Goal: Use online tool/utility: Utilize a website feature to perform a specific function

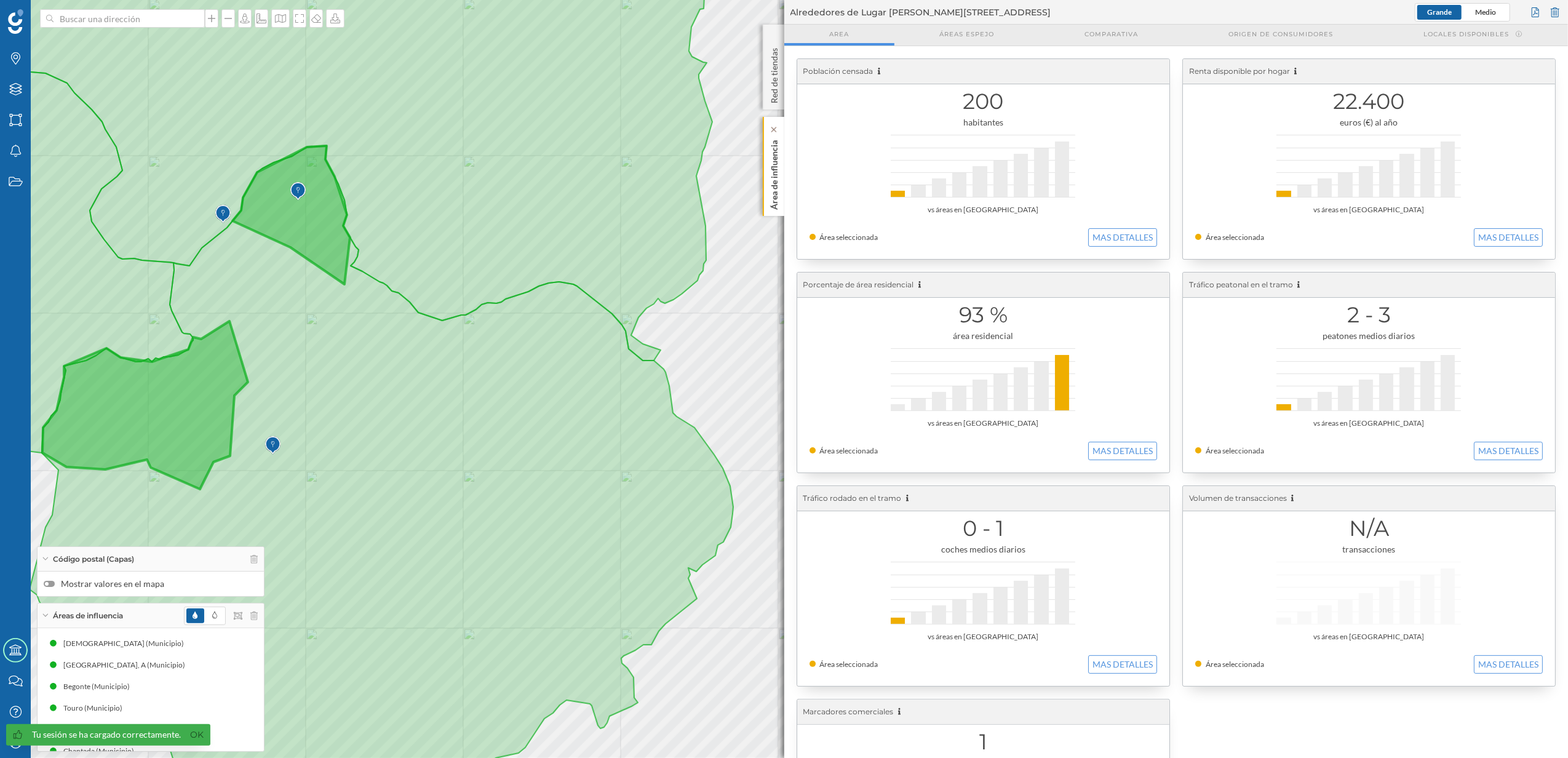
click at [770, 190] on p "Área de influencia" at bounding box center [774, 172] width 12 height 75
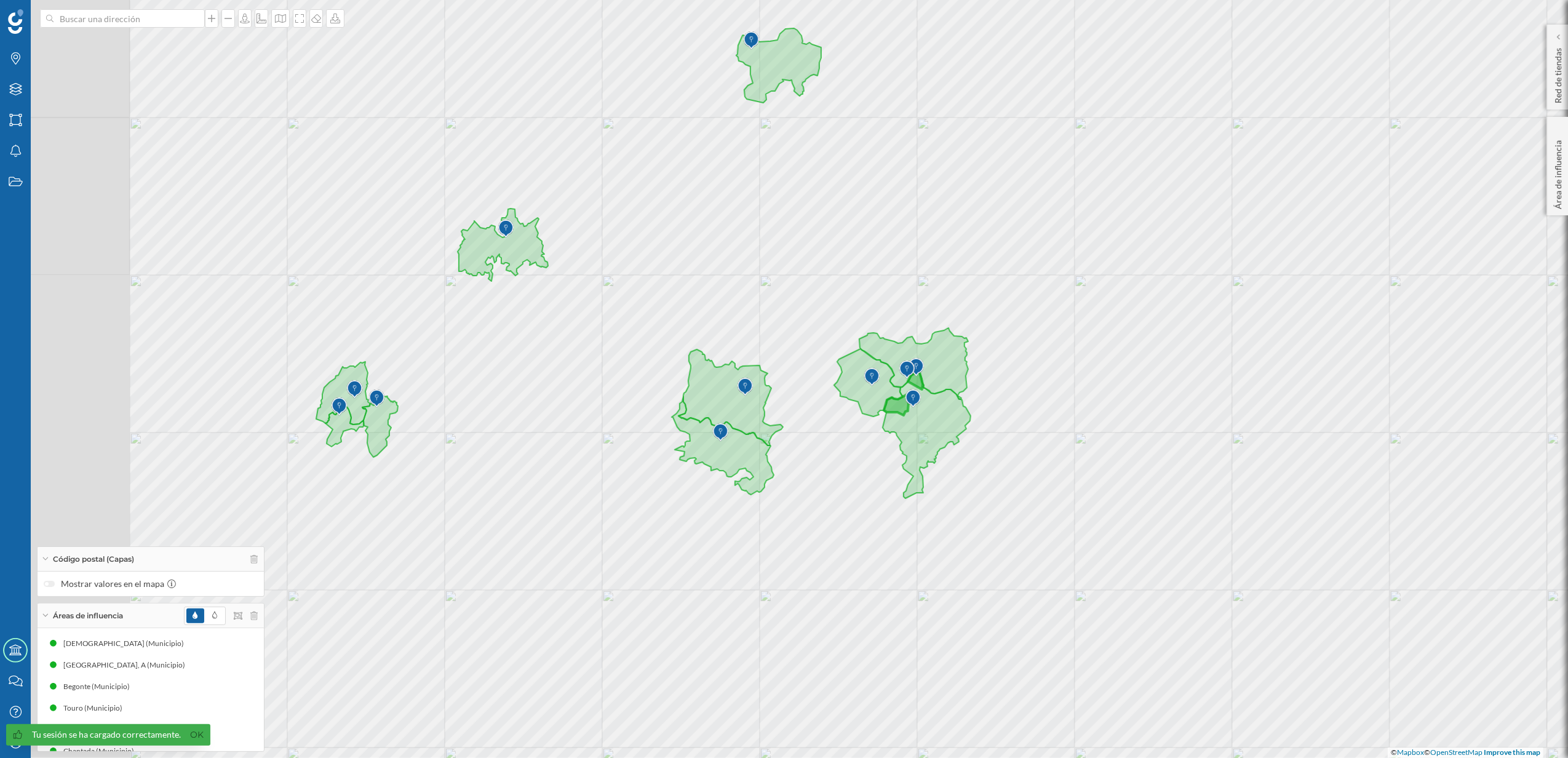
drag, startPoint x: 641, startPoint y: 532, endPoint x: 861, endPoint y: 528, distance: 220.0
click at [861, 528] on div "© Mapbox © OpenStreetMap Improve this map" at bounding box center [784, 379] width 1568 height 758
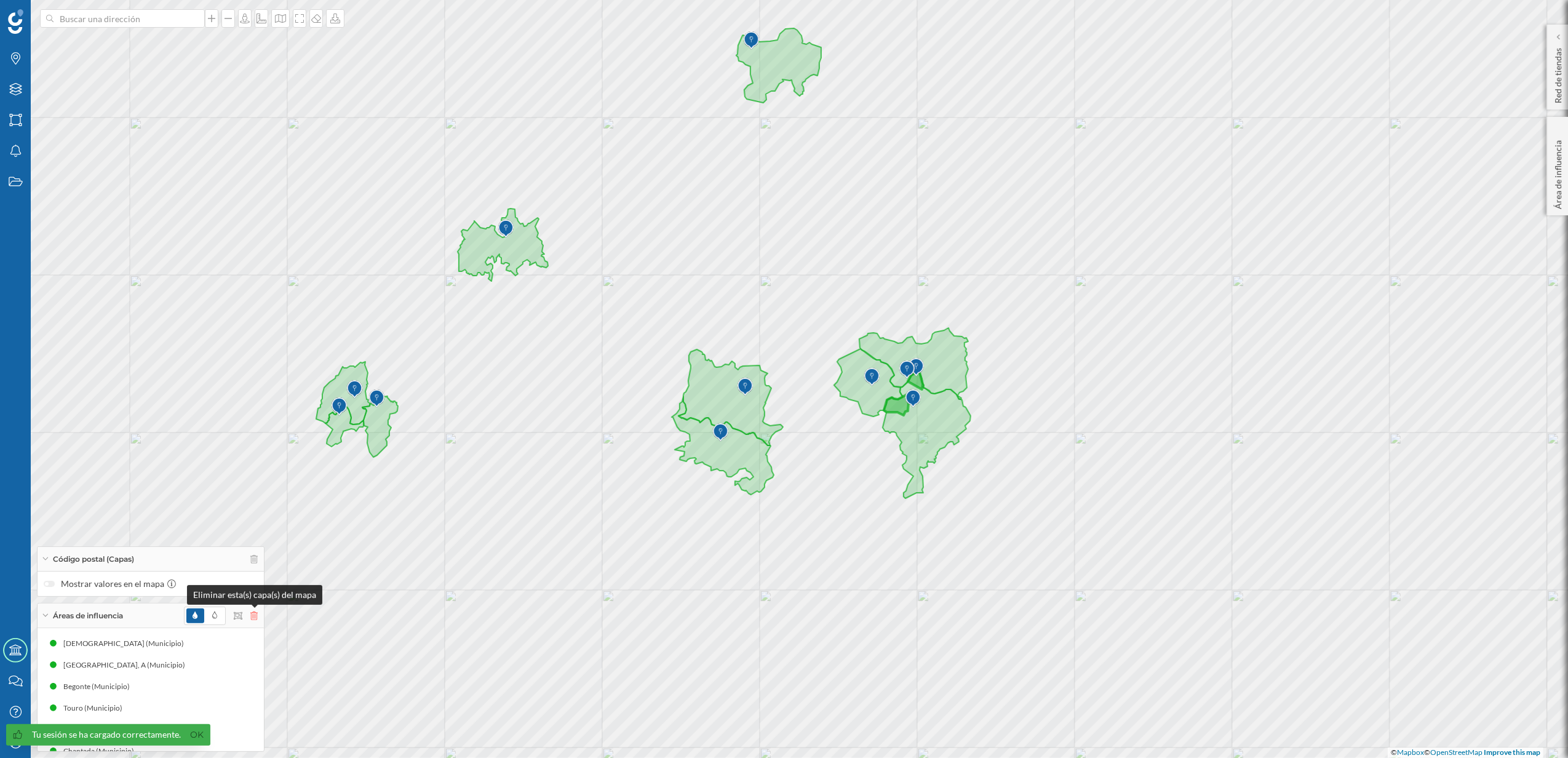
click at [253, 613] on icon at bounding box center [253, 616] width 7 height 8
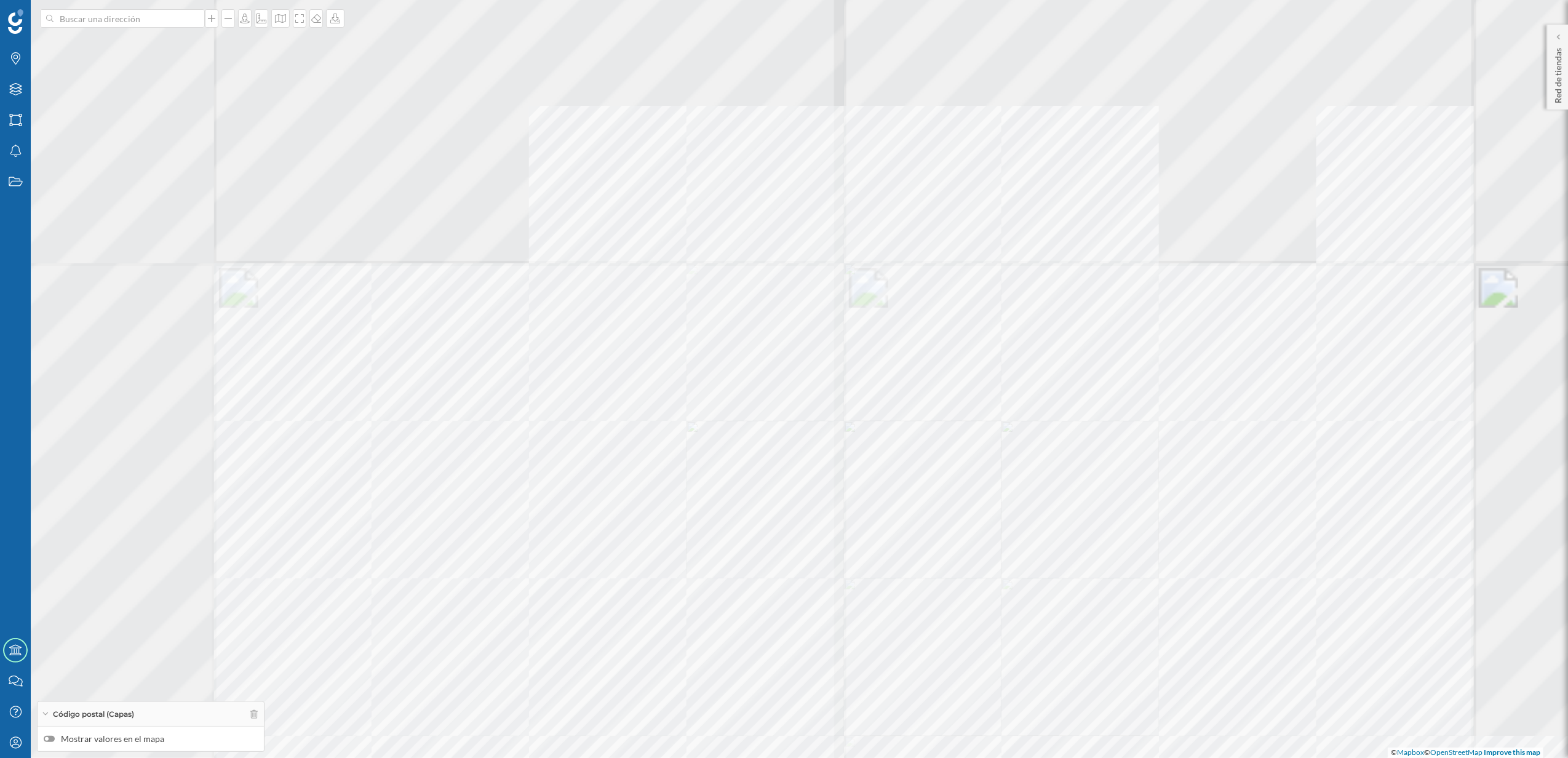
drag, startPoint x: 443, startPoint y: 202, endPoint x: 652, endPoint y: 429, distance: 308.6
click at [652, 429] on div "© Mapbox © OpenStreetMap Improve this map" at bounding box center [784, 379] width 1568 height 758
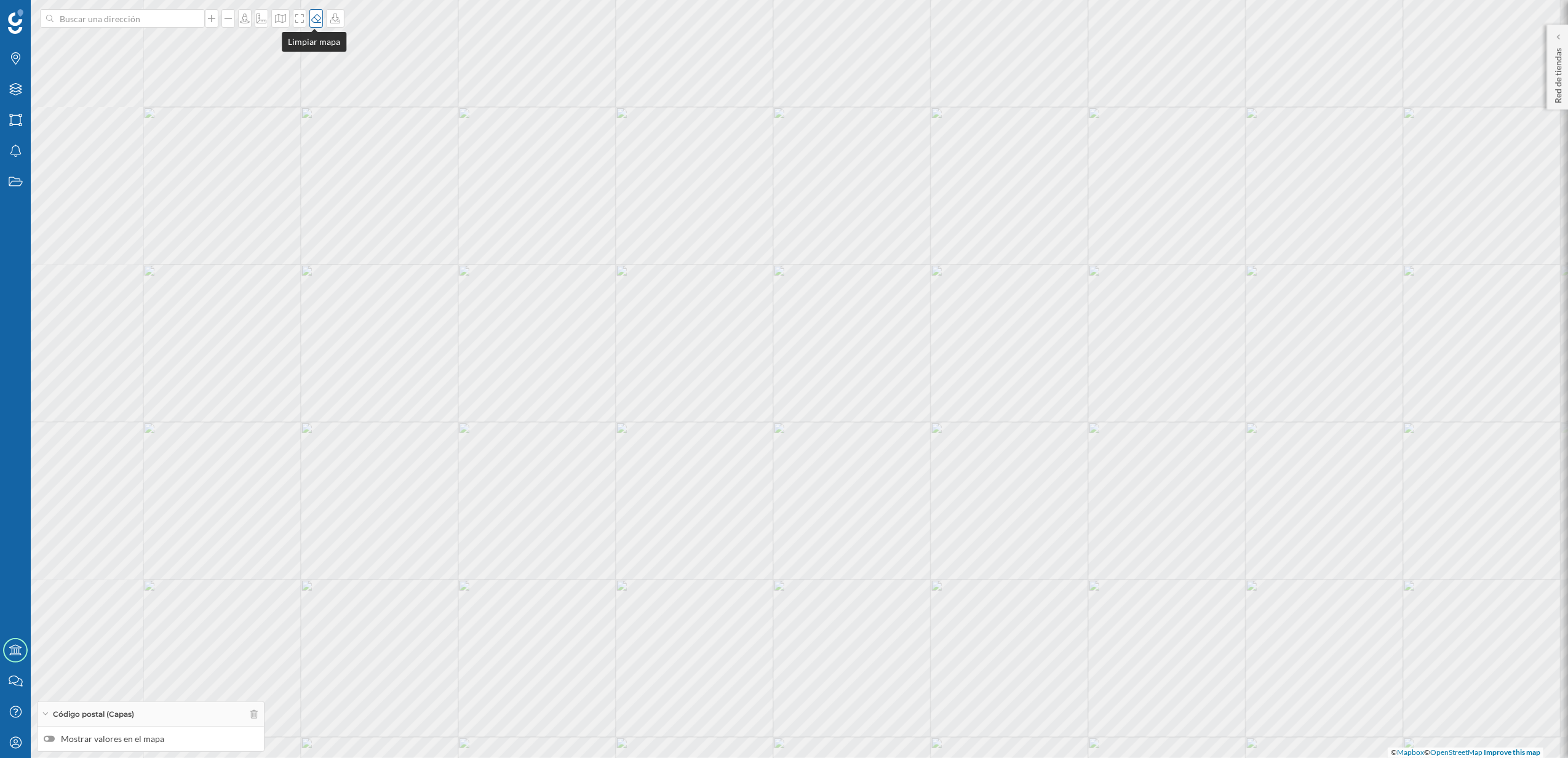
click at [311, 21] on icon at bounding box center [316, 18] width 12 height 10
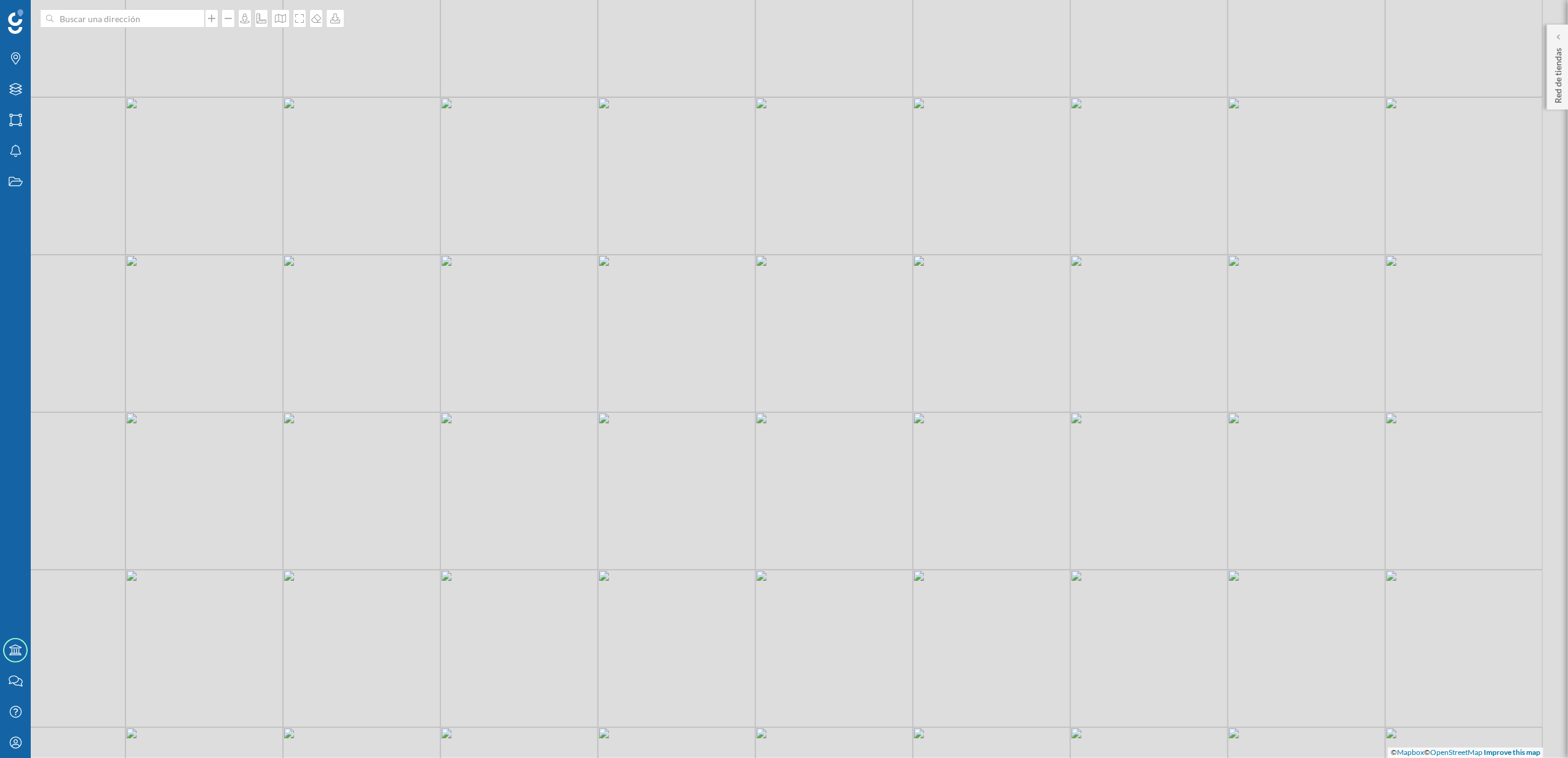
drag, startPoint x: 790, startPoint y: 300, endPoint x: 648, endPoint y: 292, distance: 142.2
click at [648, 292] on div "© Mapbox © OpenStreetMap Improve this map" at bounding box center [784, 379] width 1568 height 758
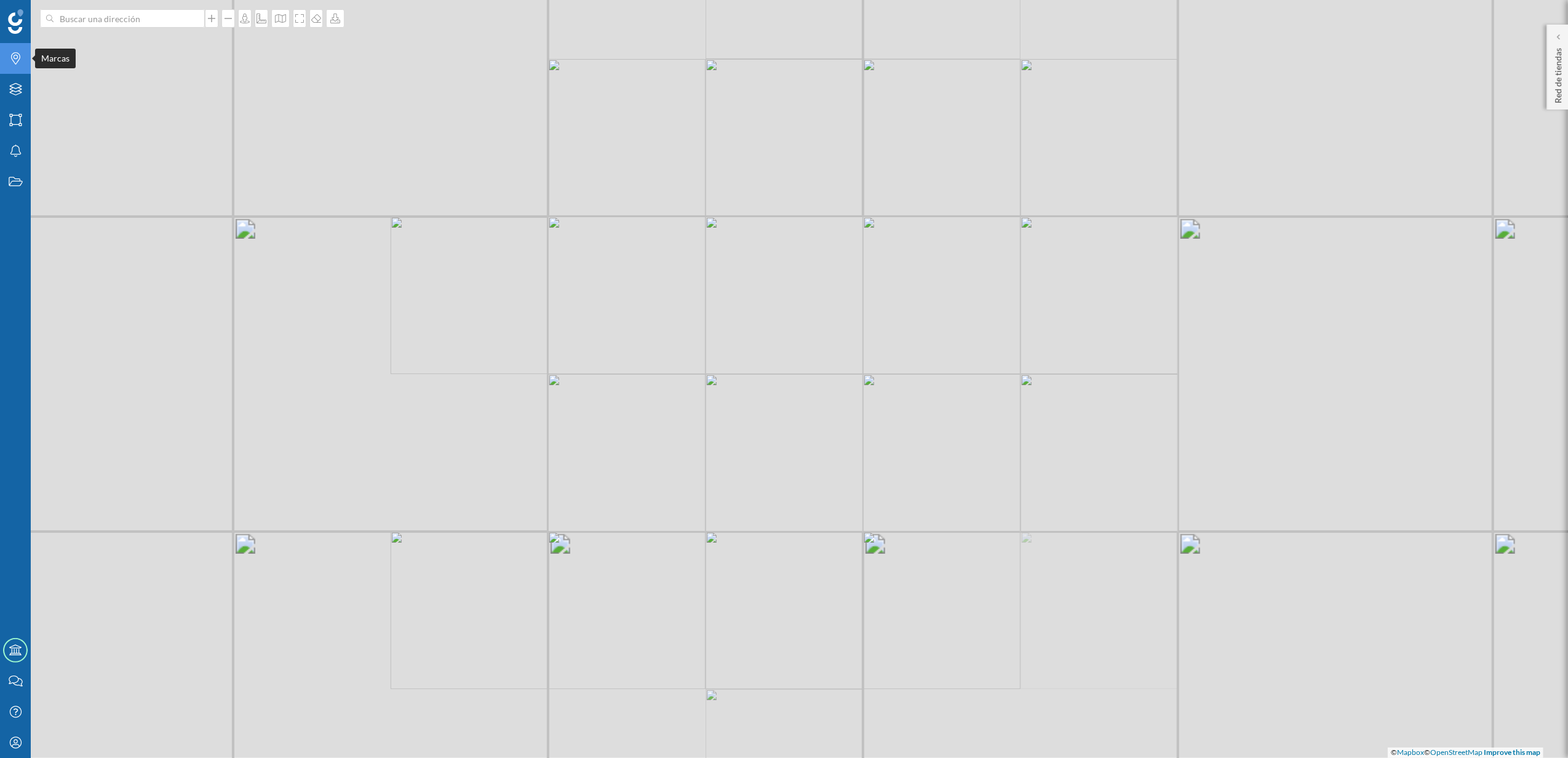
click at [13, 57] on icon "Marcas" at bounding box center [16, 58] width 16 height 12
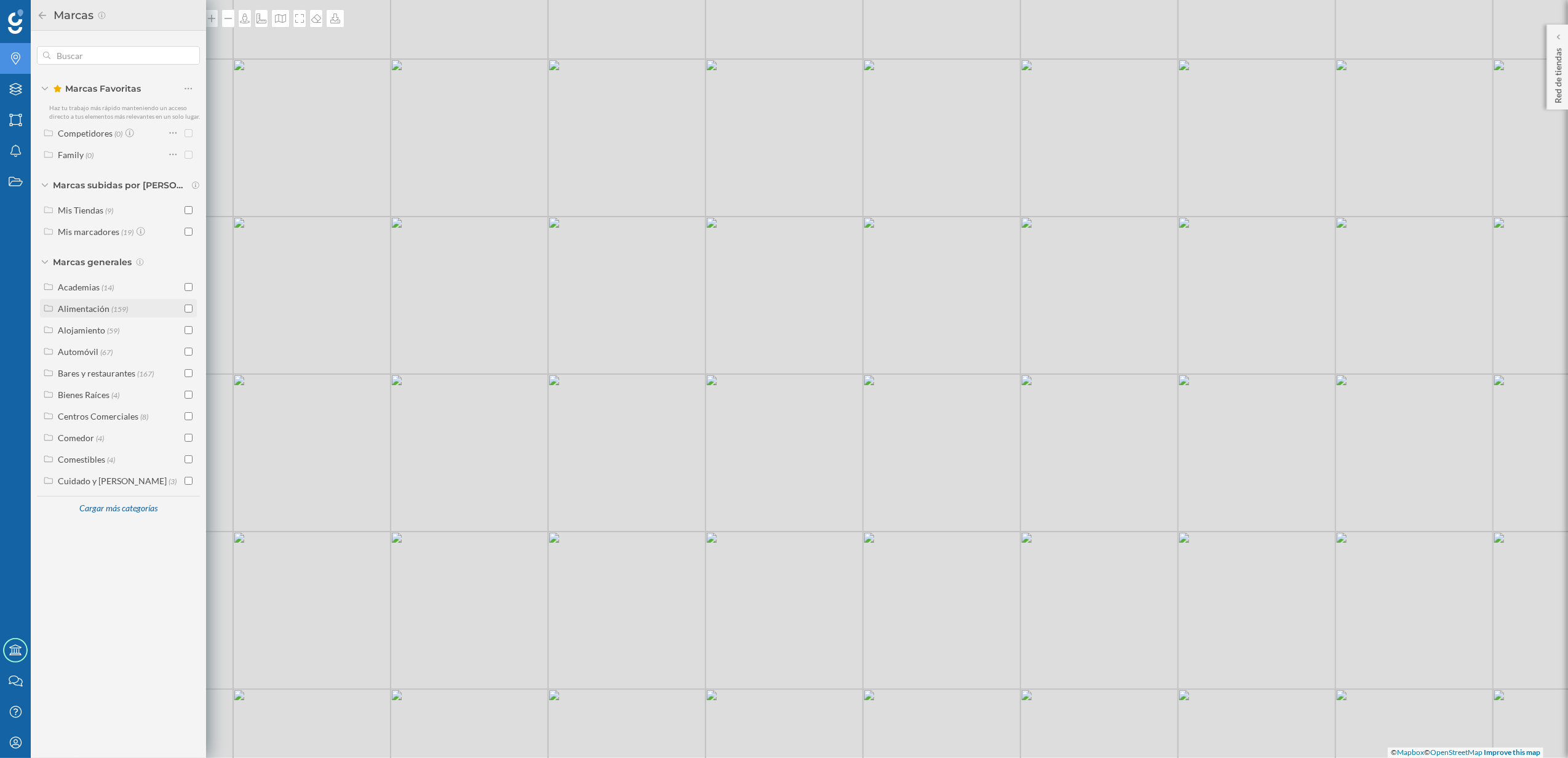
click at [187, 307] on input "checkbox" at bounding box center [189, 309] width 8 height 8
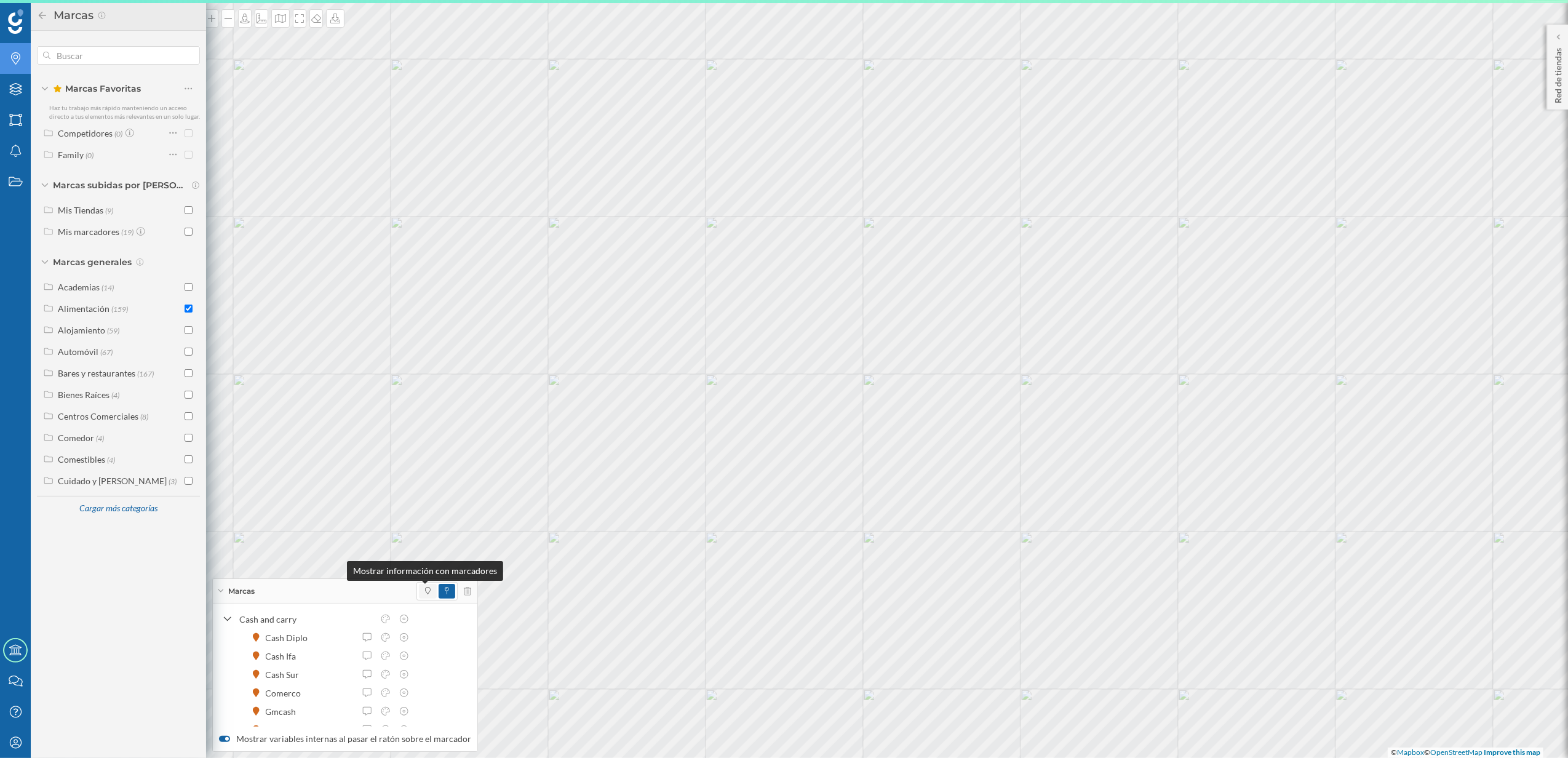
click at [425, 589] on icon at bounding box center [427, 590] width 6 height 7
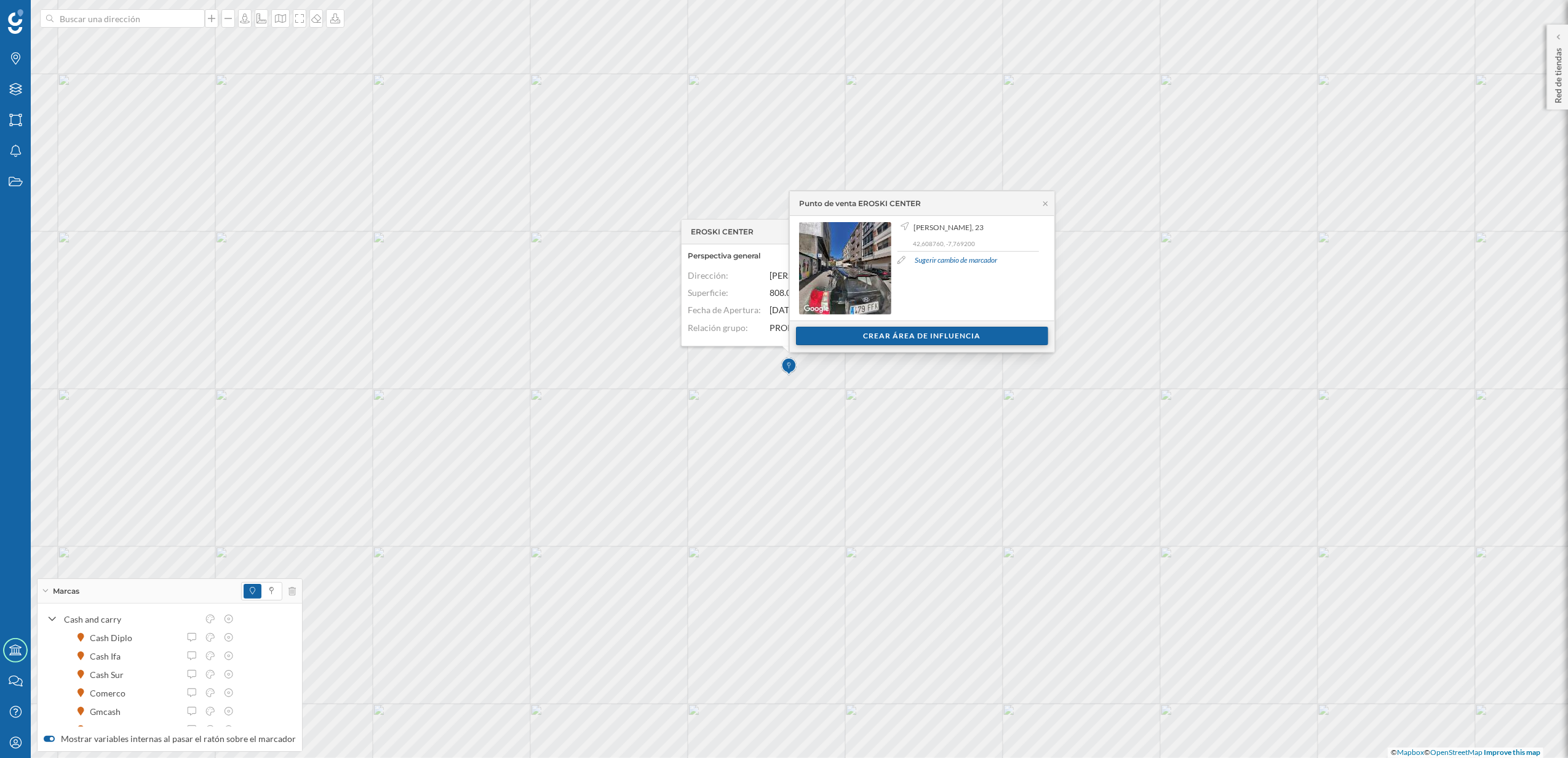
click at [862, 343] on div "Crear área de influencia" at bounding box center [922, 336] width 252 height 18
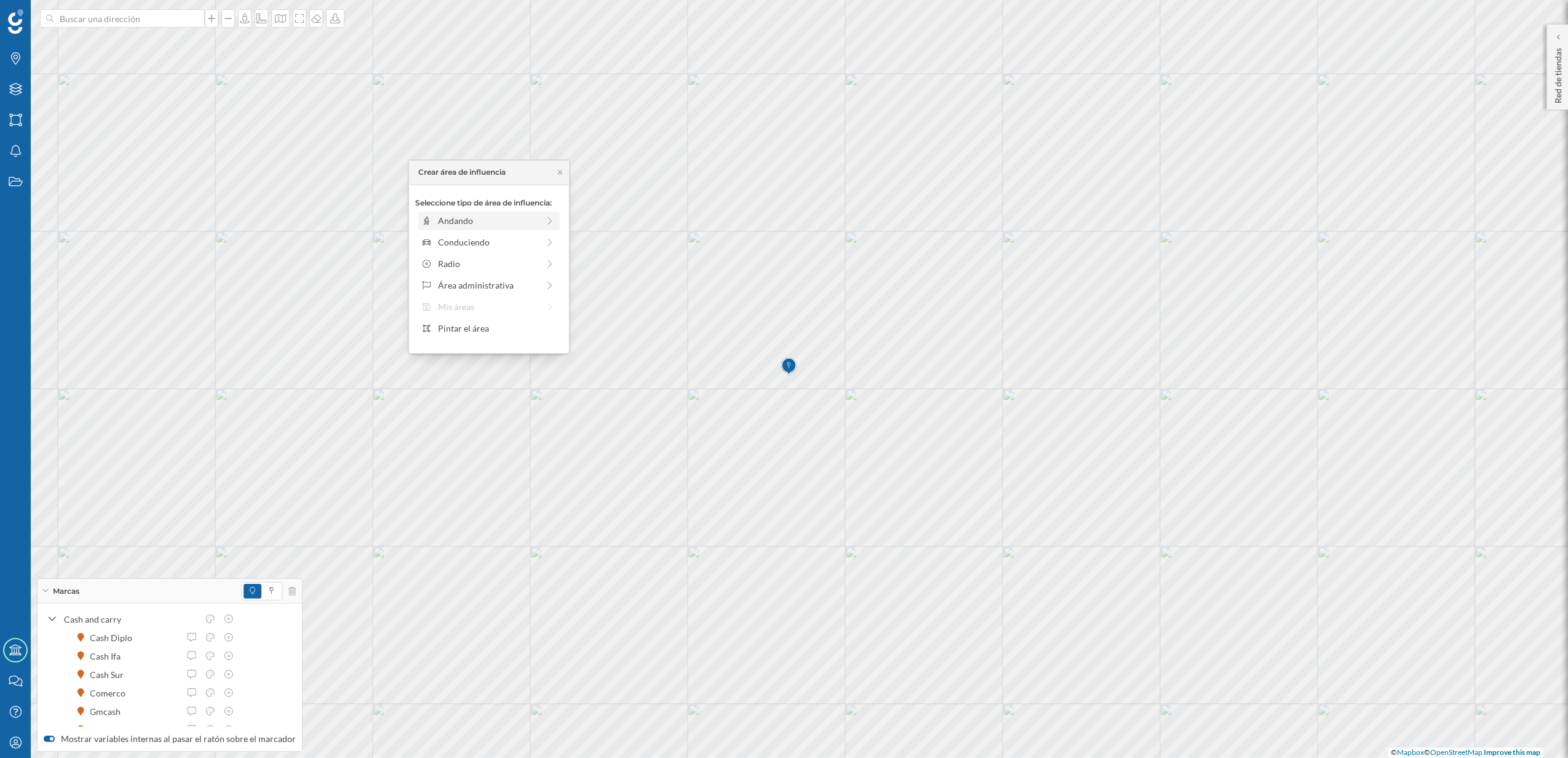
click at [460, 223] on div "Andando" at bounding box center [488, 220] width 100 height 13
click at [436, 237] on div at bounding box center [435, 237] width 12 height 12
click at [559, 175] on icon at bounding box center [559, 171] width 9 height 7
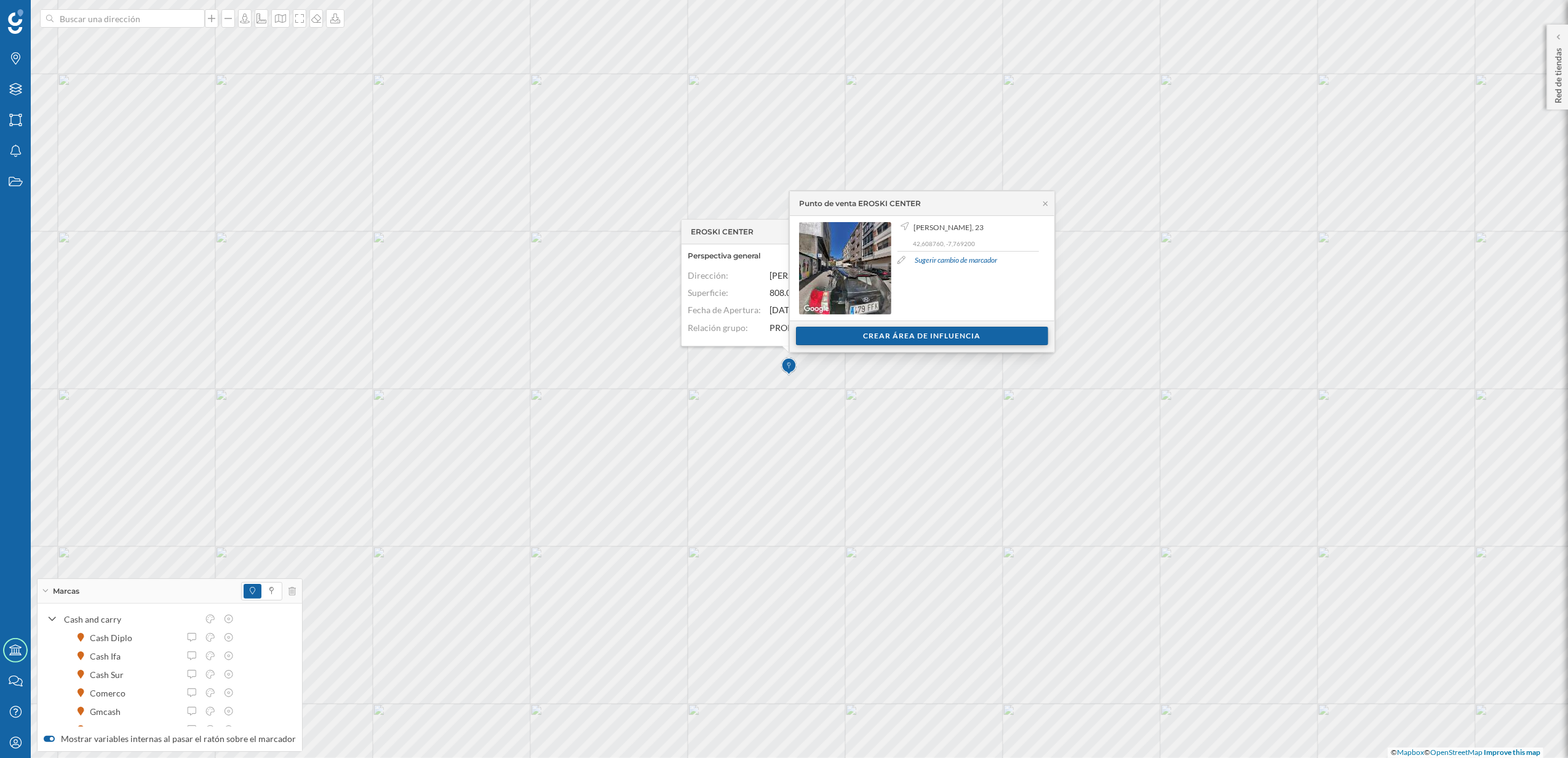
click at [873, 335] on div "Crear área de influencia" at bounding box center [922, 336] width 252 height 18
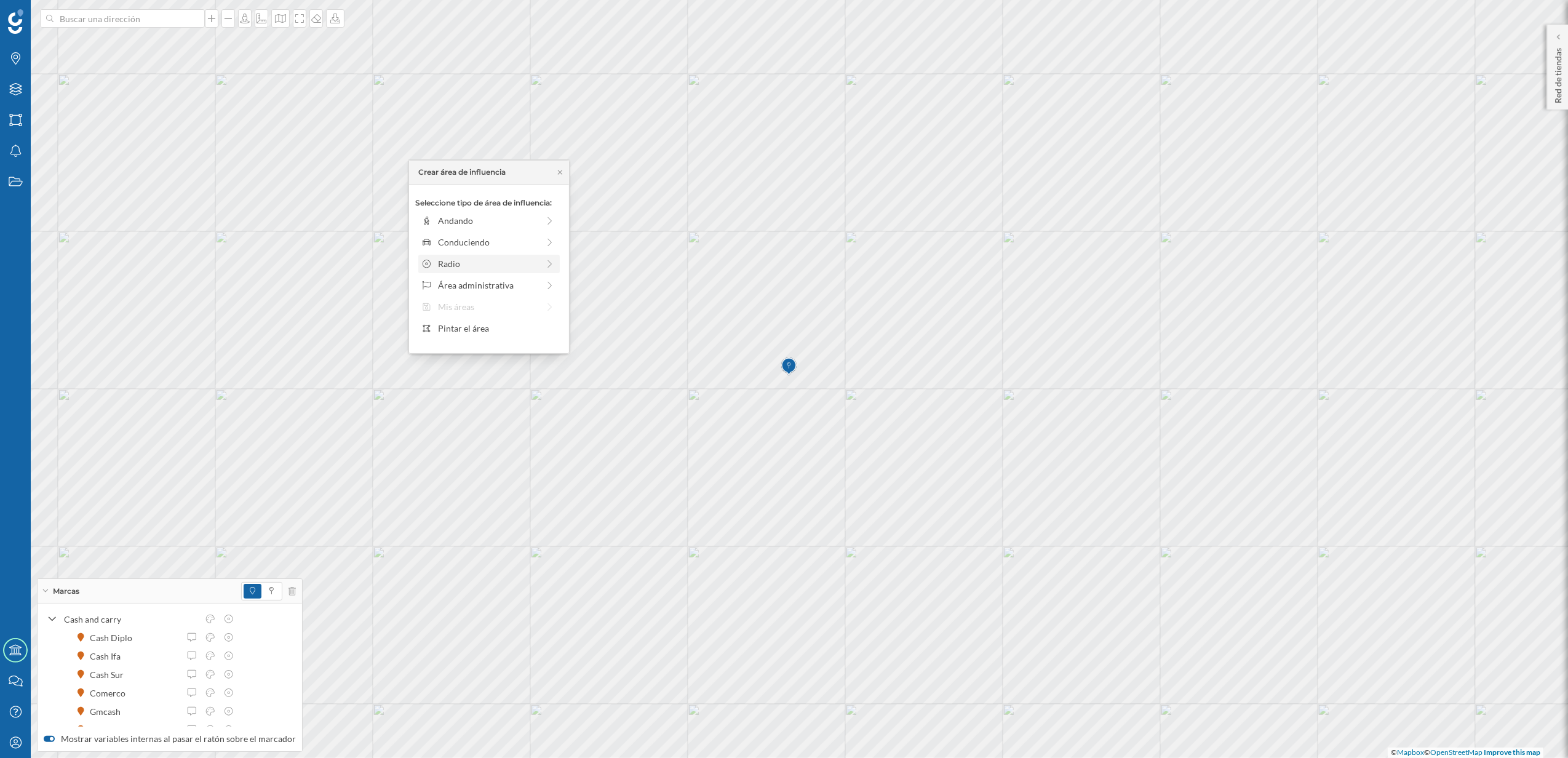
click at [489, 261] on div "Radio" at bounding box center [488, 263] width 100 height 13
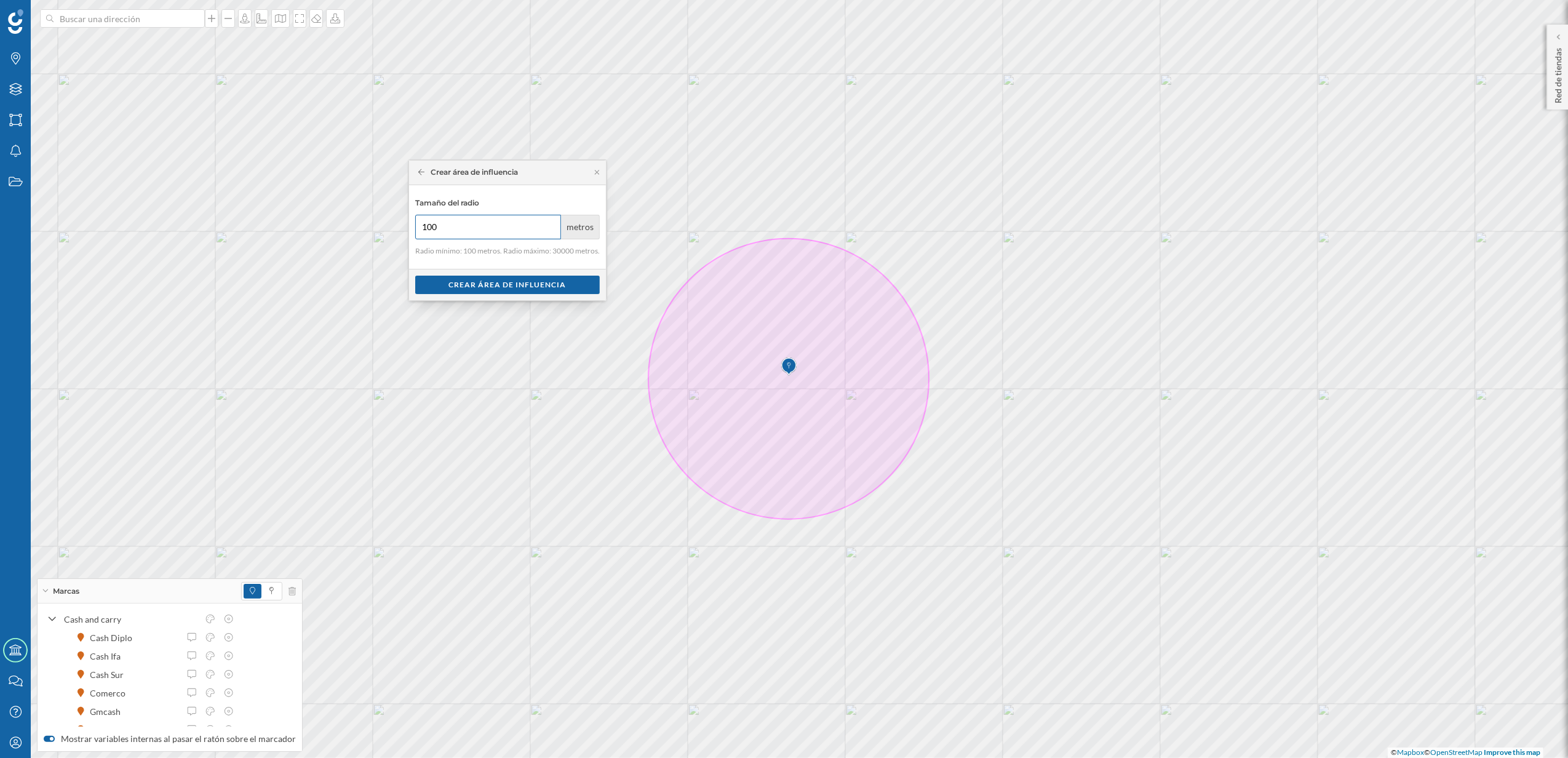
click at [466, 227] on input "100" at bounding box center [488, 227] width 147 height 25
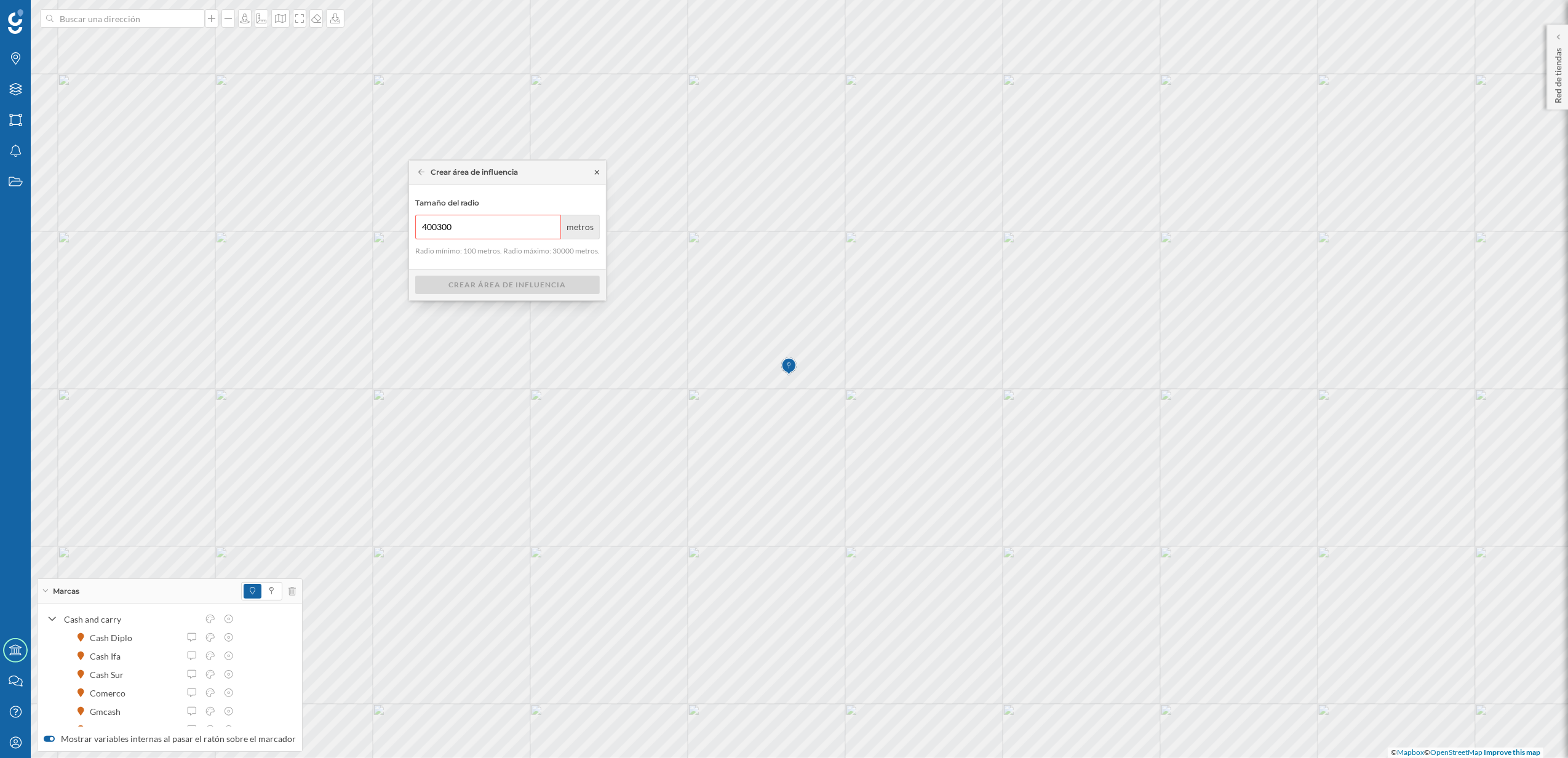
type input "400300"
click at [594, 171] on icon at bounding box center [596, 171] width 9 height 7
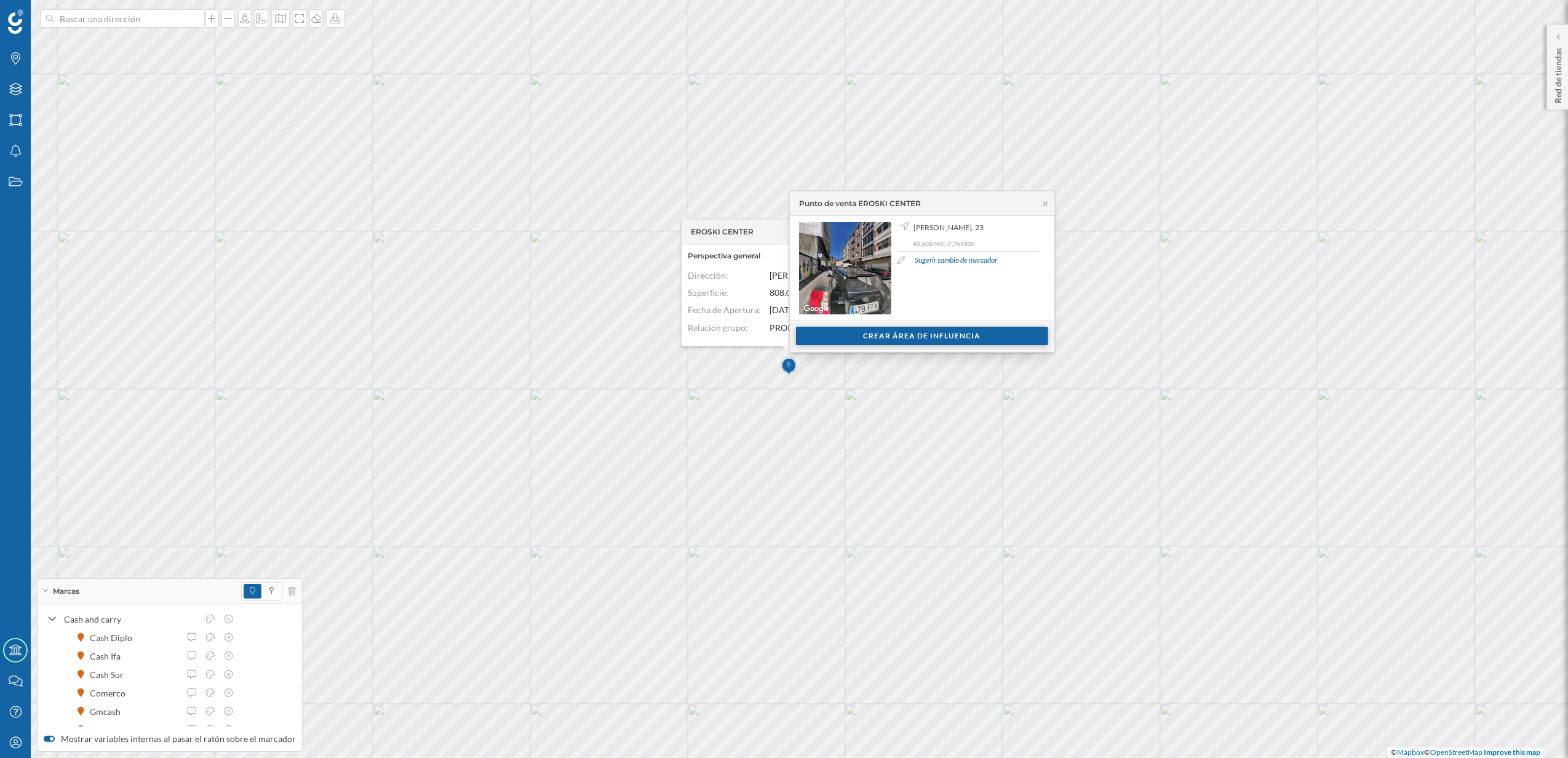
click at [866, 336] on div "Crear área de influencia" at bounding box center [922, 336] width 252 height 18
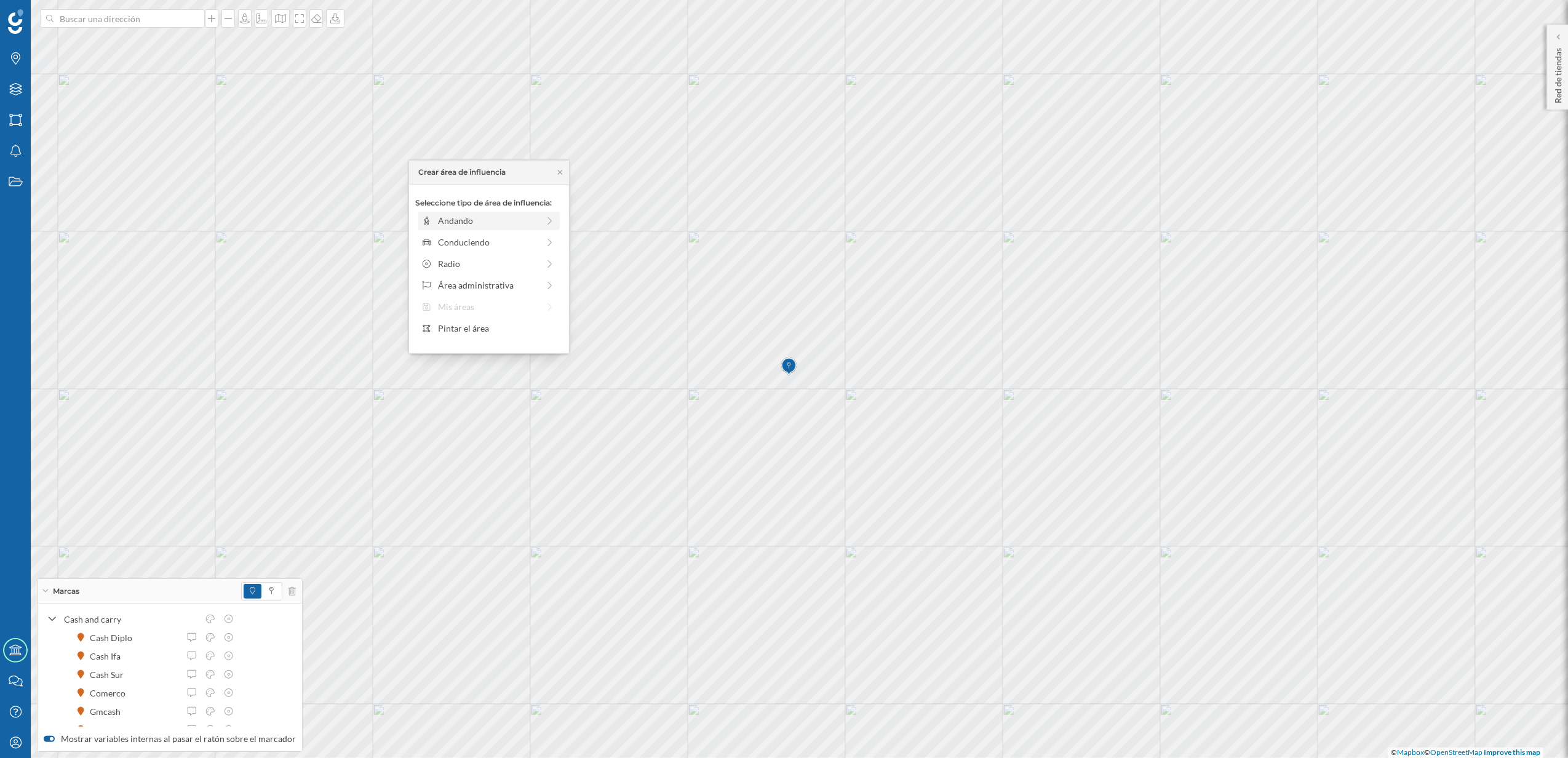
click at [467, 223] on div "Andando" at bounding box center [488, 220] width 100 height 13
drag, startPoint x: 433, startPoint y: 240, endPoint x: 441, endPoint y: 237, distance: 8.5
click at [441, 237] on div at bounding box center [441, 237] width 12 height 12
click at [491, 305] on div "Crear área de influencia" at bounding box center [489, 309] width 147 height 18
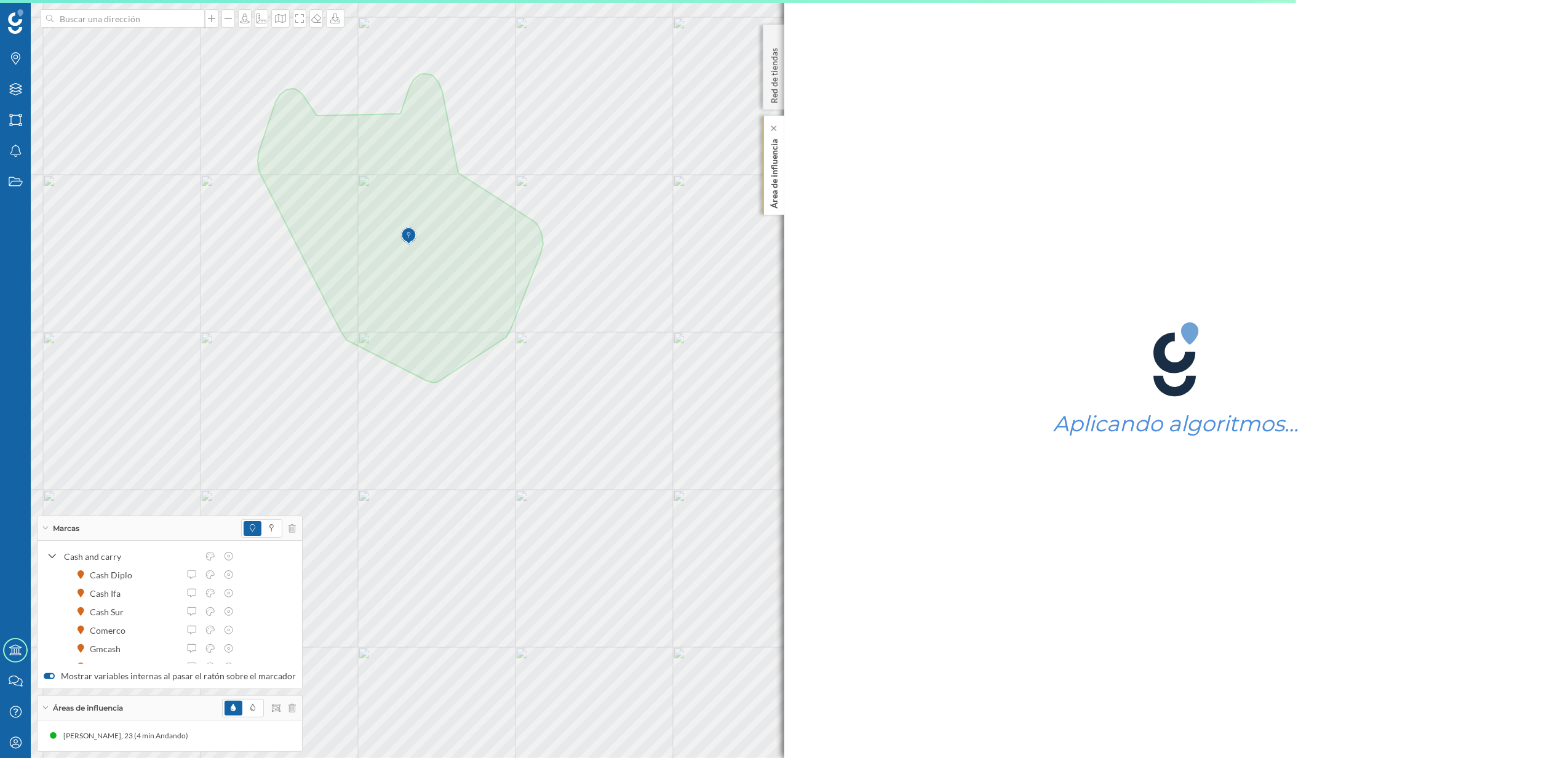
click at [780, 192] on div "Área de influencia" at bounding box center [774, 166] width 22 height 99
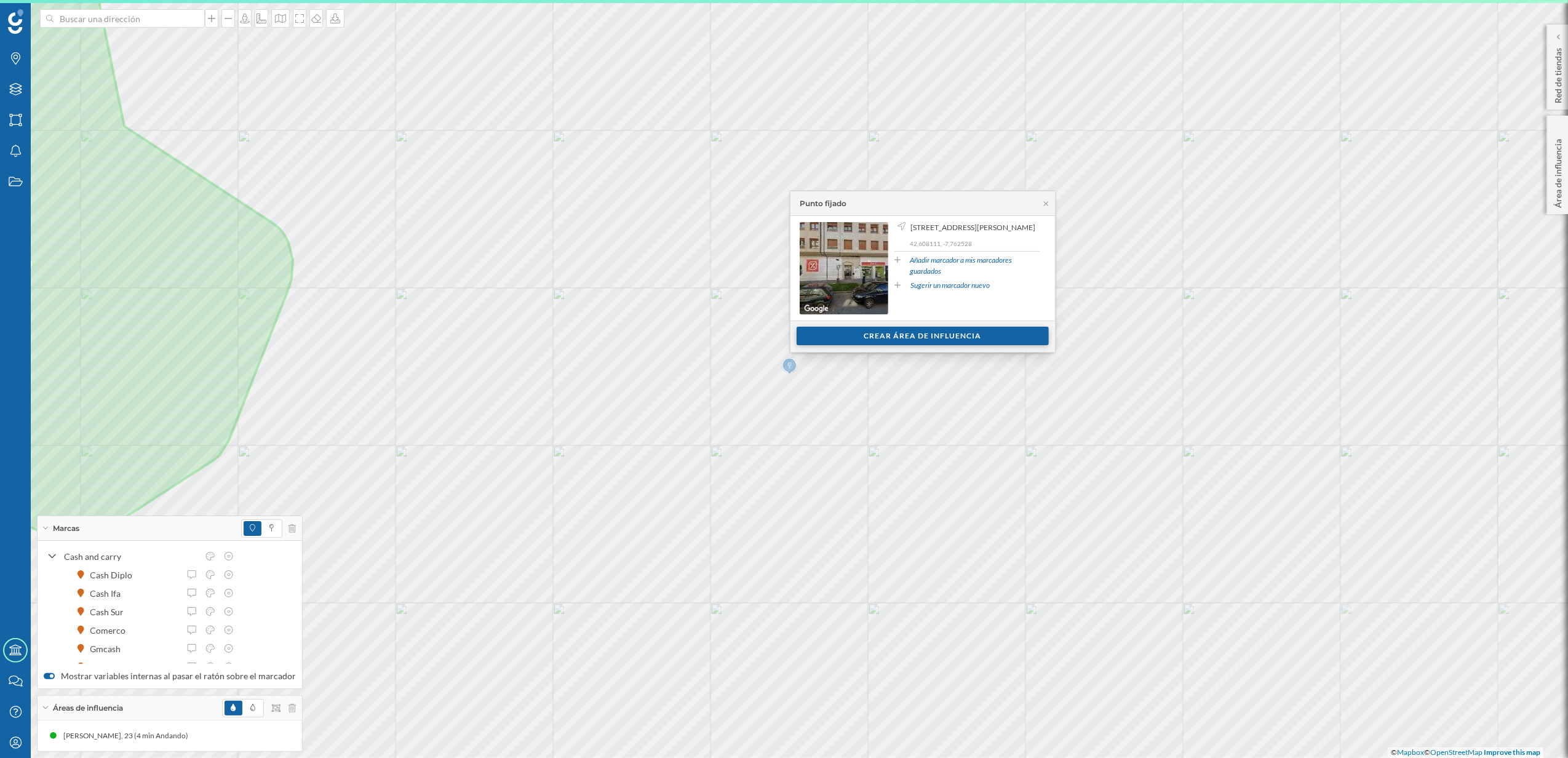
click at [948, 331] on div "Crear área de influencia" at bounding box center [923, 336] width 252 height 18
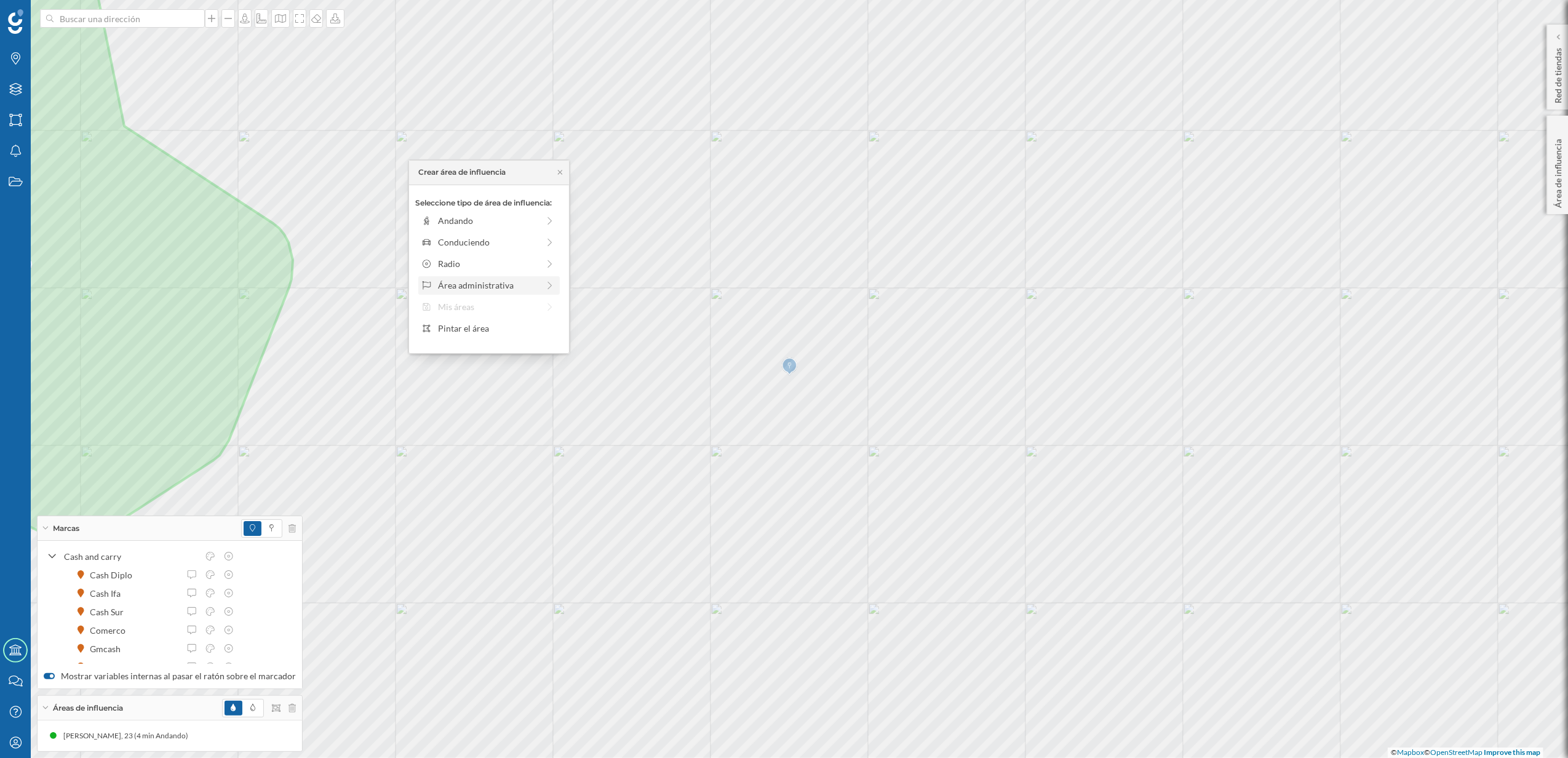
click at [491, 286] on div "Área administrativa" at bounding box center [488, 285] width 100 height 13
click at [567, 171] on icon at bounding box center [564, 171] width 9 height 7
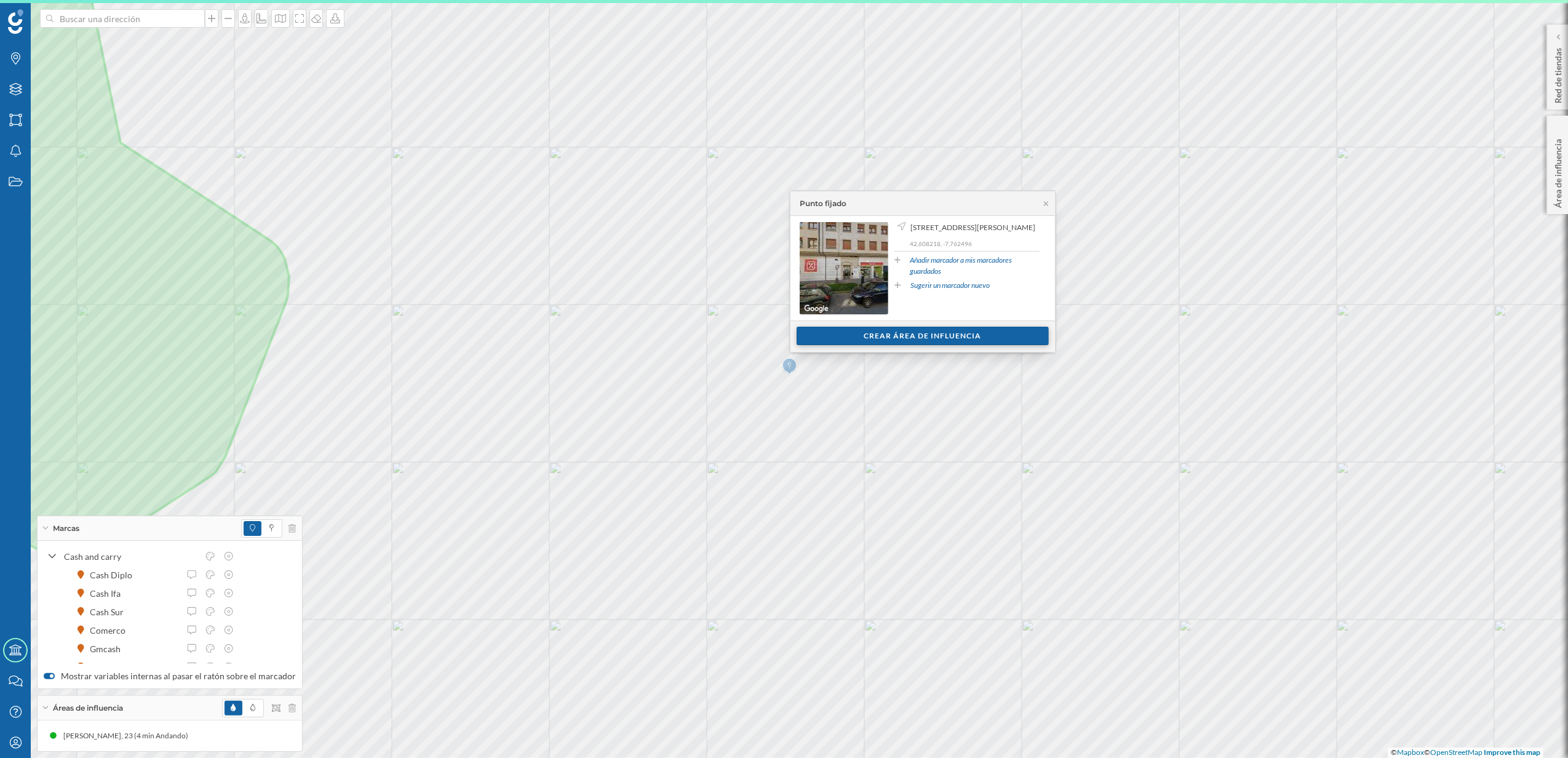
click at [875, 338] on div "Crear área de influencia" at bounding box center [923, 336] width 252 height 18
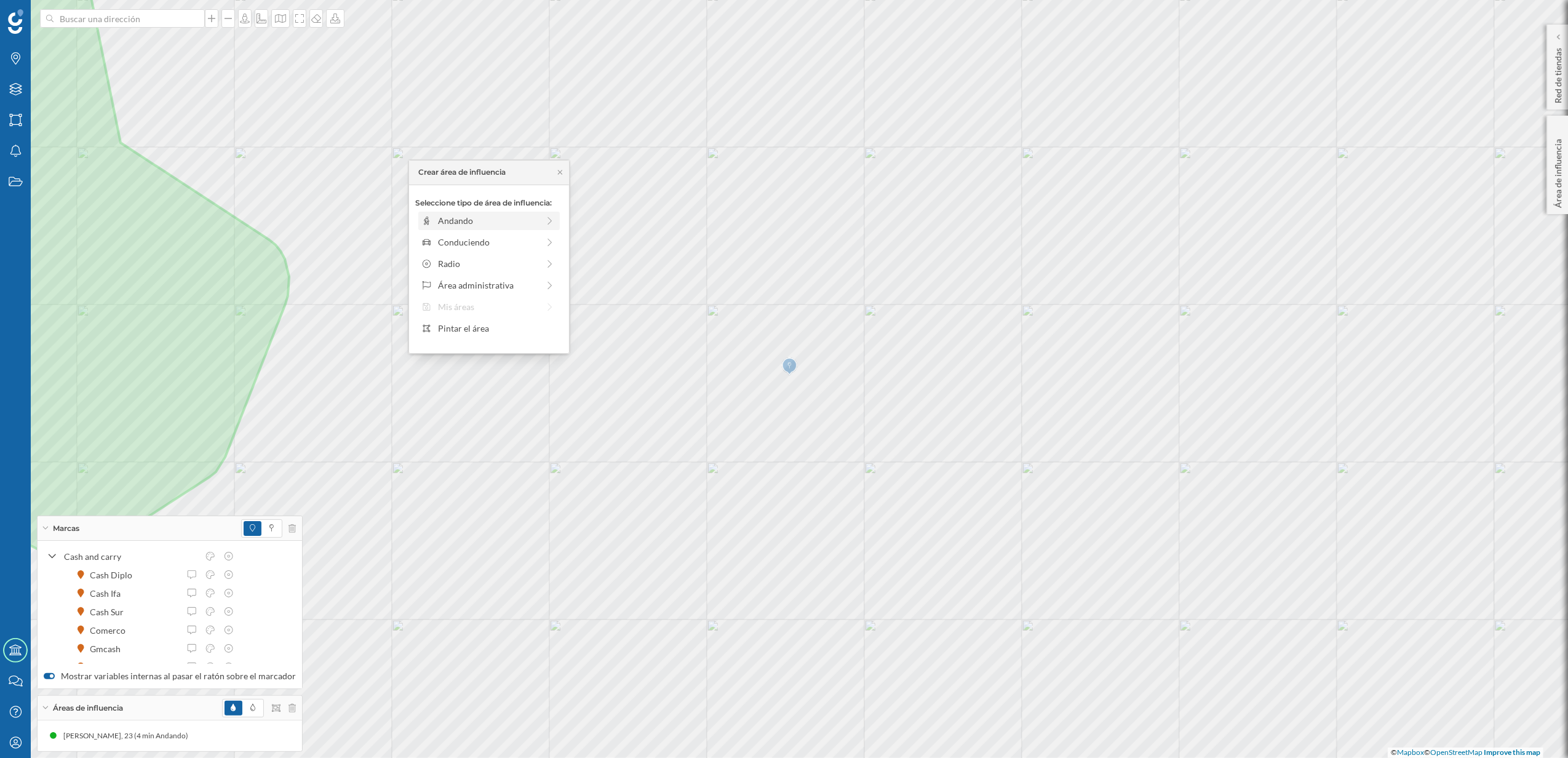
click at [464, 221] on div "Andando" at bounding box center [488, 220] width 100 height 13
drag, startPoint x: 427, startPoint y: 239, endPoint x: 441, endPoint y: 237, distance: 14.1
click at [441, 237] on div at bounding box center [438, 237] width 12 height 12
click at [480, 304] on div "Crear área de influencia" at bounding box center [489, 309] width 147 height 18
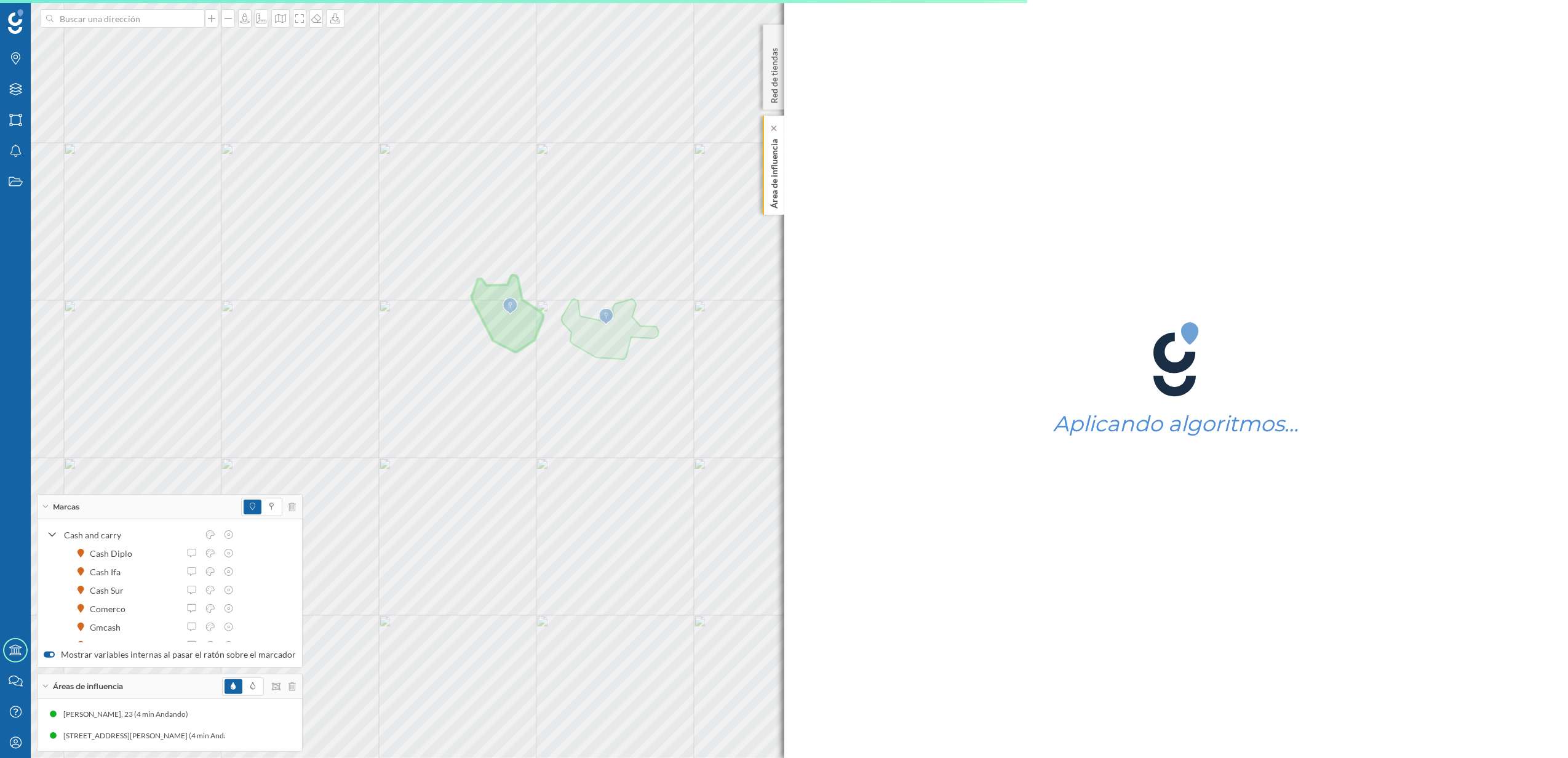
click at [771, 205] on p "Área de influencia" at bounding box center [774, 171] width 12 height 75
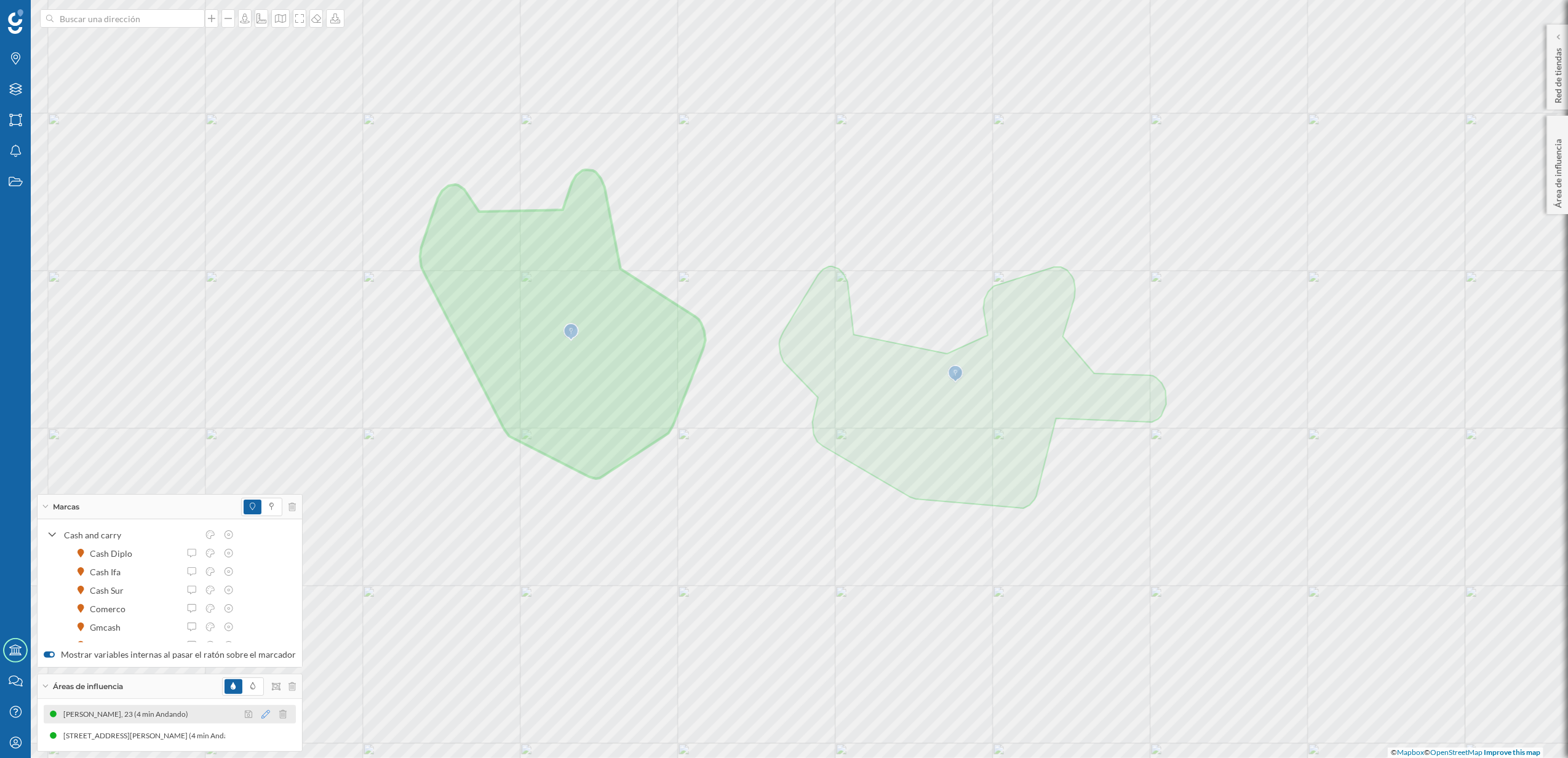
click at [262, 711] on icon at bounding box center [266, 714] width 8 height 8
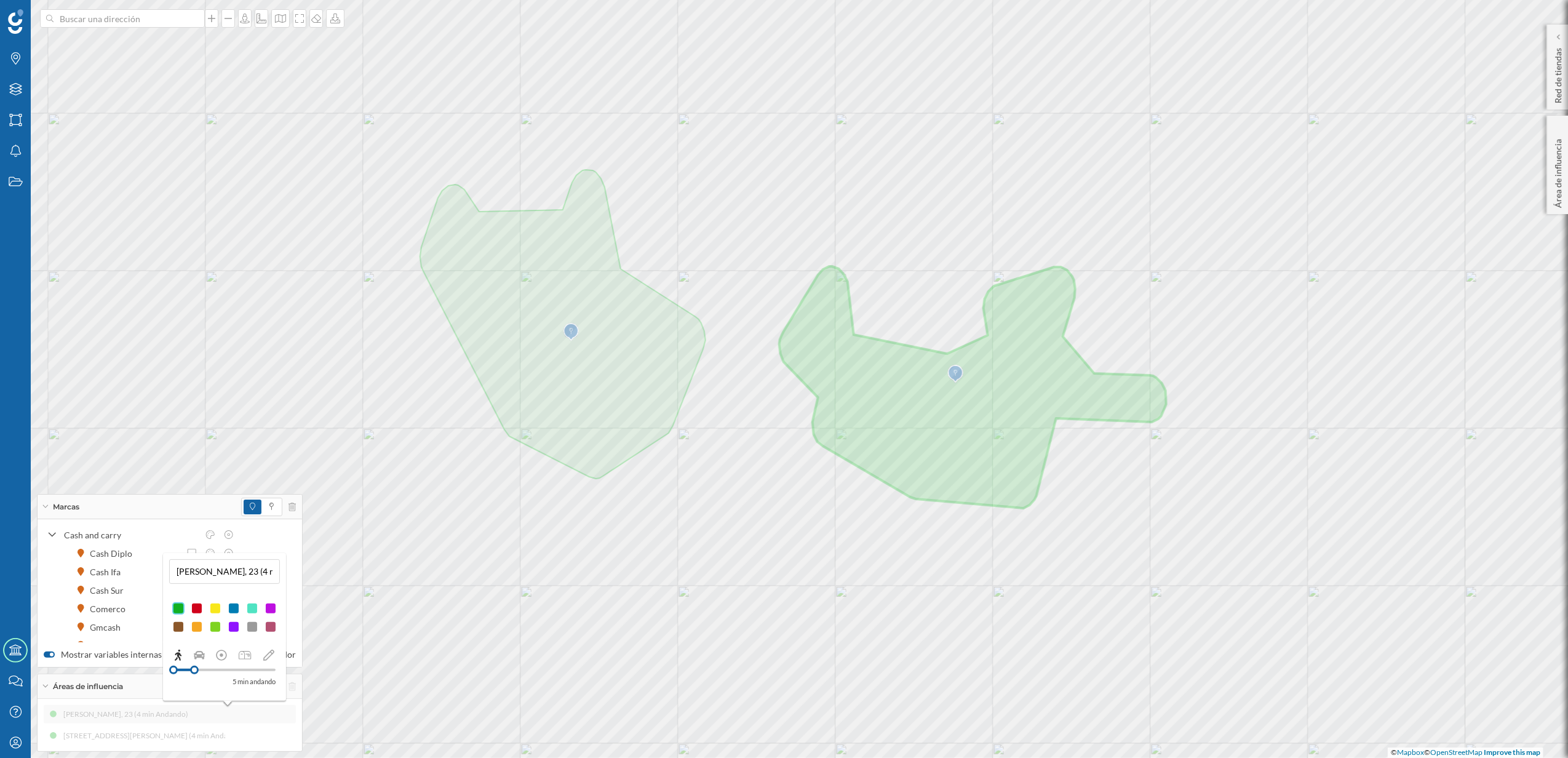
drag, startPoint x: 188, startPoint y: 669, endPoint x: 195, endPoint y: 668, distance: 7.1
click at [195, 668] on div at bounding box center [194, 669] width 8 height 8
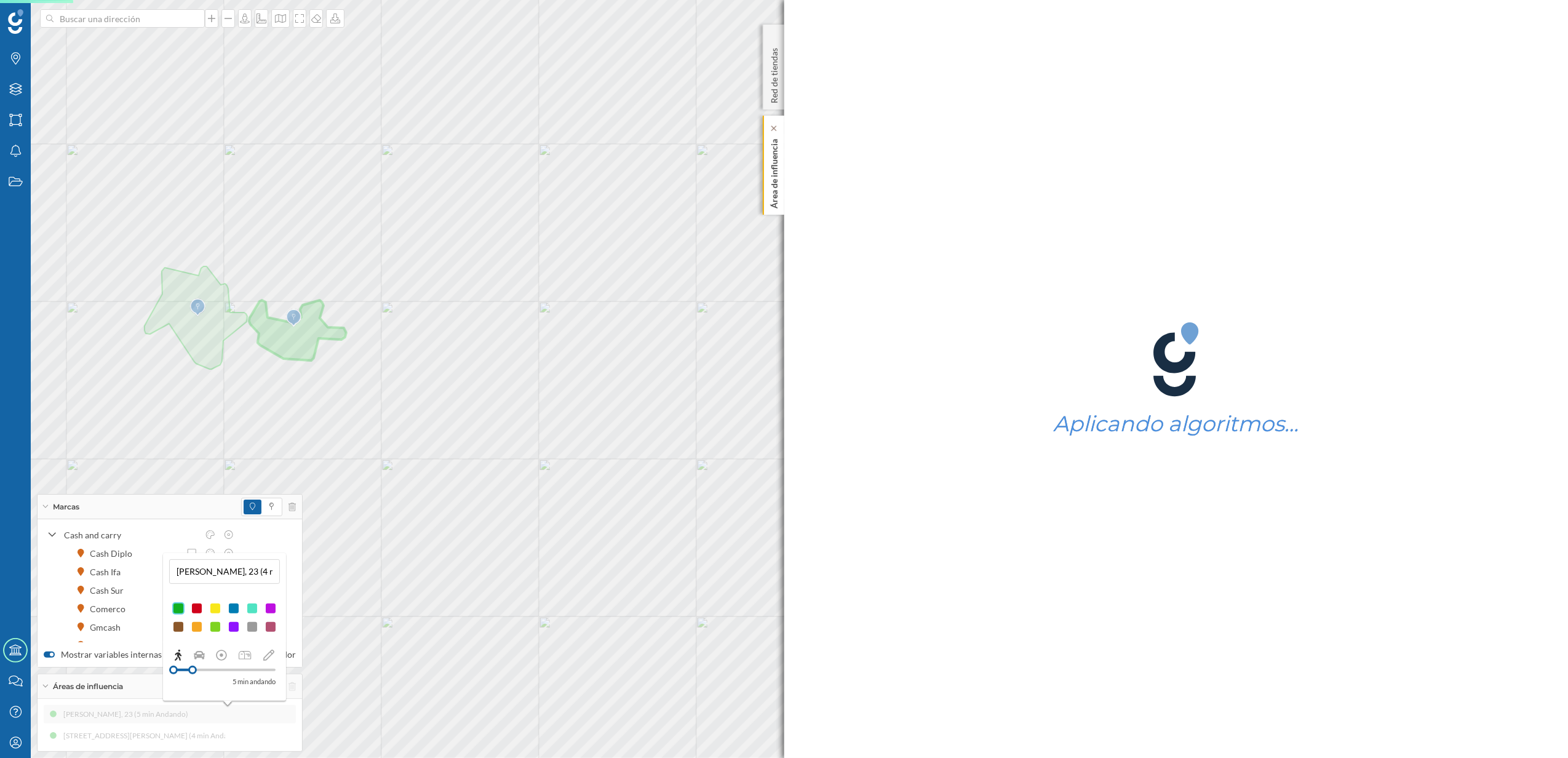
click at [776, 178] on p "Área de influencia" at bounding box center [774, 171] width 12 height 75
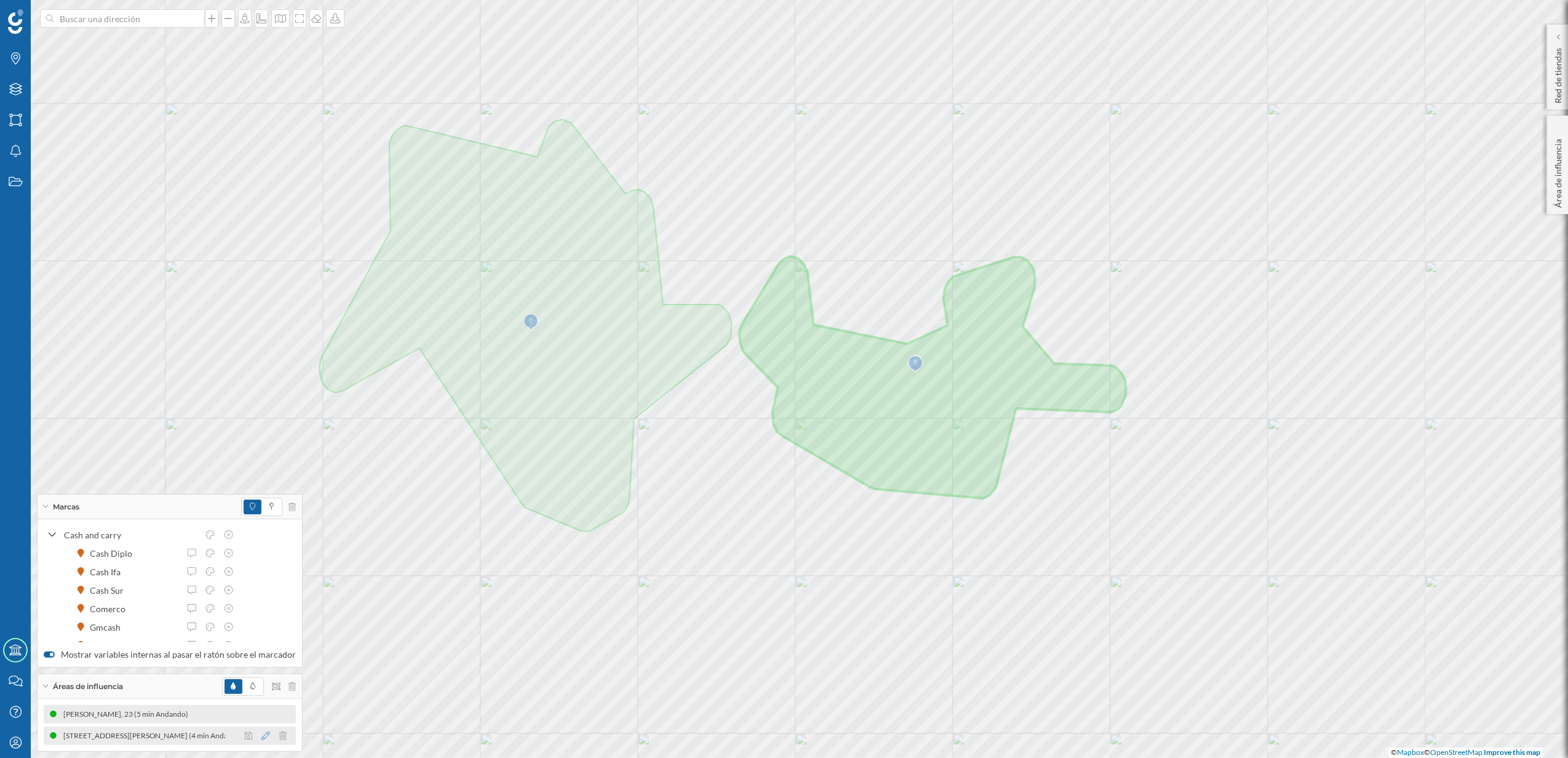
click at [262, 739] on icon at bounding box center [266, 736] width 8 height 8
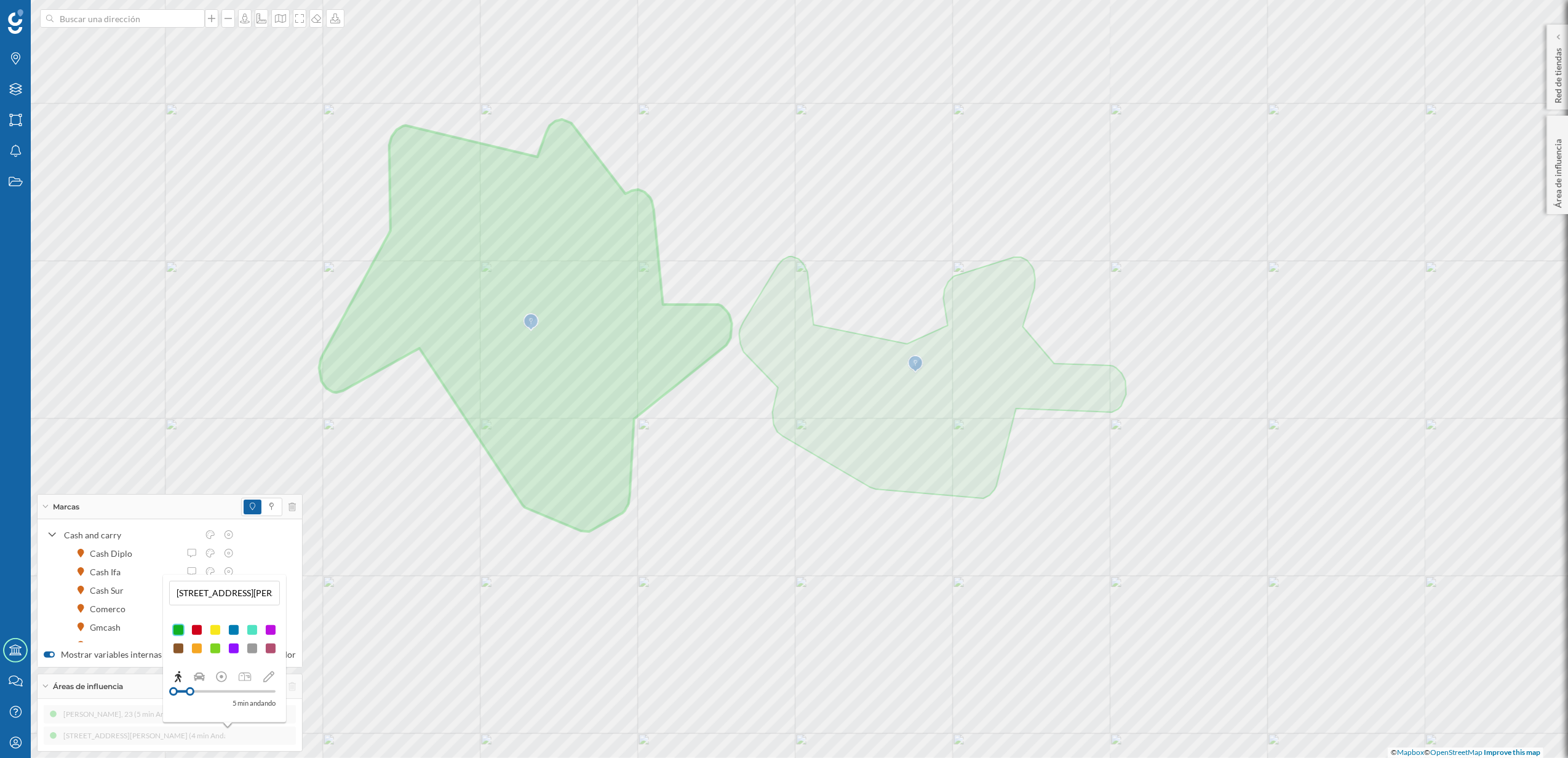
click at [190, 692] on div at bounding box center [190, 691] width 8 height 8
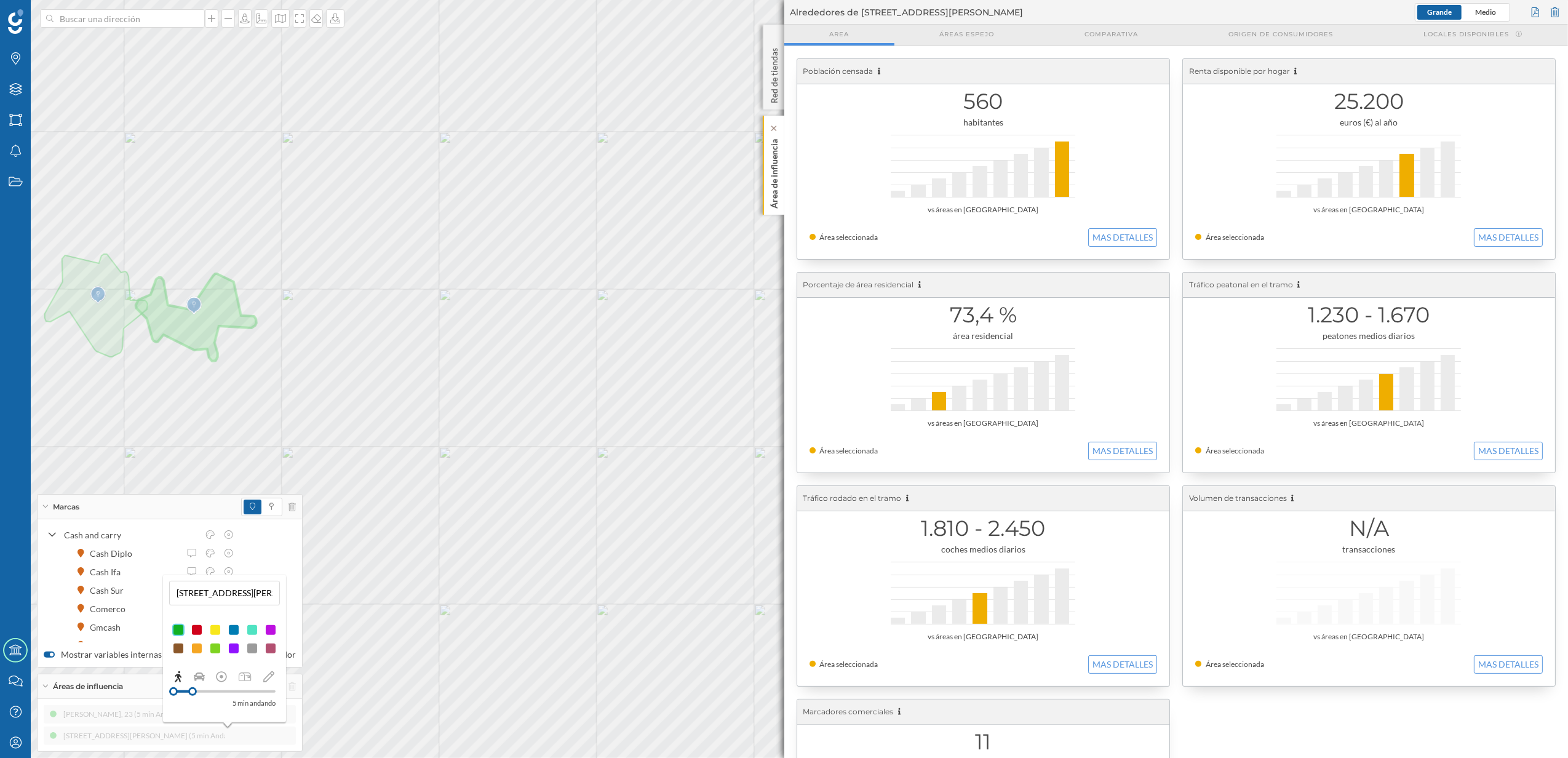
click at [768, 196] on p "Área de influencia" at bounding box center [774, 171] width 12 height 75
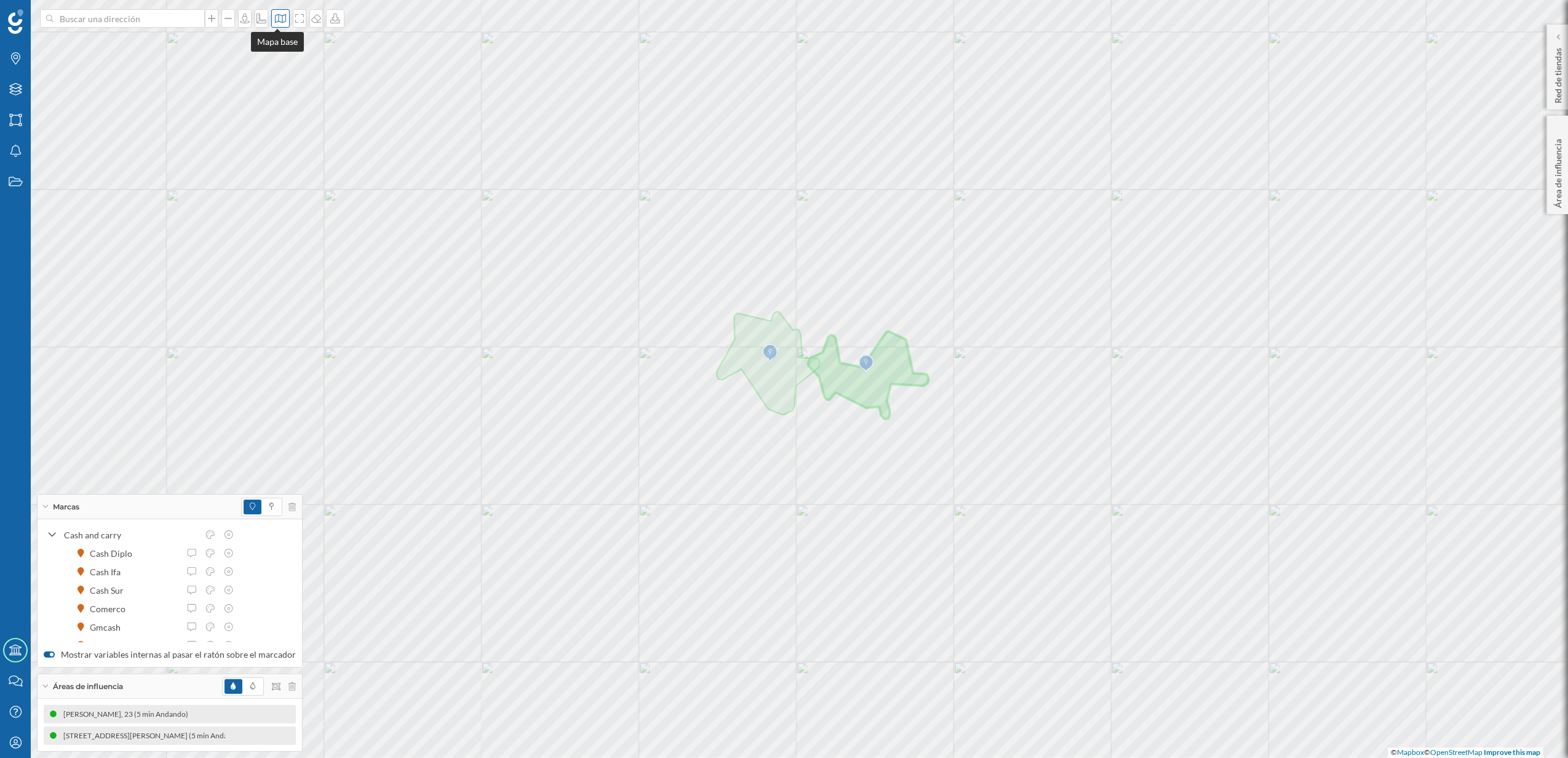
click at [276, 18] on icon at bounding box center [280, 18] width 12 height 10
click at [384, 171] on input "radio" at bounding box center [388, 173] width 8 height 8
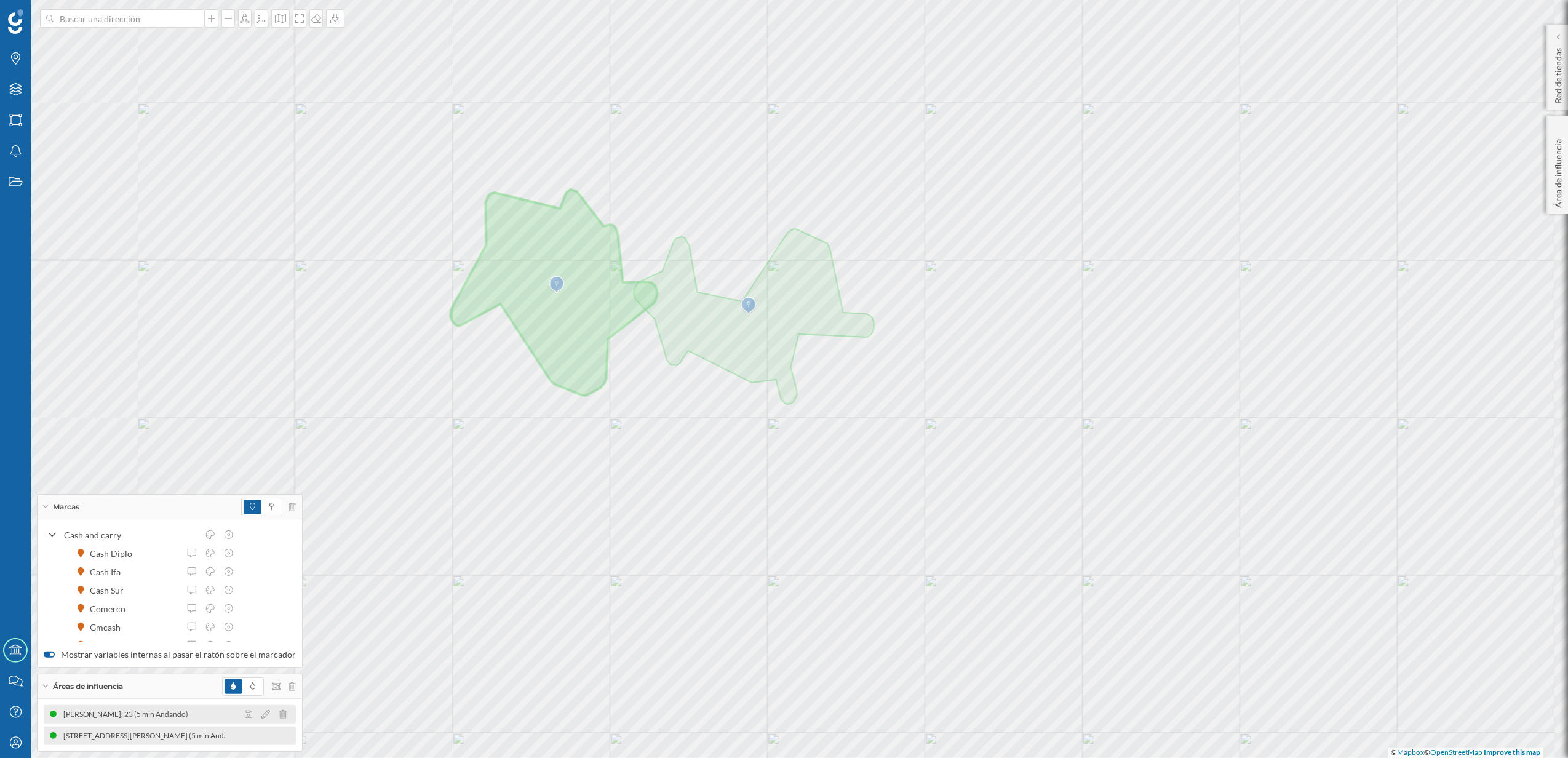
click at [254, 715] on div at bounding box center [269, 714] width 55 height 15
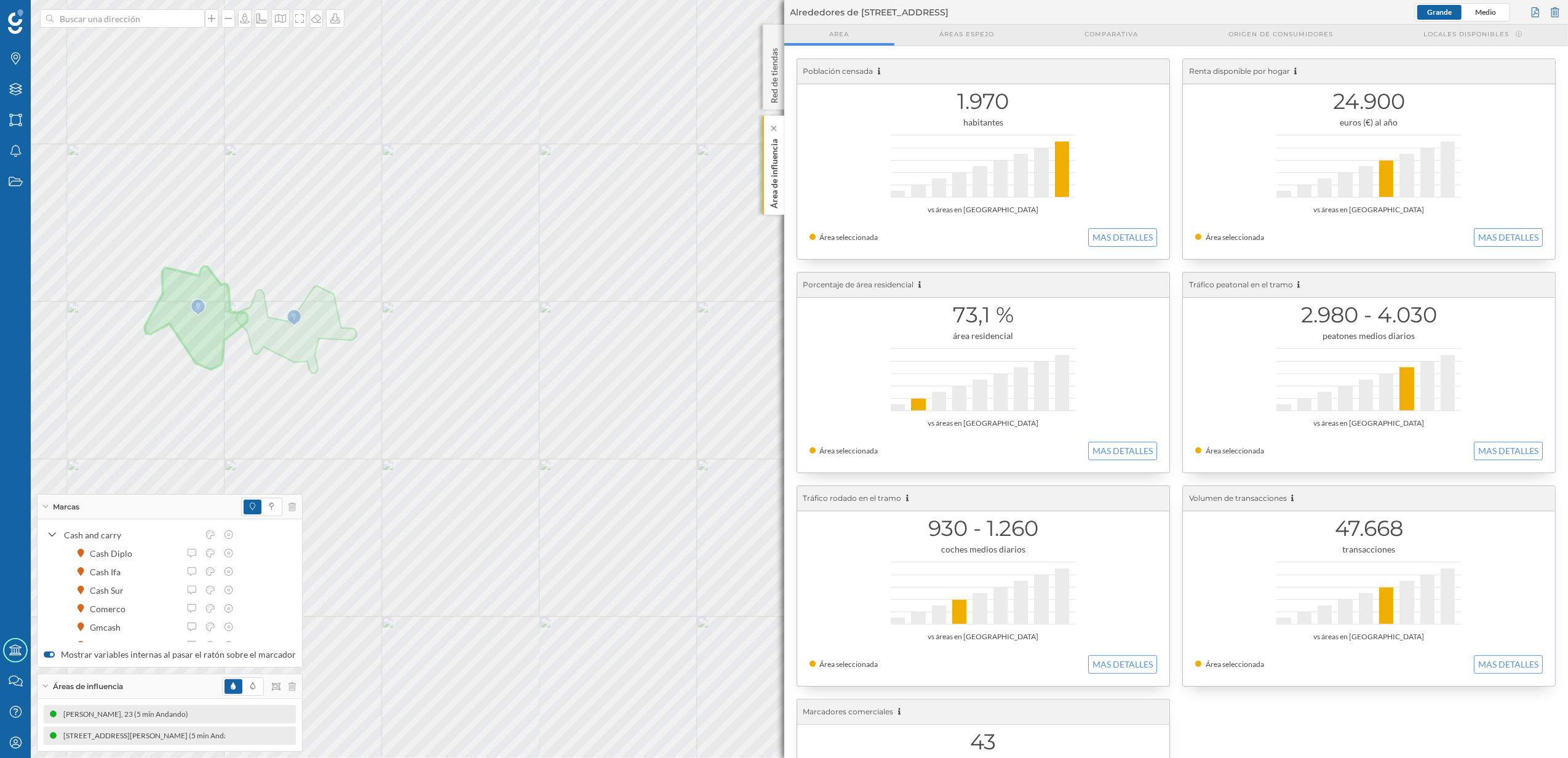
click at [782, 186] on div "Área de influencia" at bounding box center [774, 166] width 22 height 99
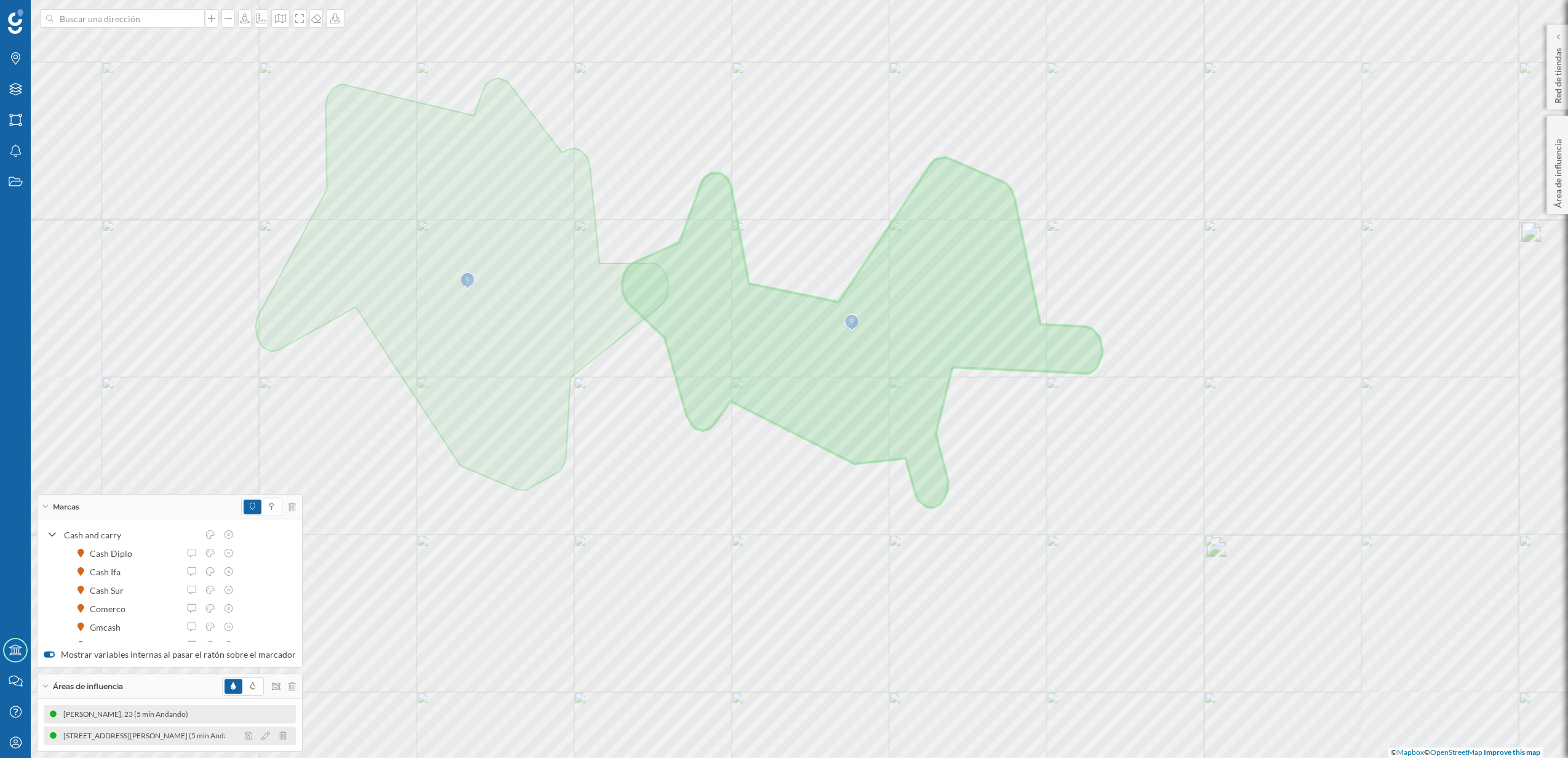
click at [254, 739] on div at bounding box center [269, 736] width 55 height 15
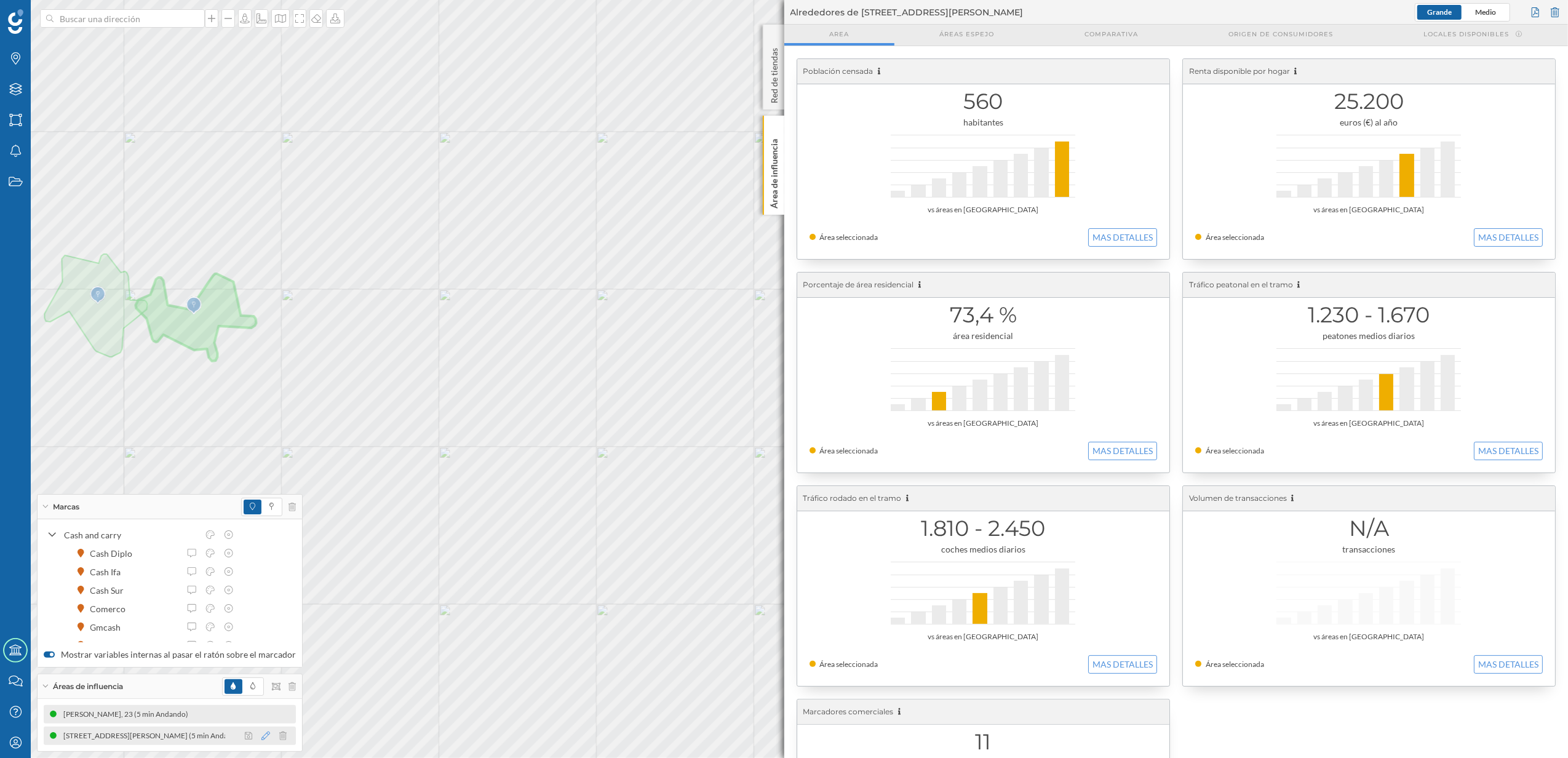
click at [262, 739] on icon at bounding box center [266, 736] width 8 height 8
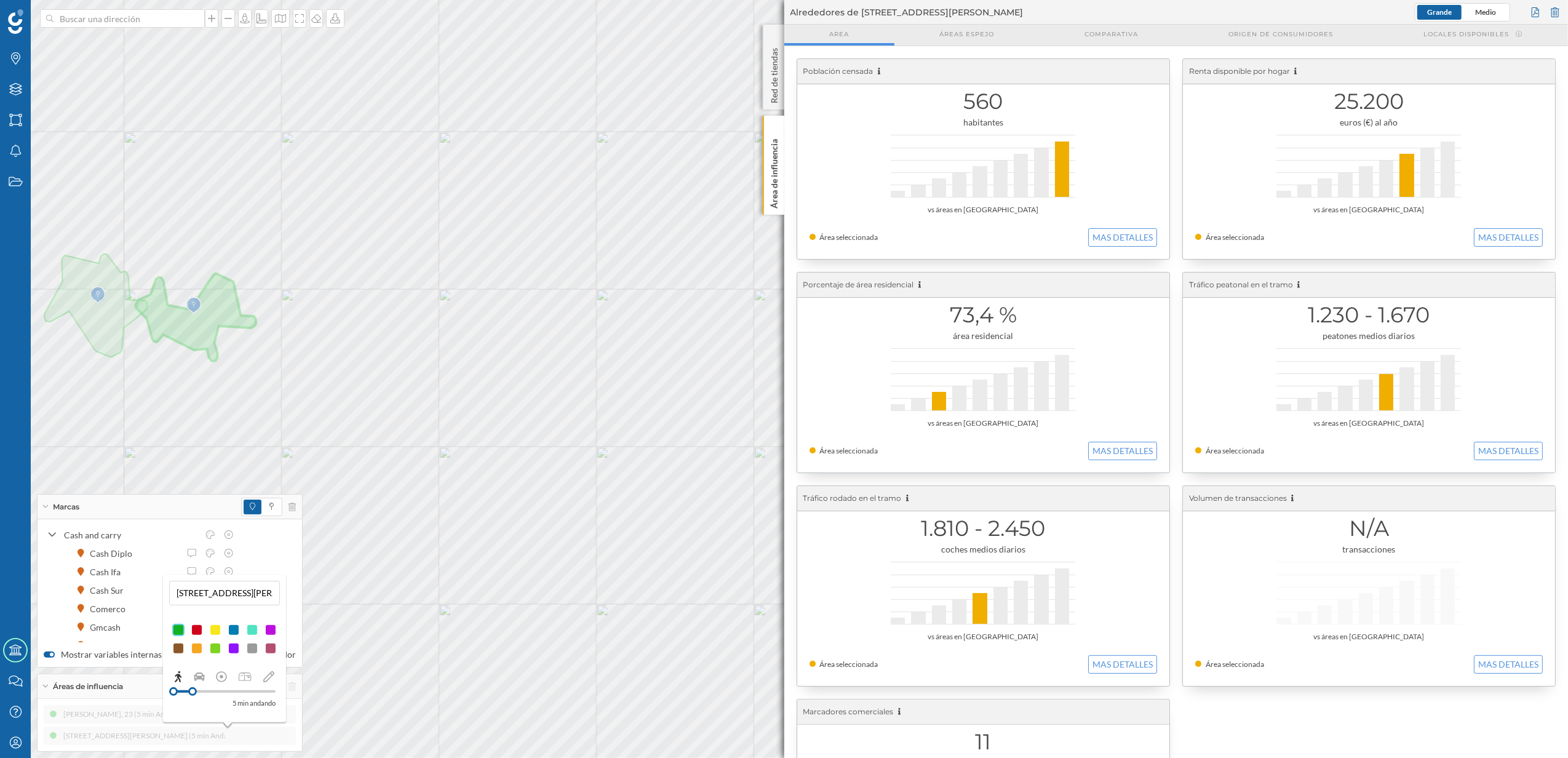
click at [257, 739] on div "[PERSON_NAME], 23 (5 min Andando) [STREET_ADDRESS][PERSON_NAME] (5 min Andando)" at bounding box center [170, 725] width 252 height 40
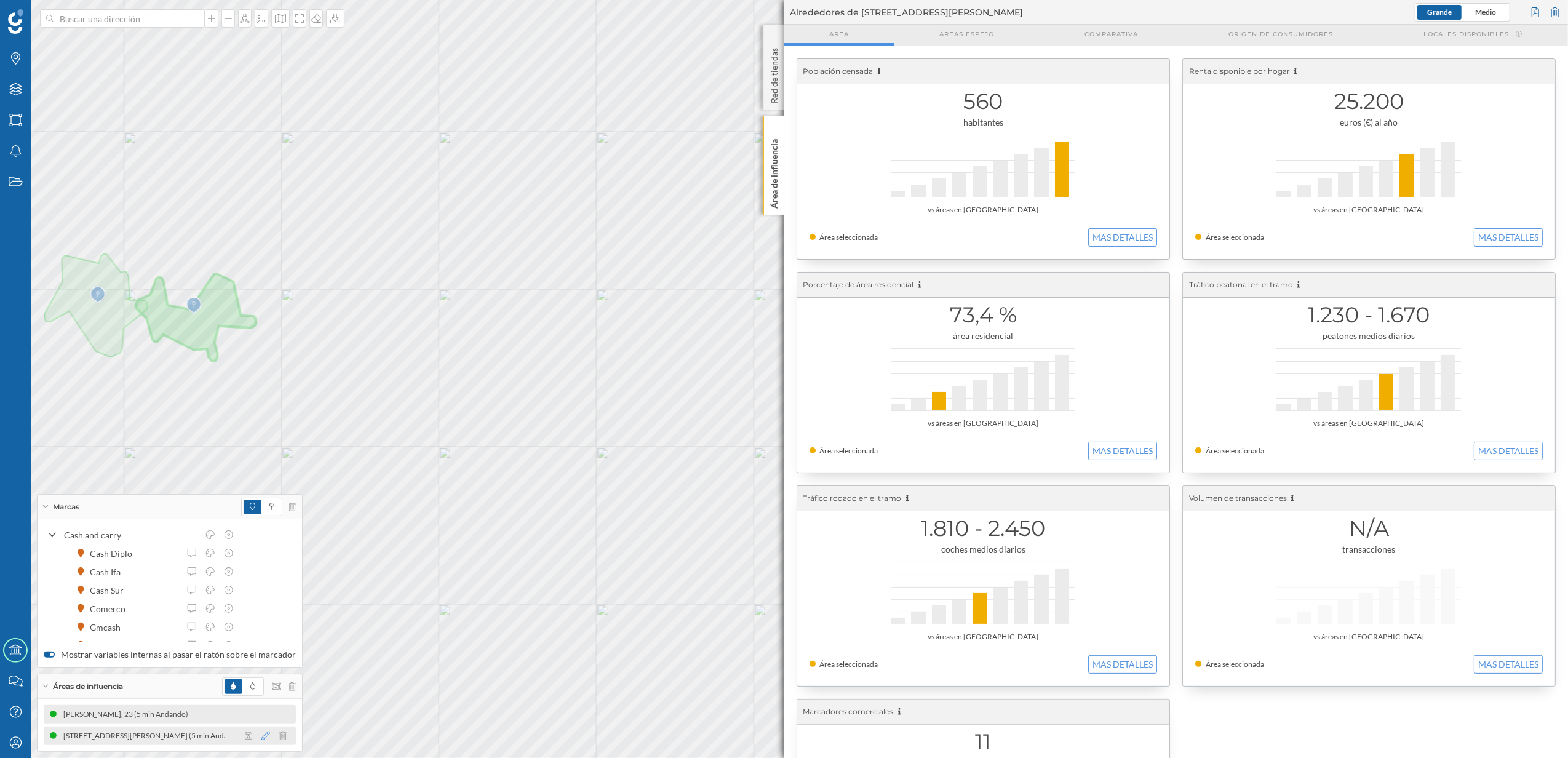
click at [262, 739] on icon at bounding box center [266, 736] width 8 height 8
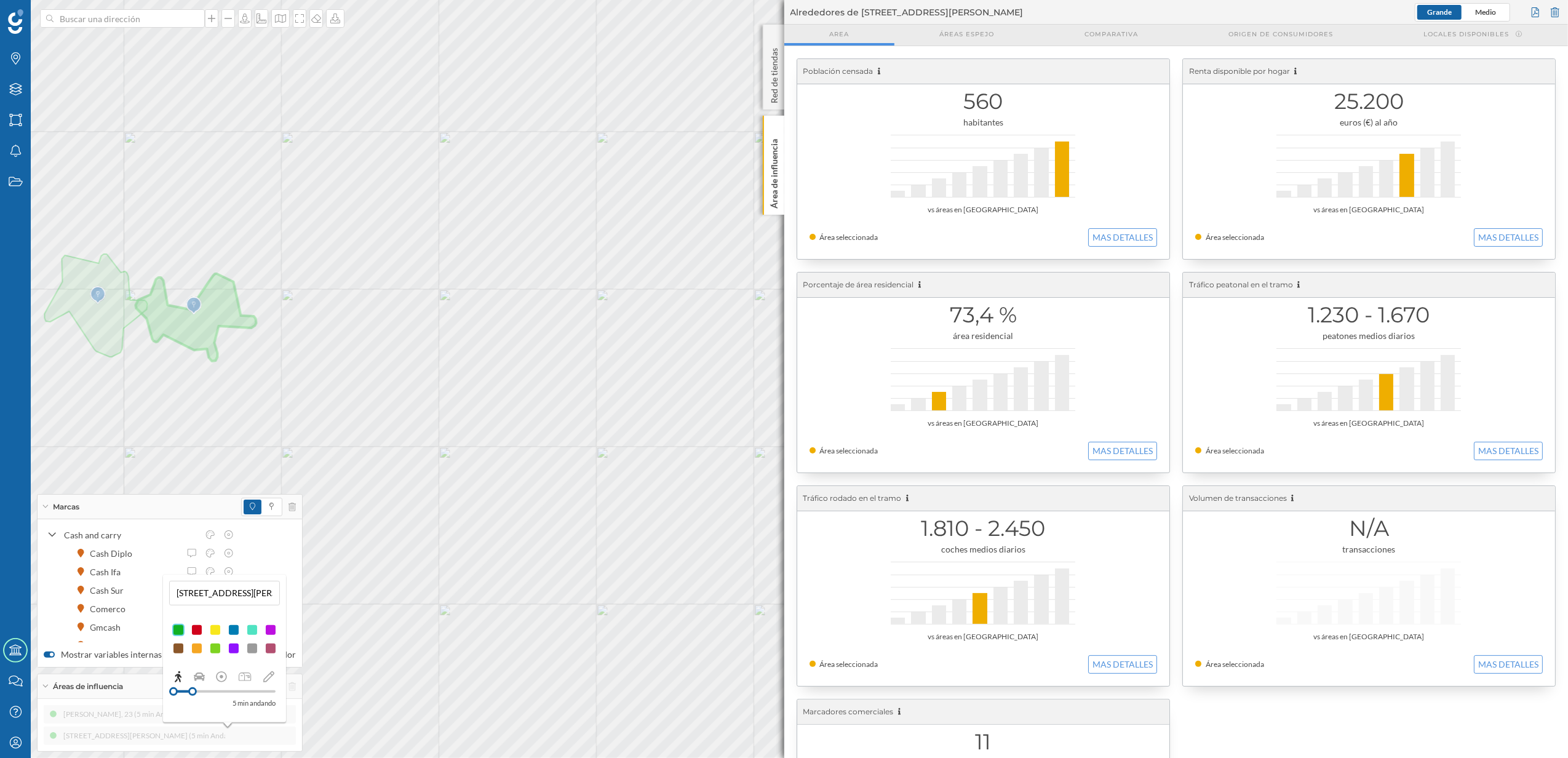
click at [195, 628] on div at bounding box center [196, 630] width 12 height 12
click at [236, 632] on div at bounding box center [234, 630] width 12 height 12
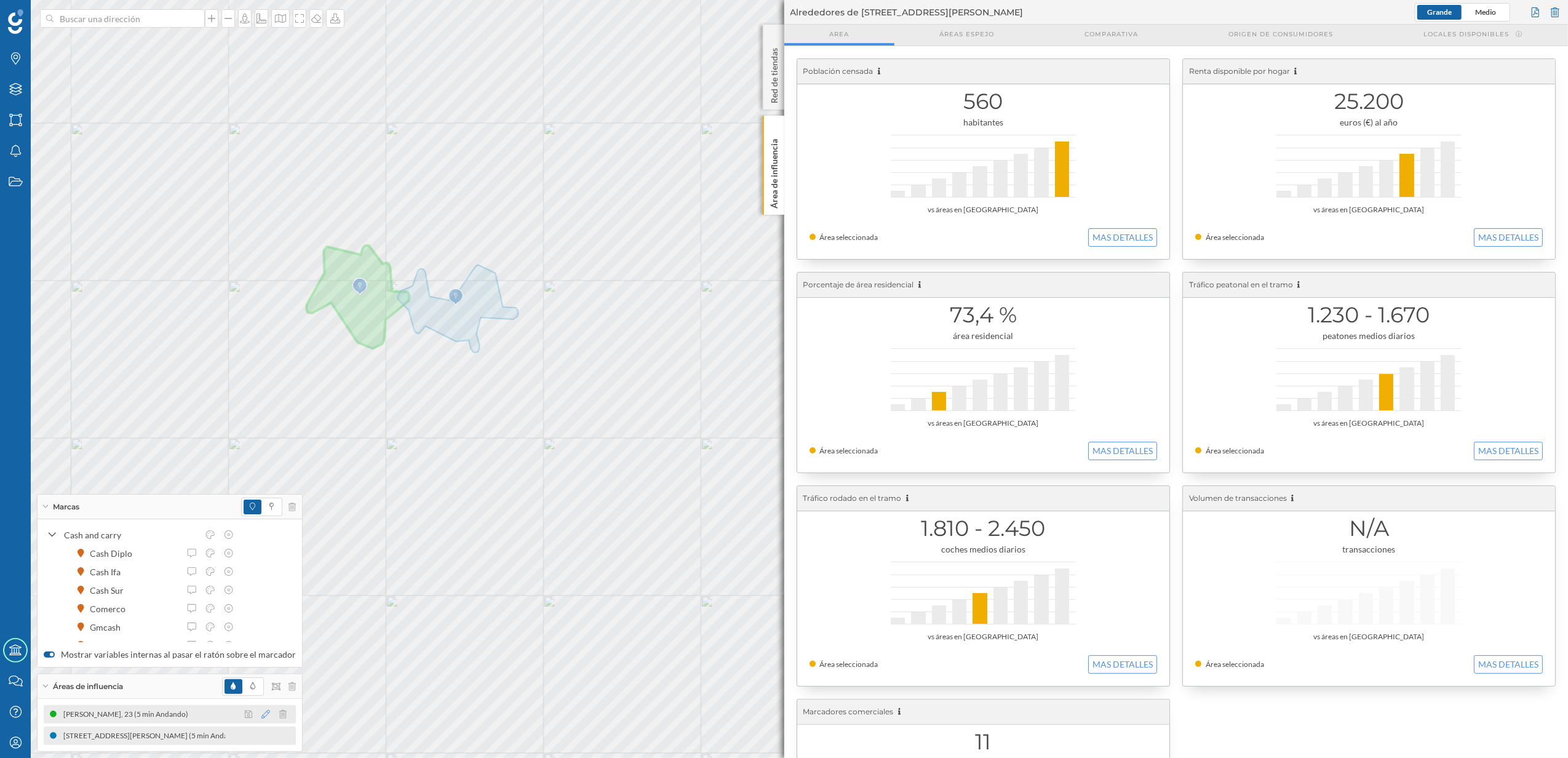
click at [262, 712] on icon at bounding box center [266, 714] width 8 height 8
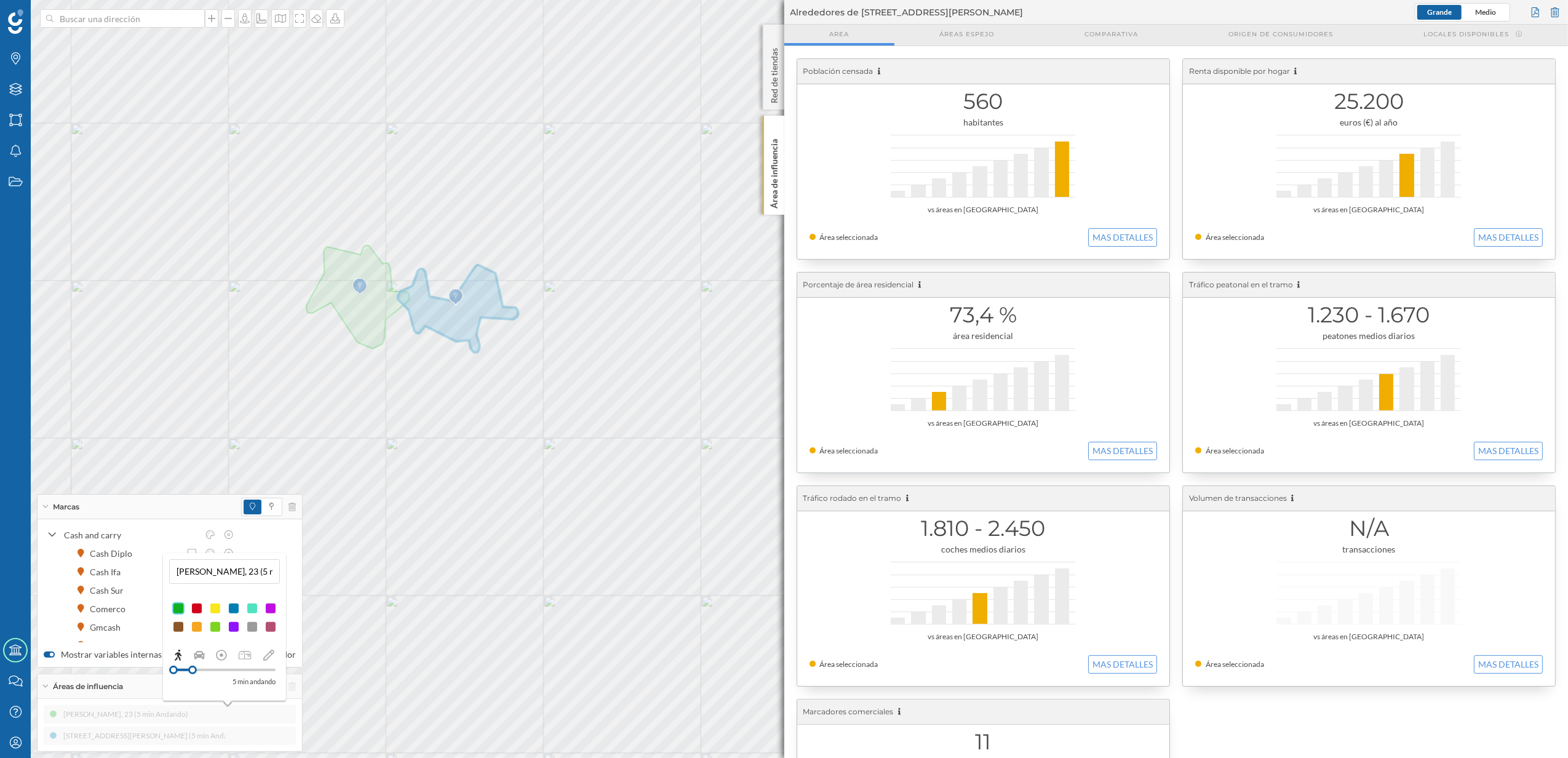
click at [259, 712] on div "[PERSON_NAME], 23 (5 min Andando) [STREET_ADDRESS][PERSON_NAME] (5 min Andando)" at bounding box center [170, 725] width 252 height 40
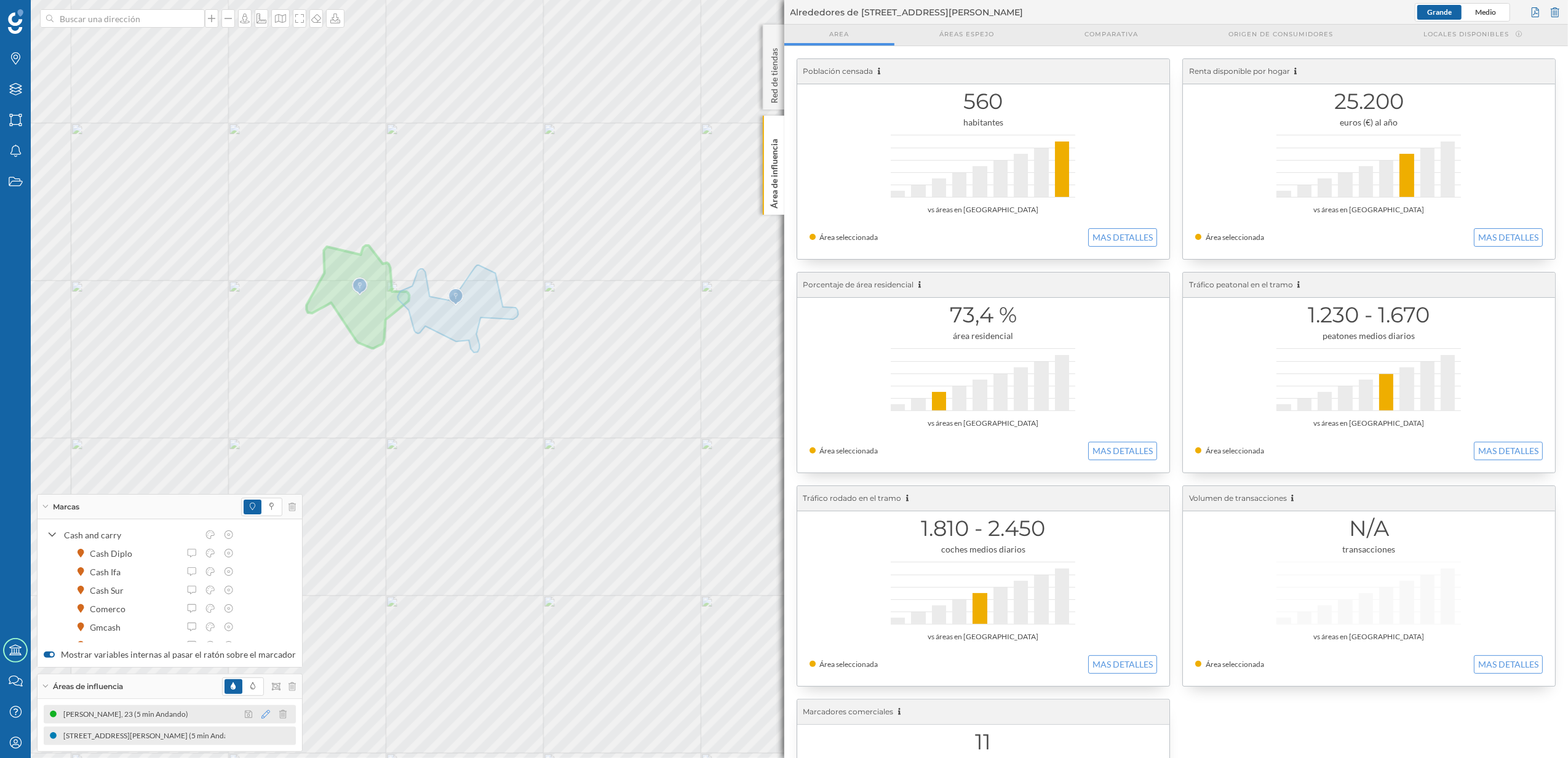
click at [262, 715] on icon at bounding box center [266, 714] width 8 height 8
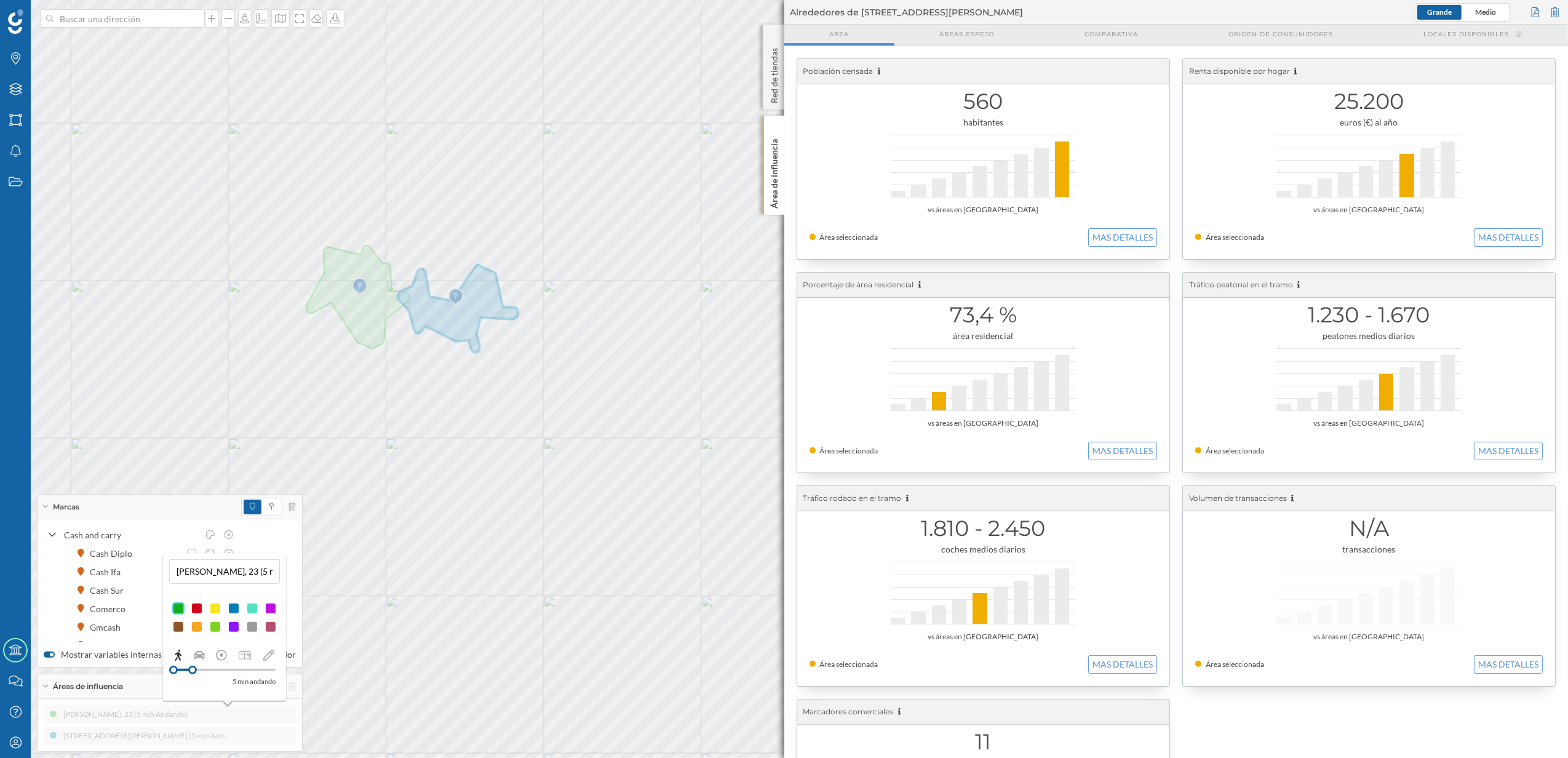
click at [195, 609] on div at bounding box center [196, 608] width 12 height 12
click at [770, 177] on p "Área de influencia" at bounding box center [774, 171] width 12 height 75
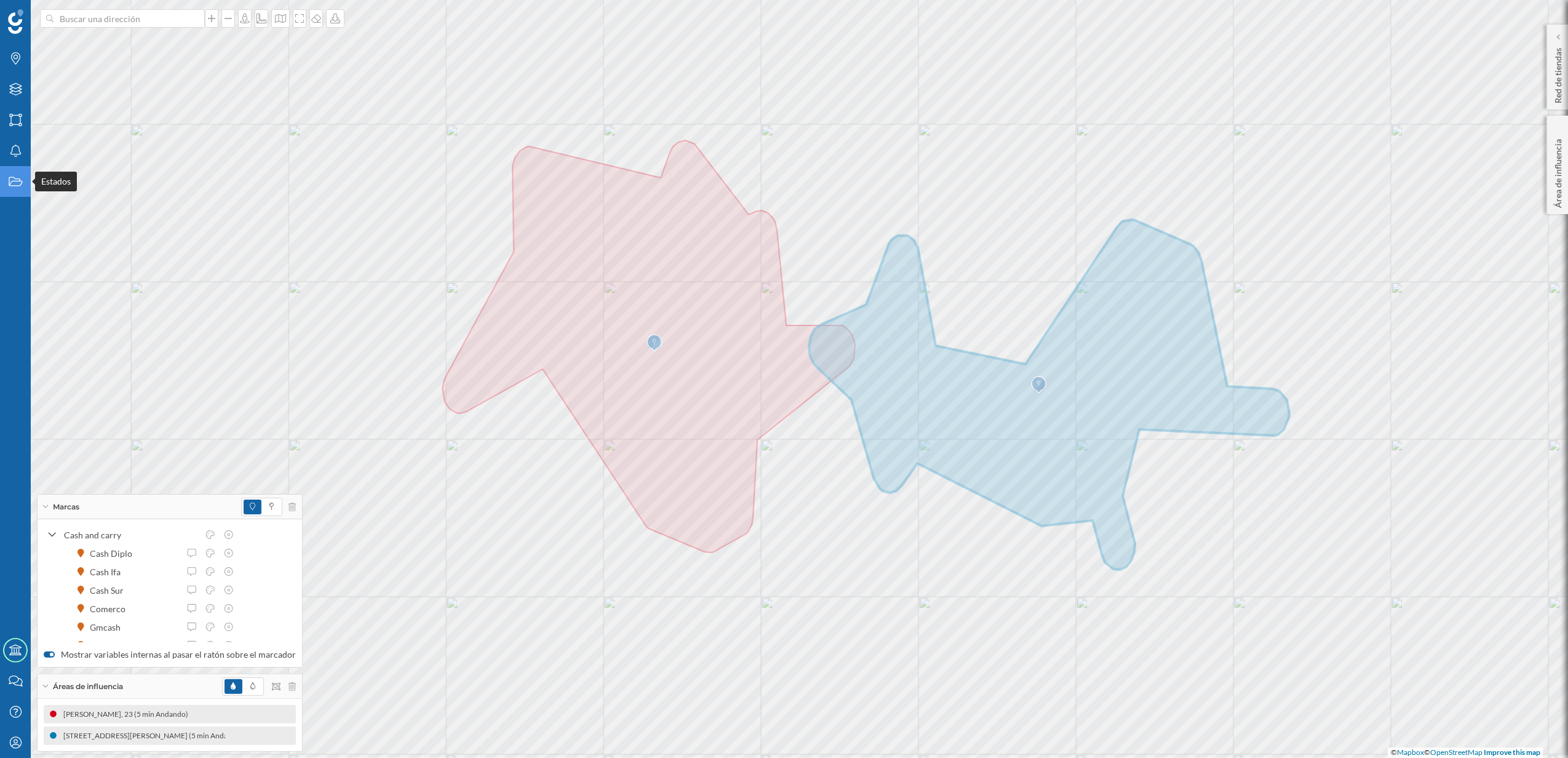
click at [17, 171] on div "Estados" at bounding box center [15, 181] width 31 height 31
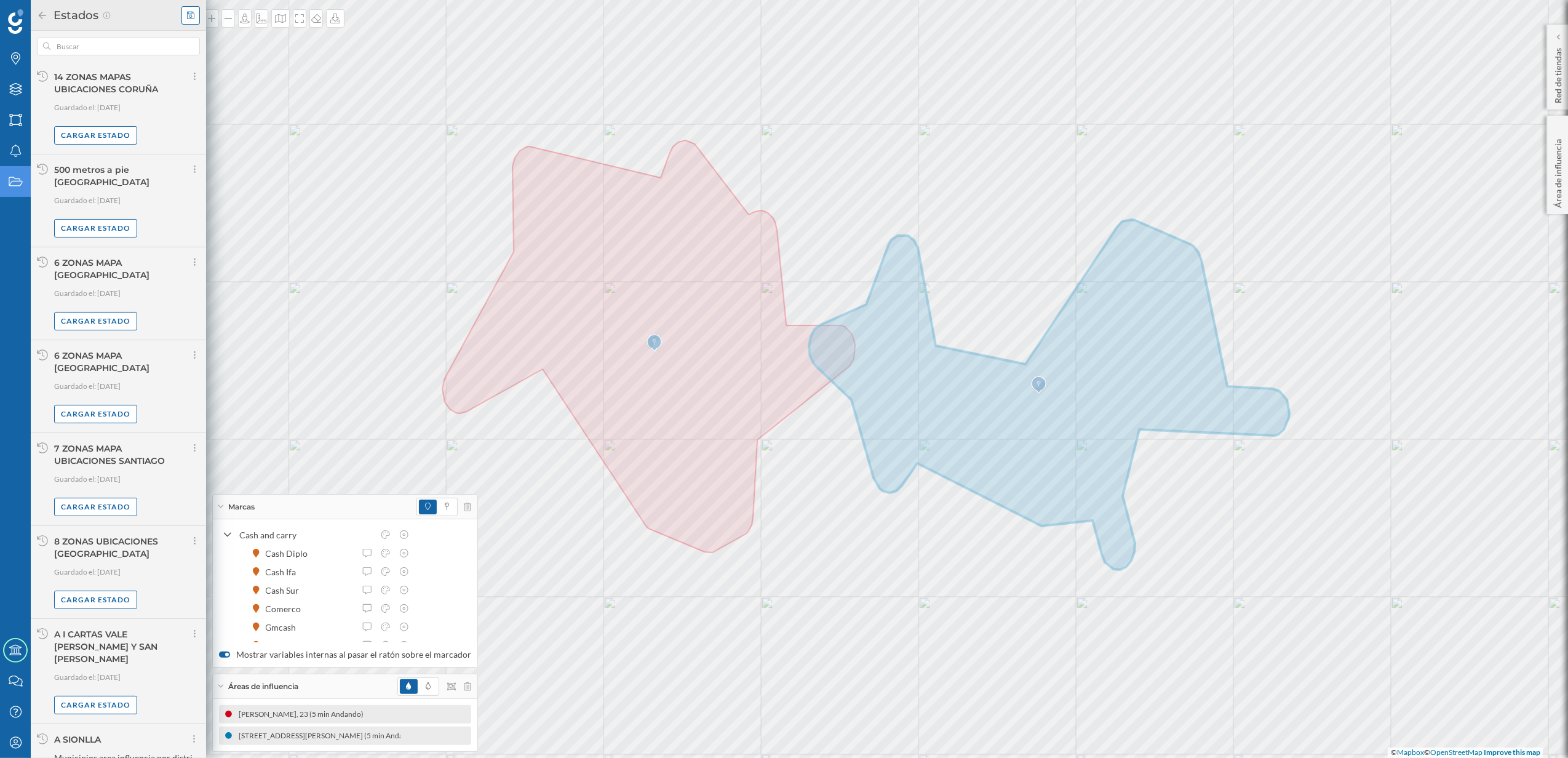
click at [192, 13] on icon at bounding box center [191, 14] width 7 height 7
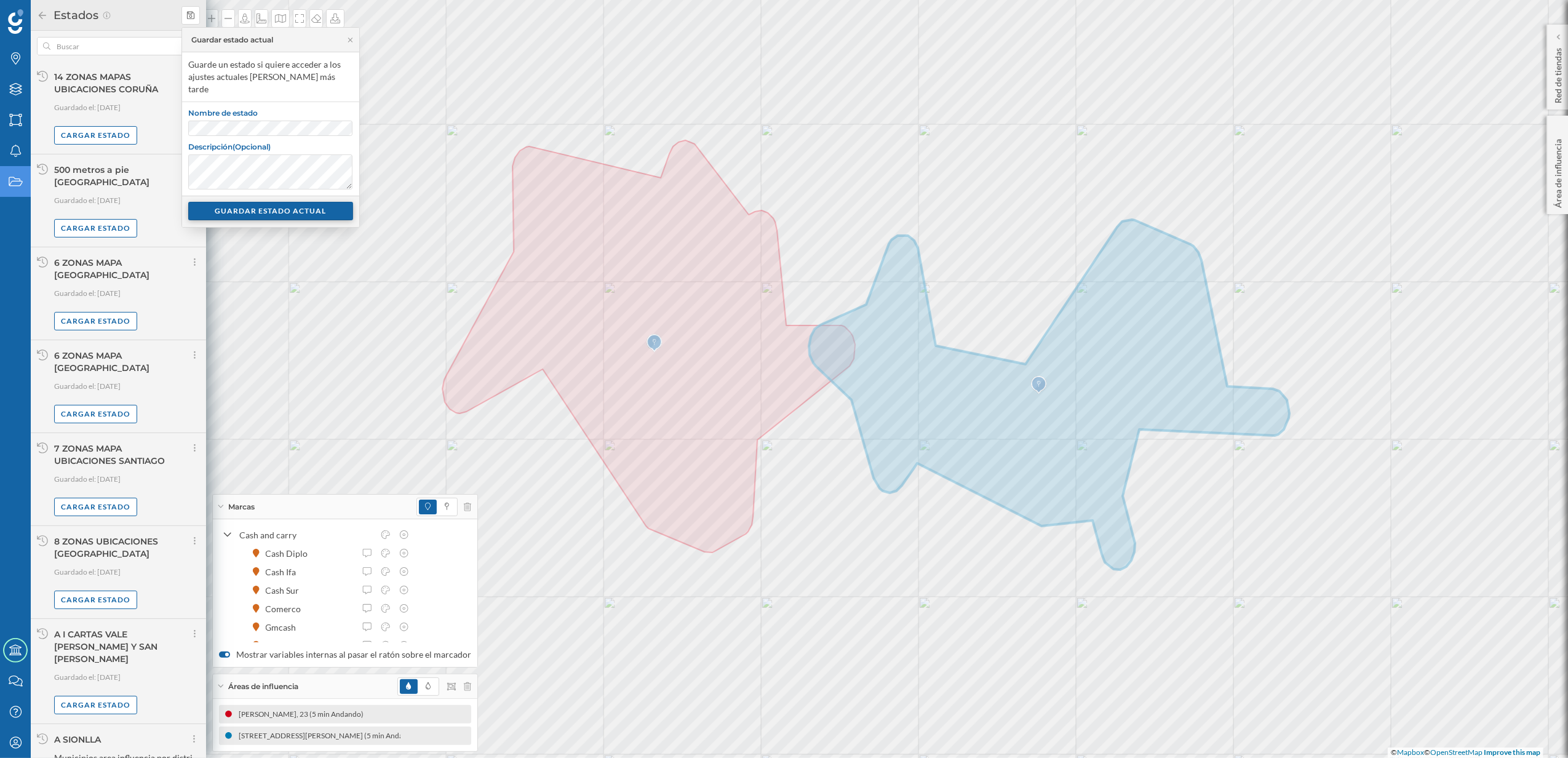
click at [269, 202] on div "GUARDAR ESTADO ACTUAL" at bounding box center [270, 211] width 165 height 18
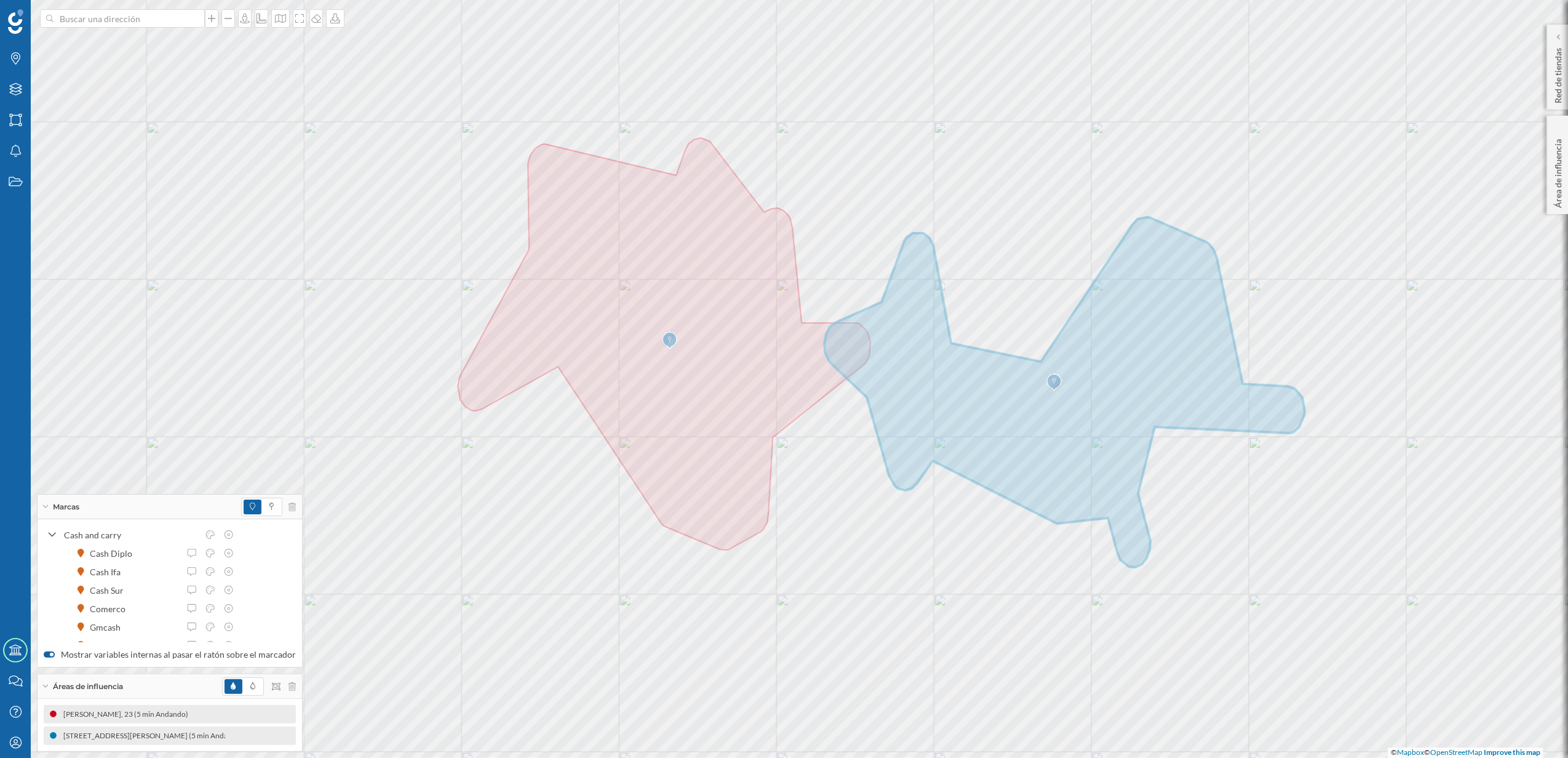
click at [41, 500] on div "Marcas" at bounding box center [169, 507] width 264 height 25
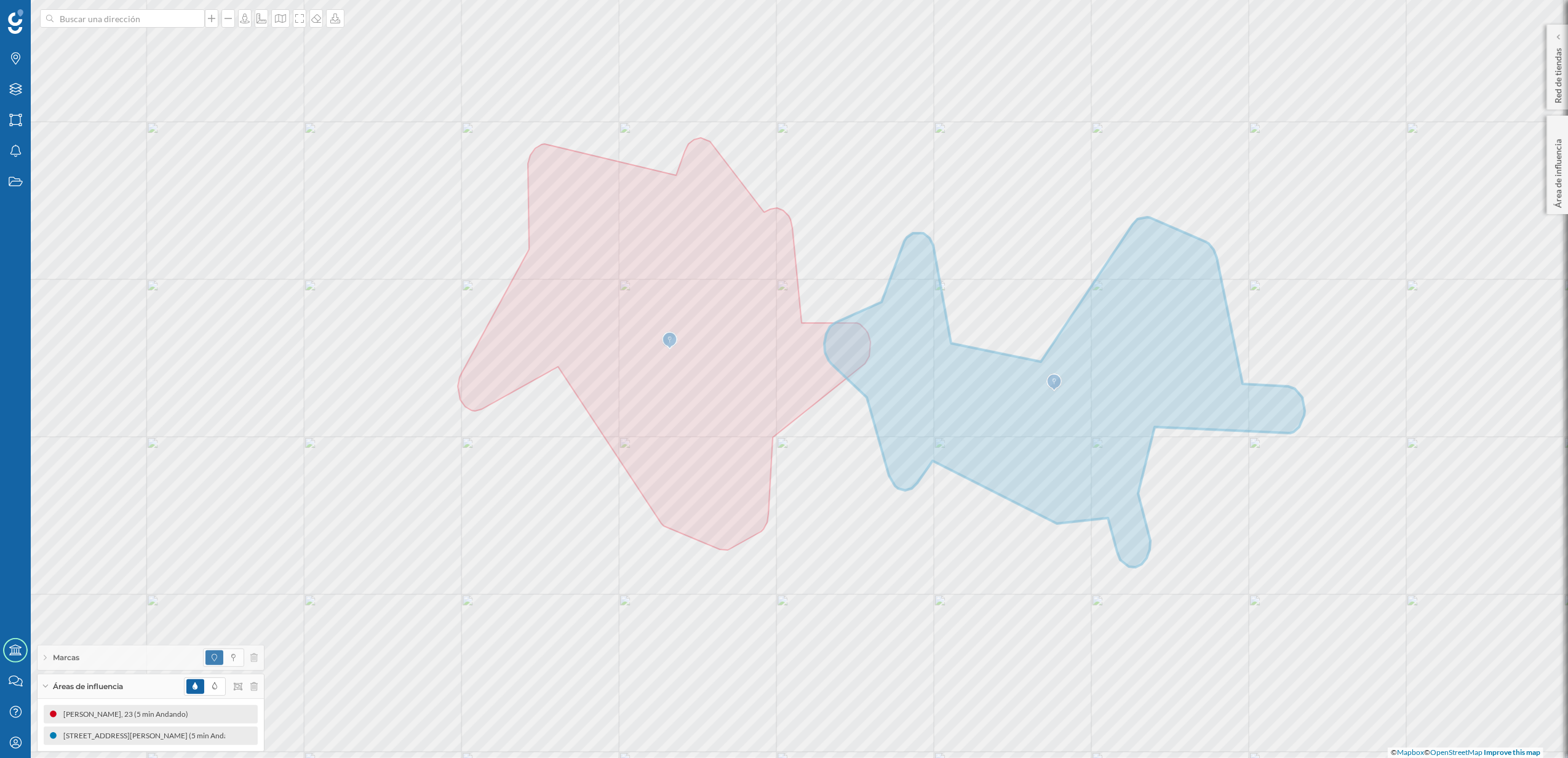
click at [47, 685] on icon at bounding box center [45, 686] width 7 height 3
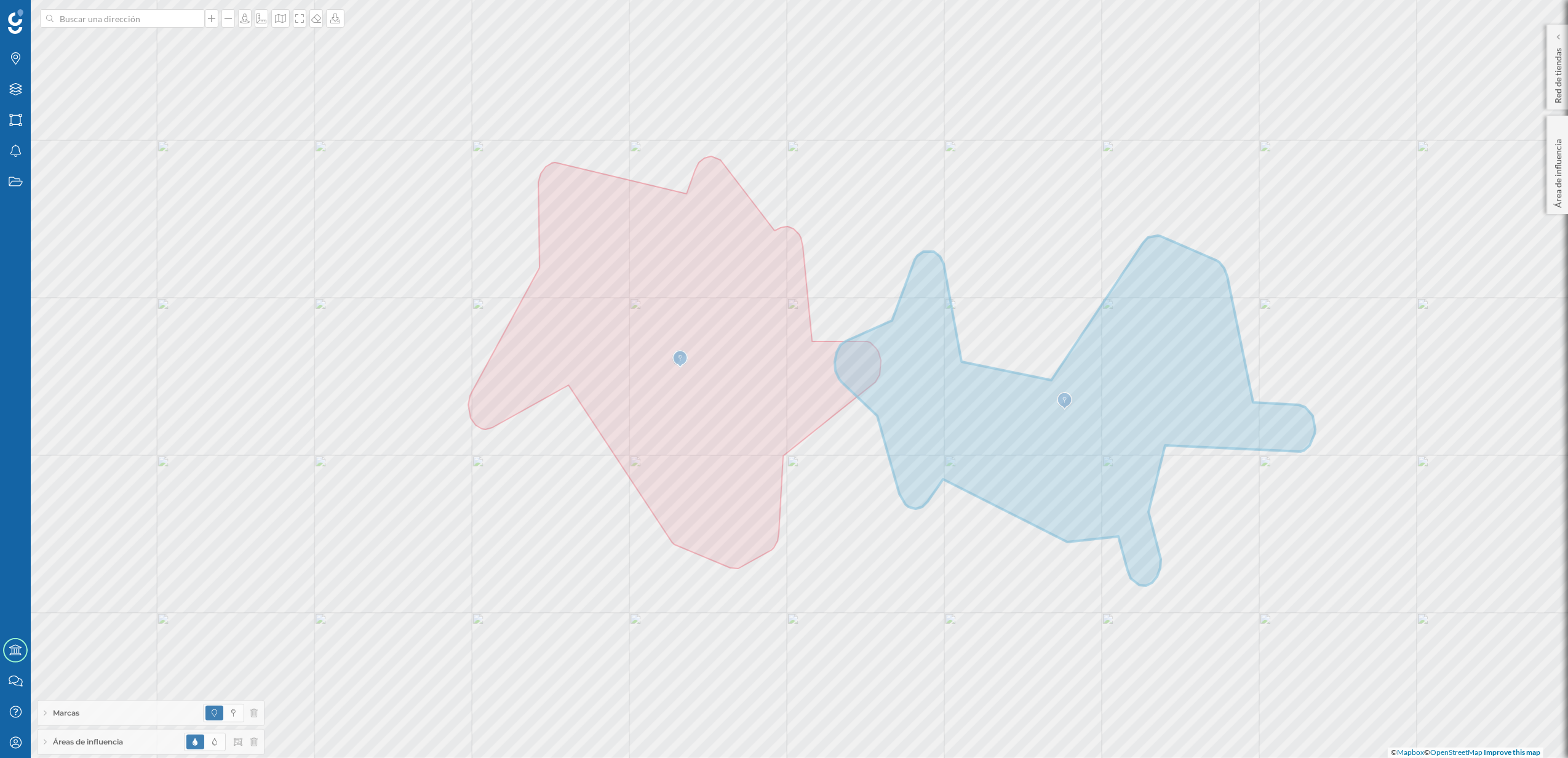
click at [45, 741] on icon at bounding box center [46, 742] width 3 height 7
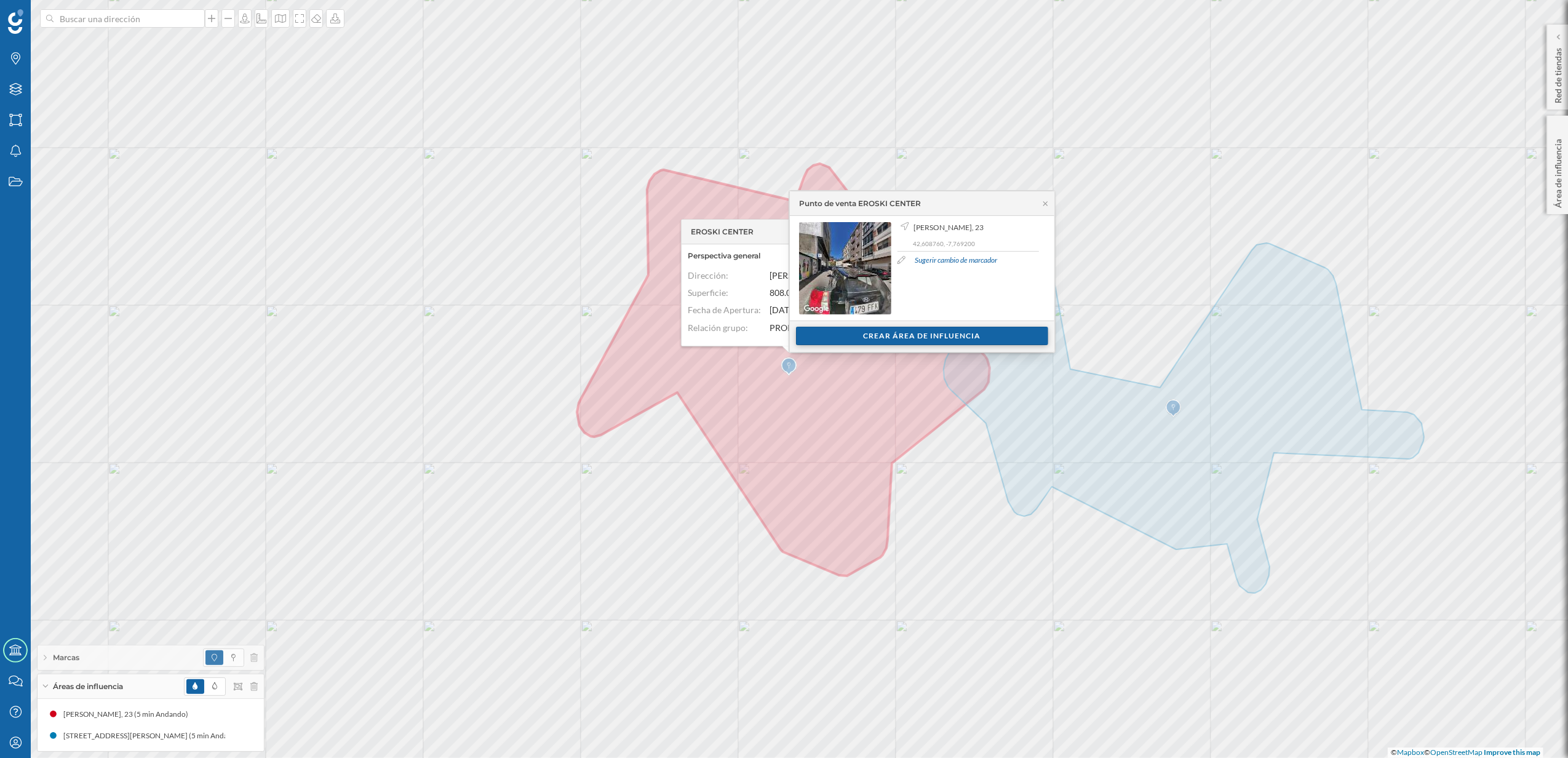
click at [894, 338] on div "Crear área de influencia" at bounding box center [922, 336] width 252 height 18
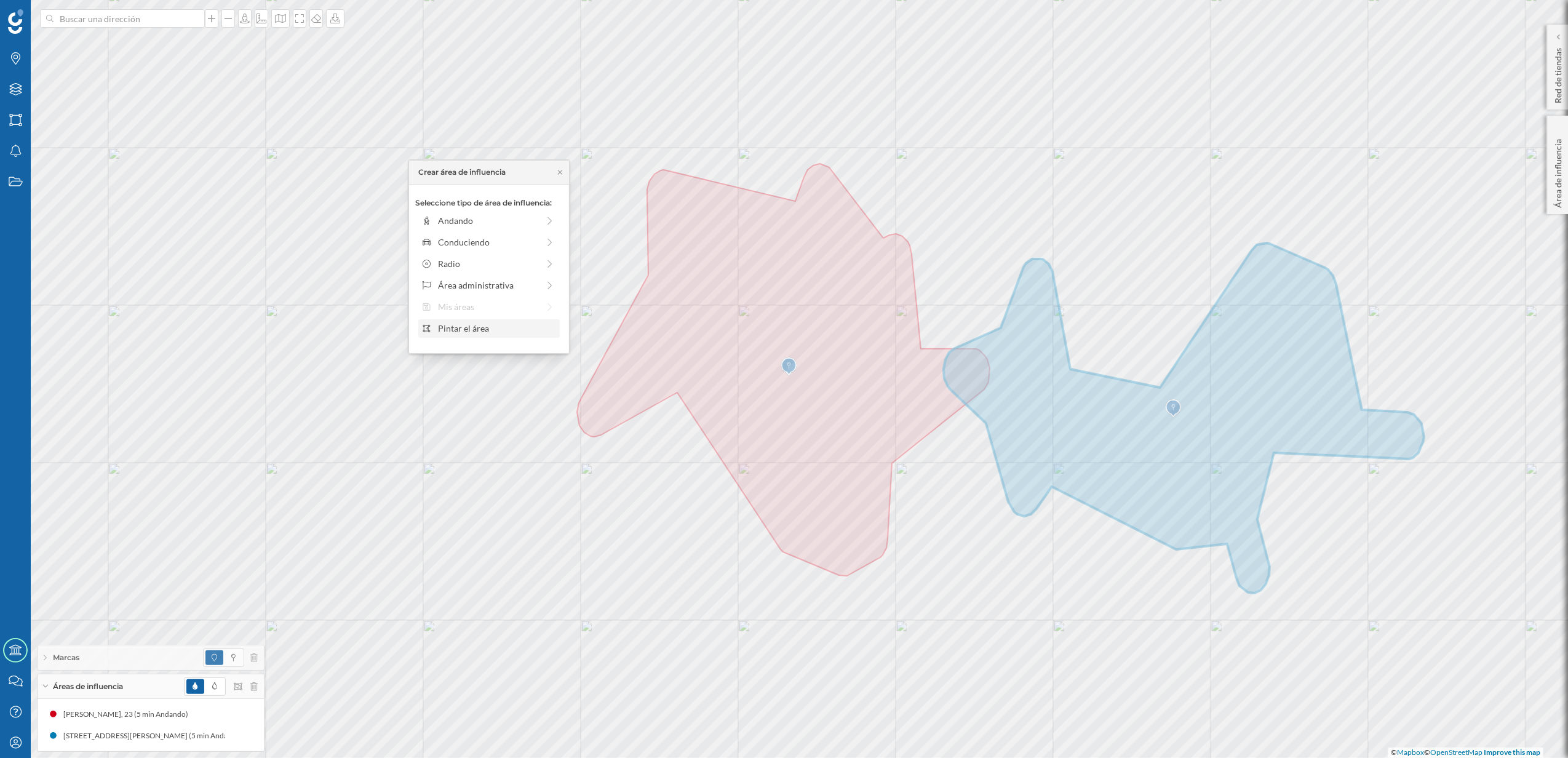
click at [465, 327] on div "Pintar el área" at bounding box center [497, 328] width 118 height 13
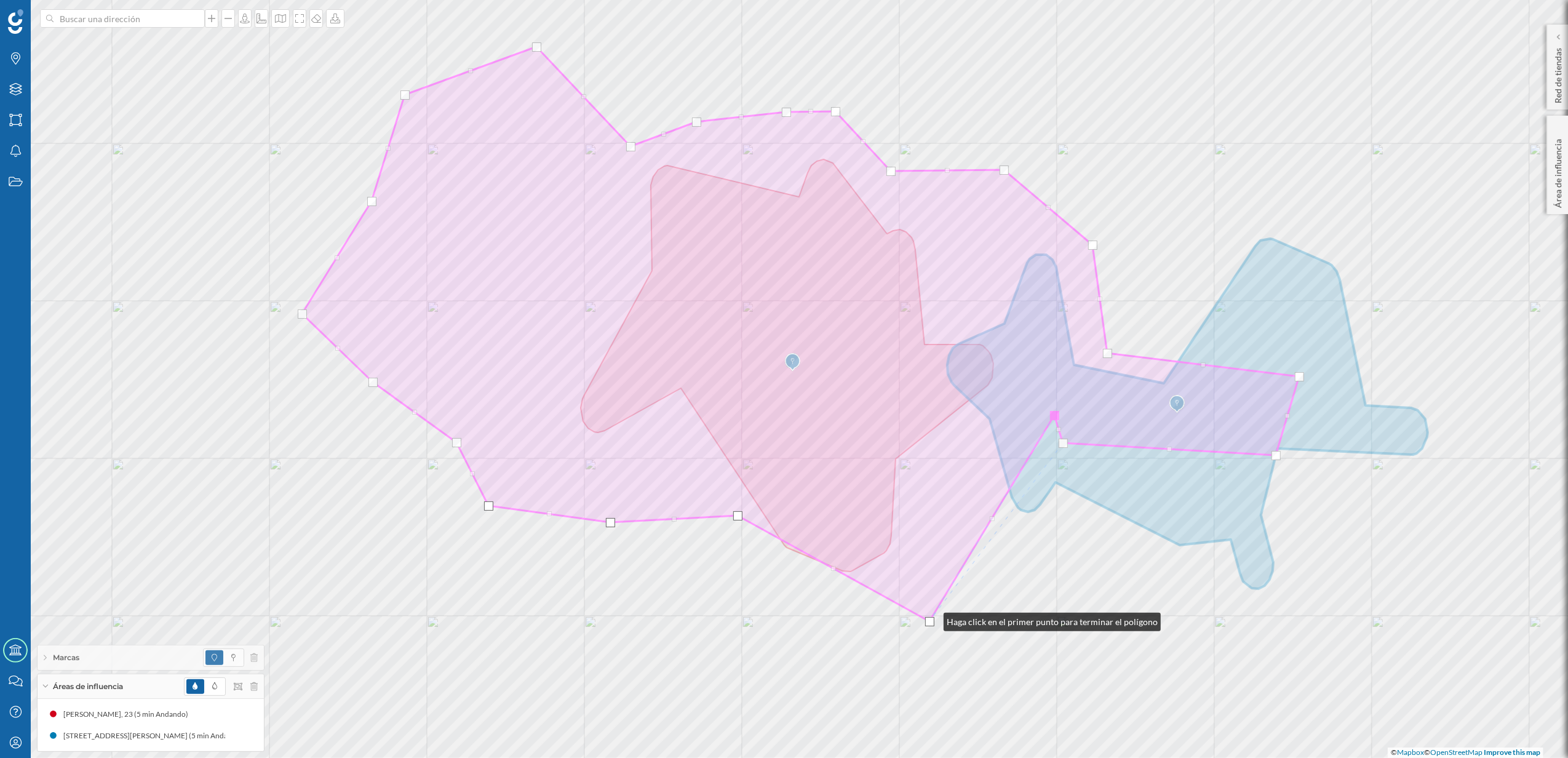
click at [931, 619] on div at bounding box center [929, 621] width 9 height 9
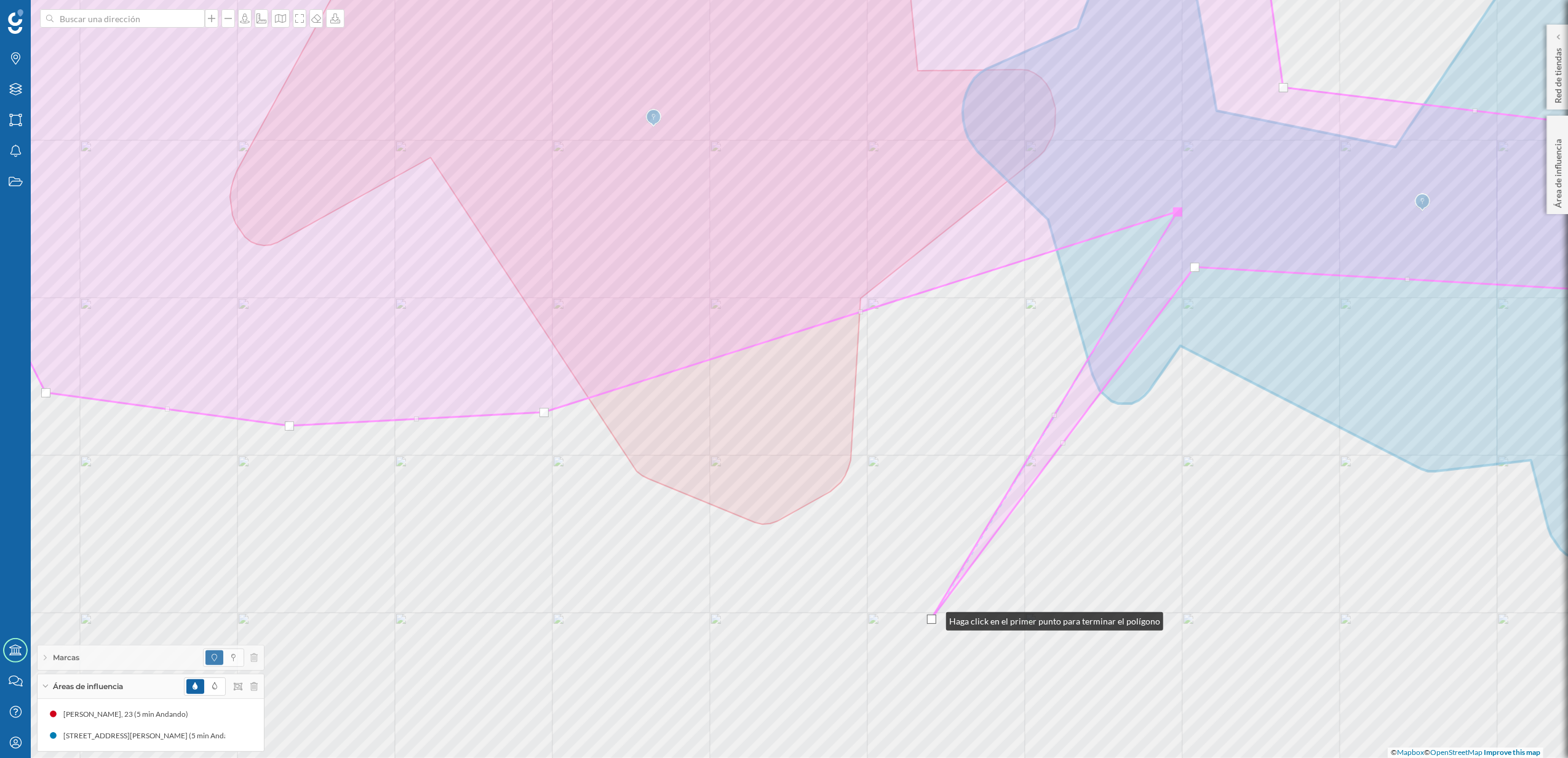
click at [934, 618] on div at bounding box center [931, 619] width 9 height 9
click at [931, 618] on div at bounding box center [931, 619] width 9 height 9
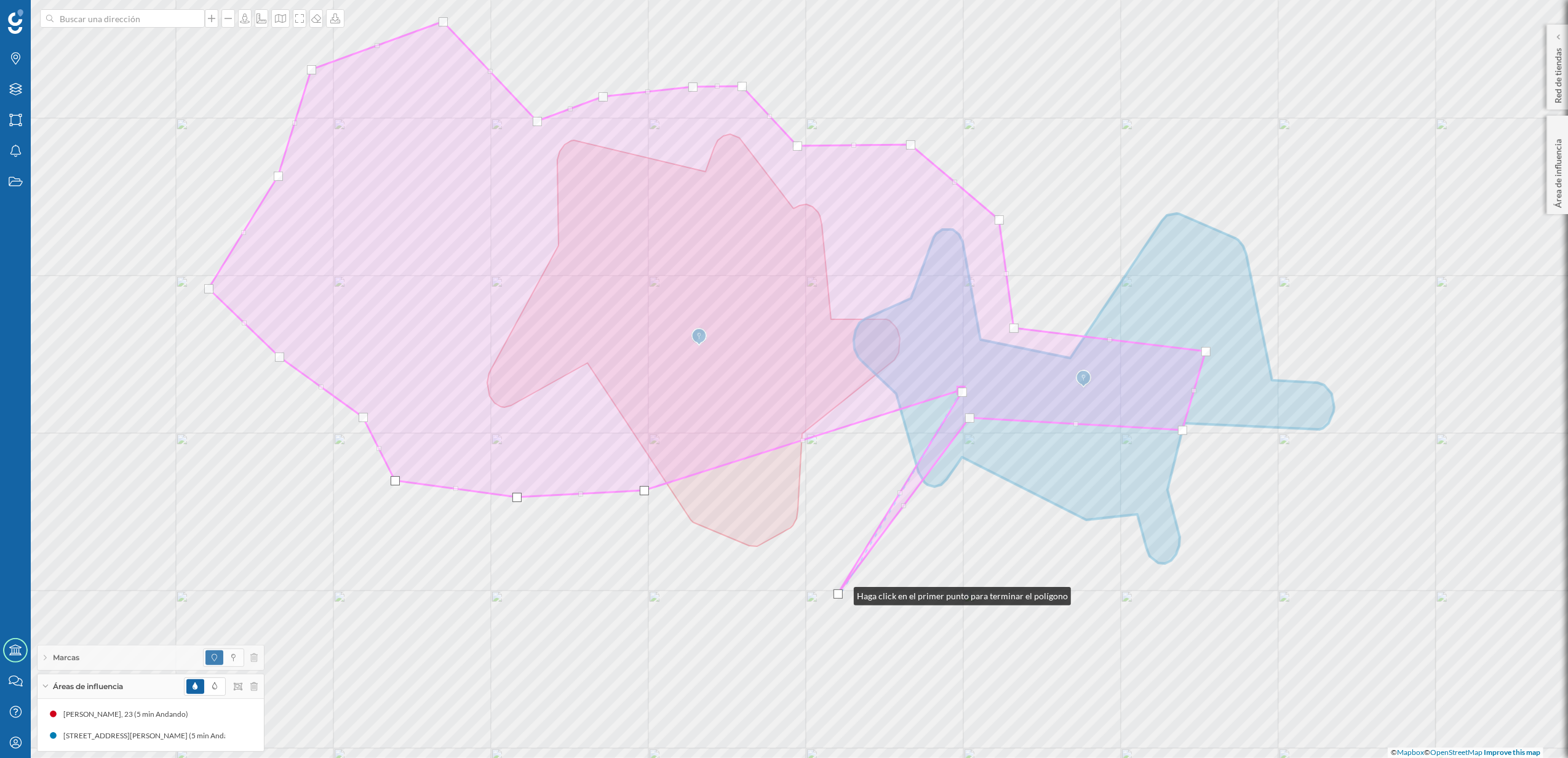
click at [842, 593] on div at bounding box center [837, 593] width 9 height 9
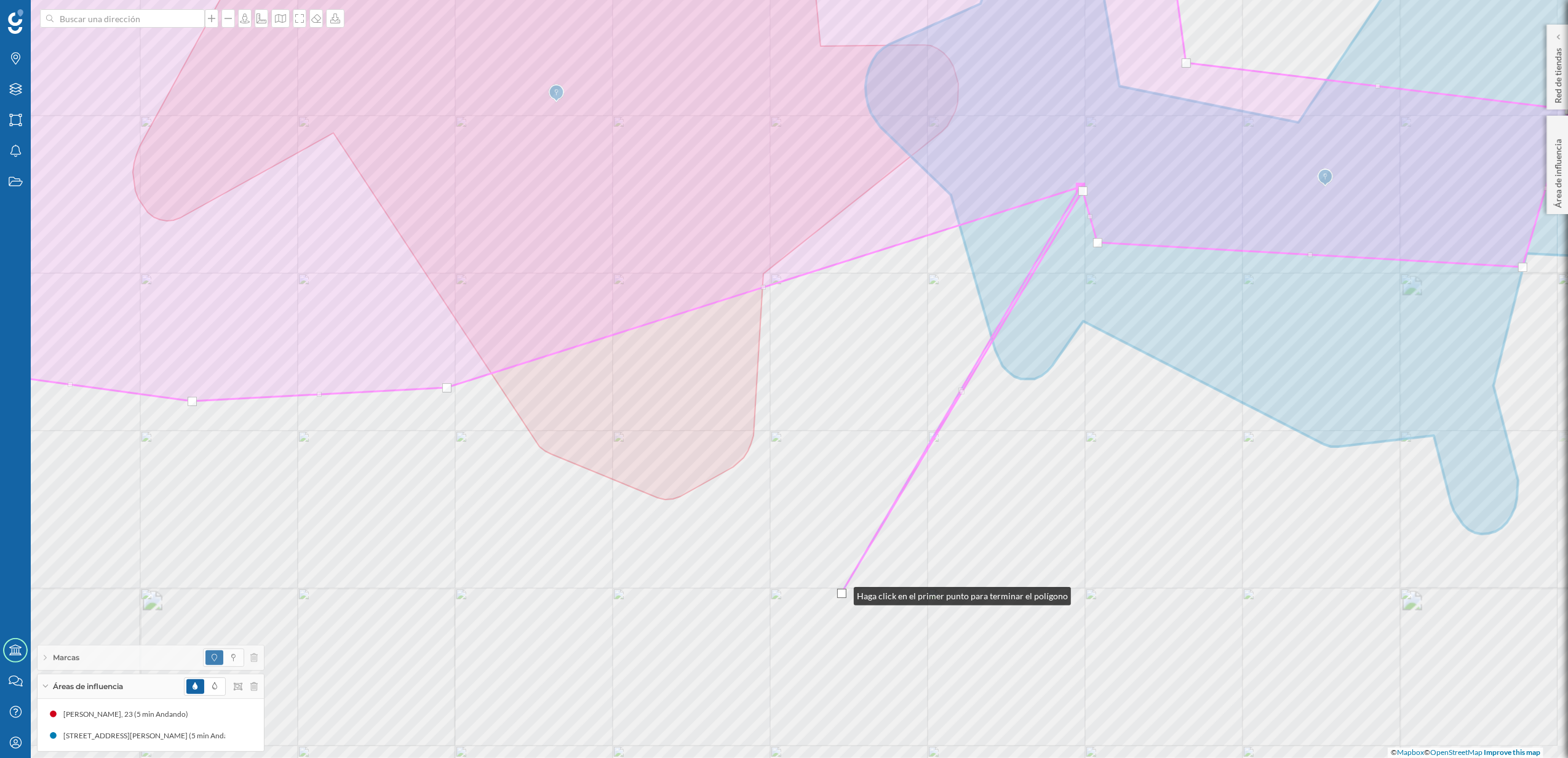
click at [842, 593] on div at bounding box center [842, 593] width 9 height 9
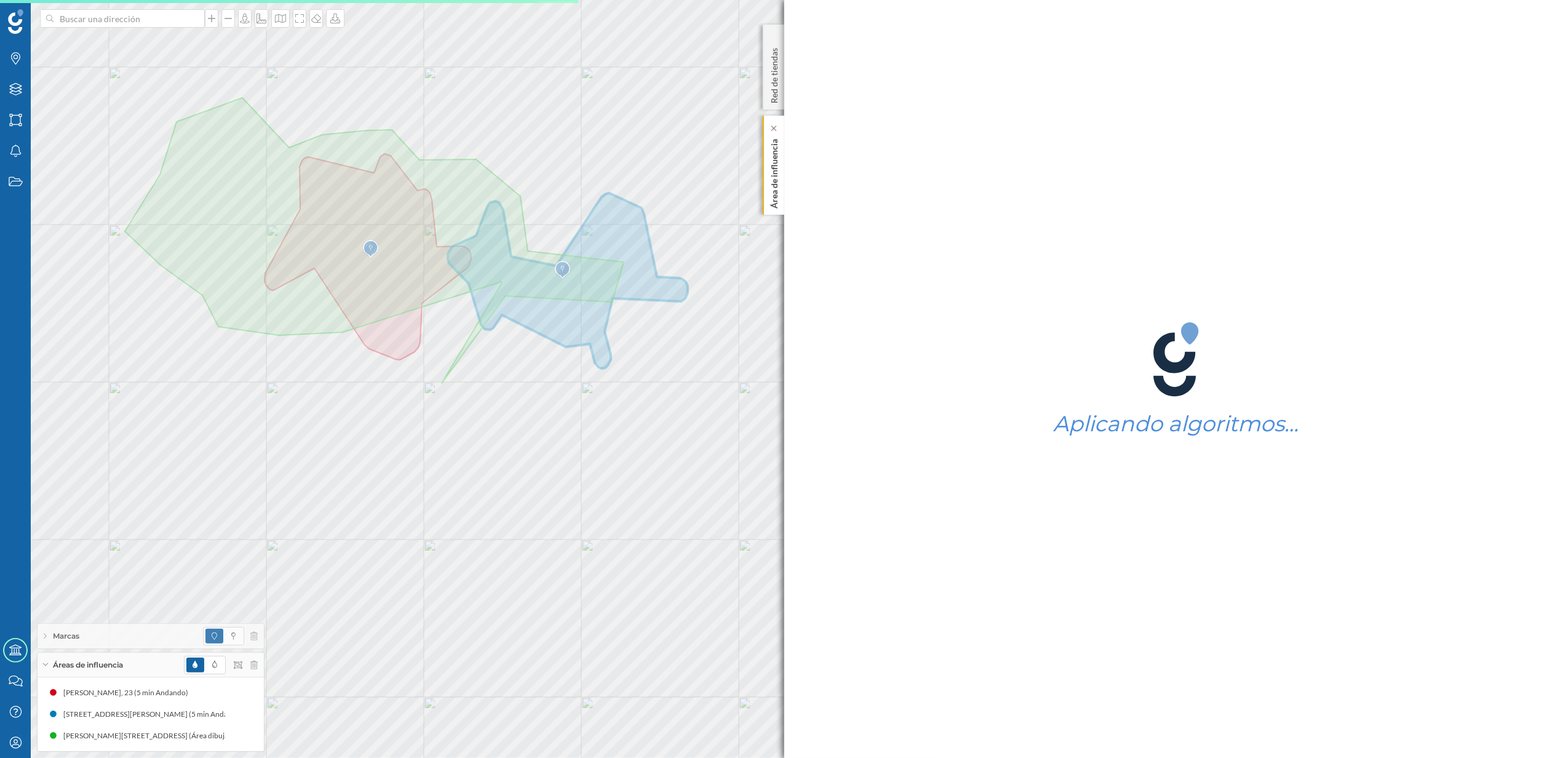
click at [773, 200] on p "Área de influencia" at bounding box center [774, 171] width 12 height 75
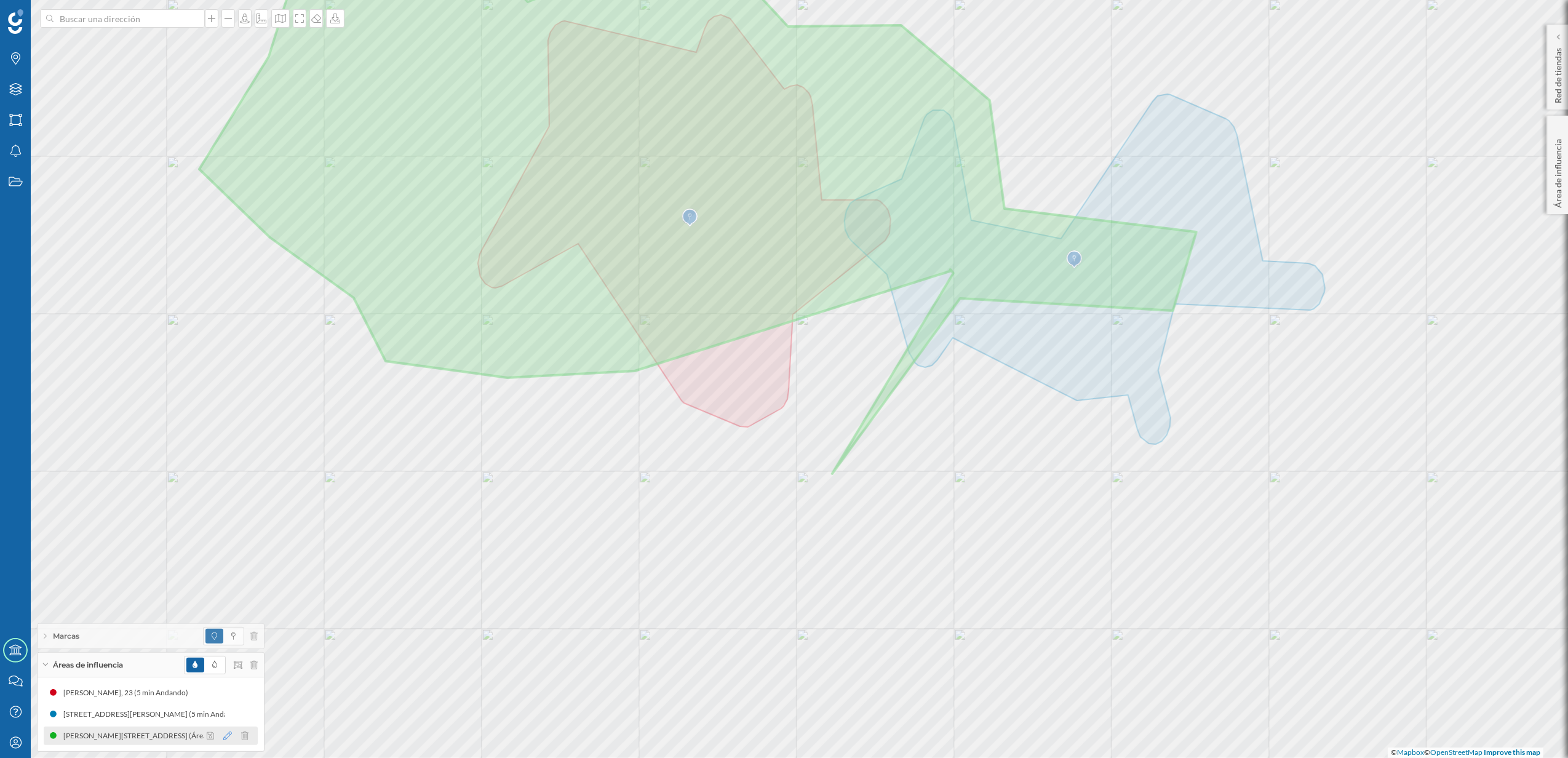
click at [224, 731] on icon at bounding box center [228, 736] width 8 height 8
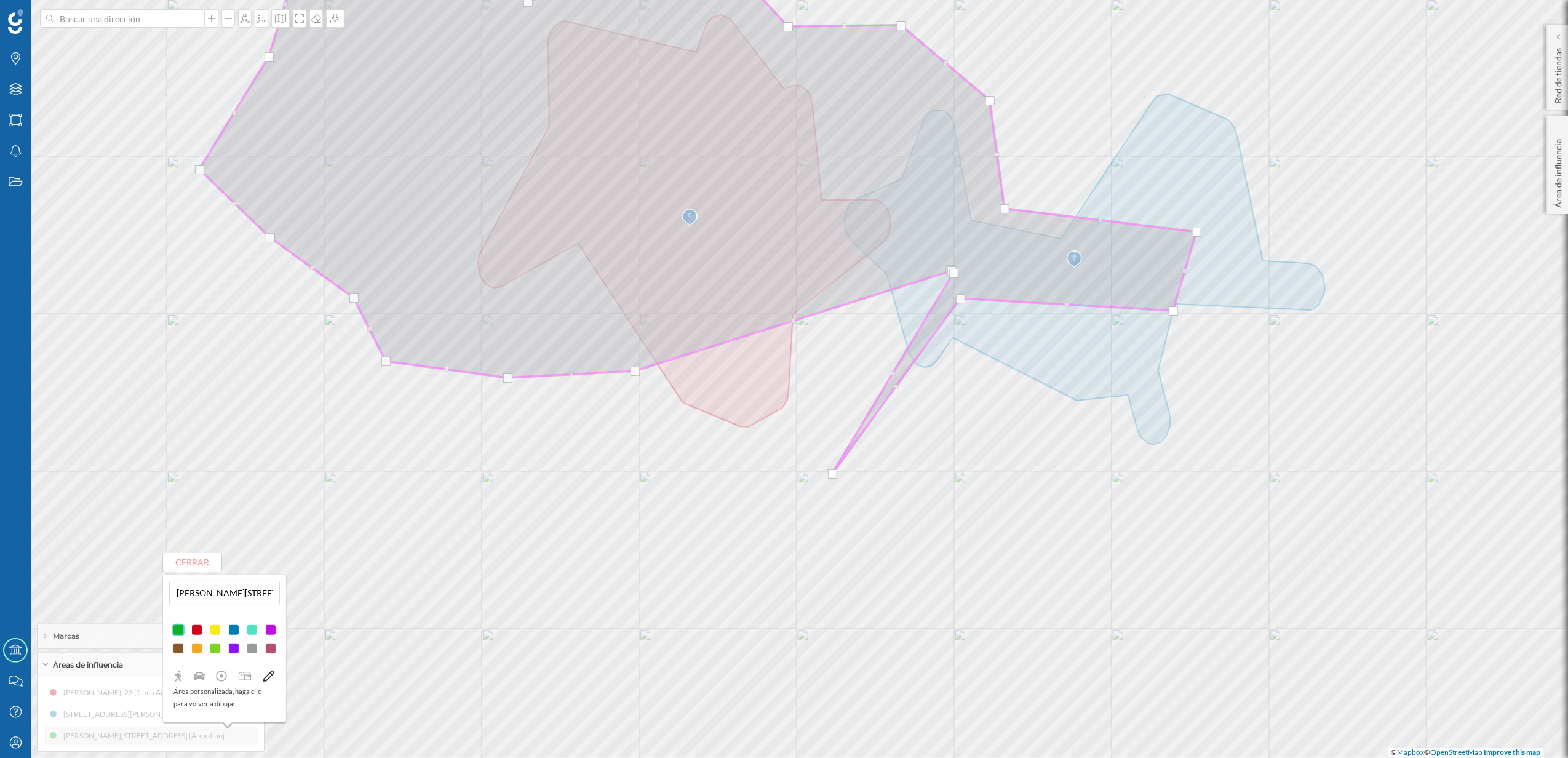
click at [267, 674] on icon at bounding box center [268, 675] width 11 height 11
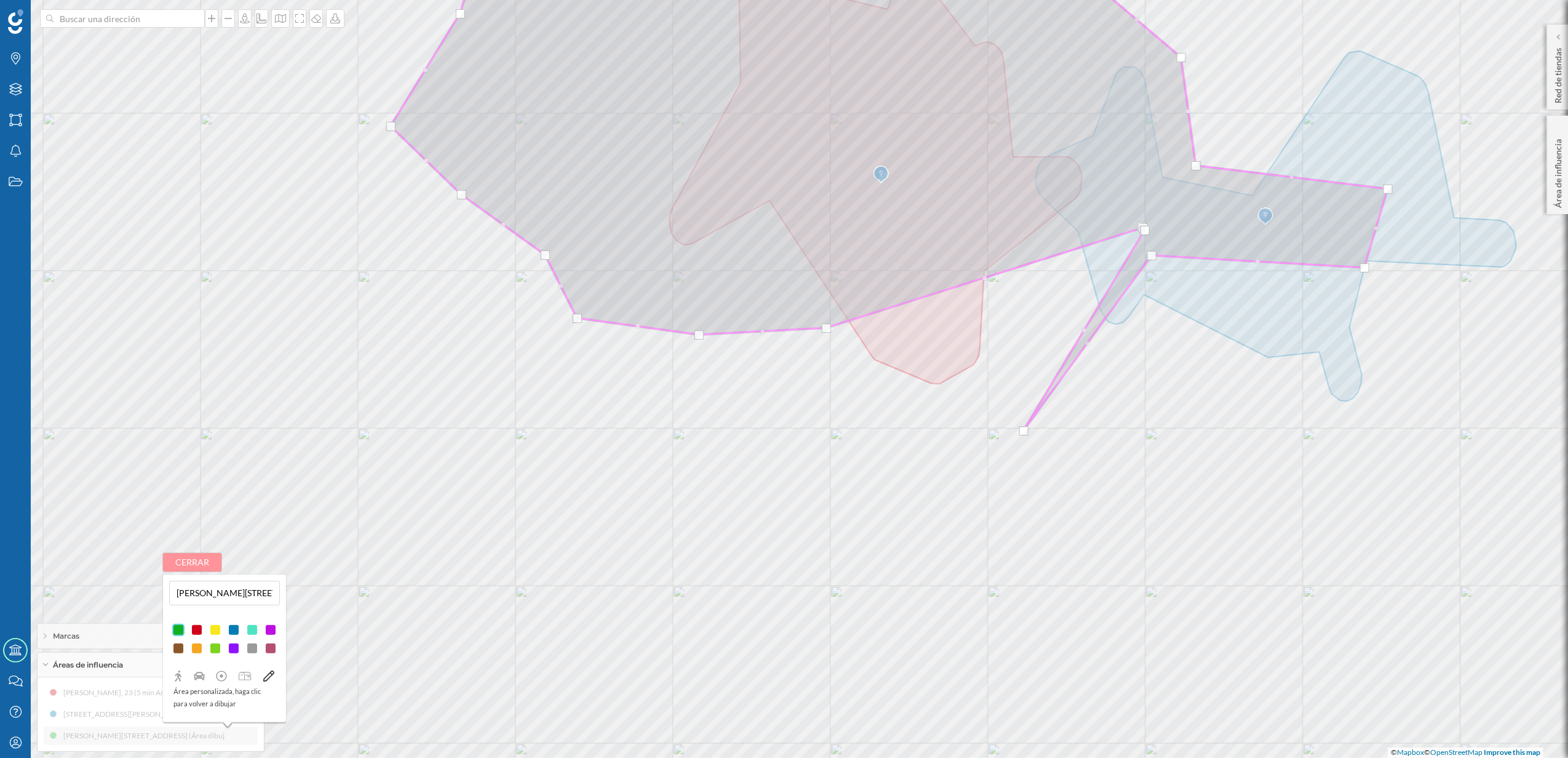
click at [193, 565] on button "Cerrar" at bounding box center [192, 562] width 59 height 18
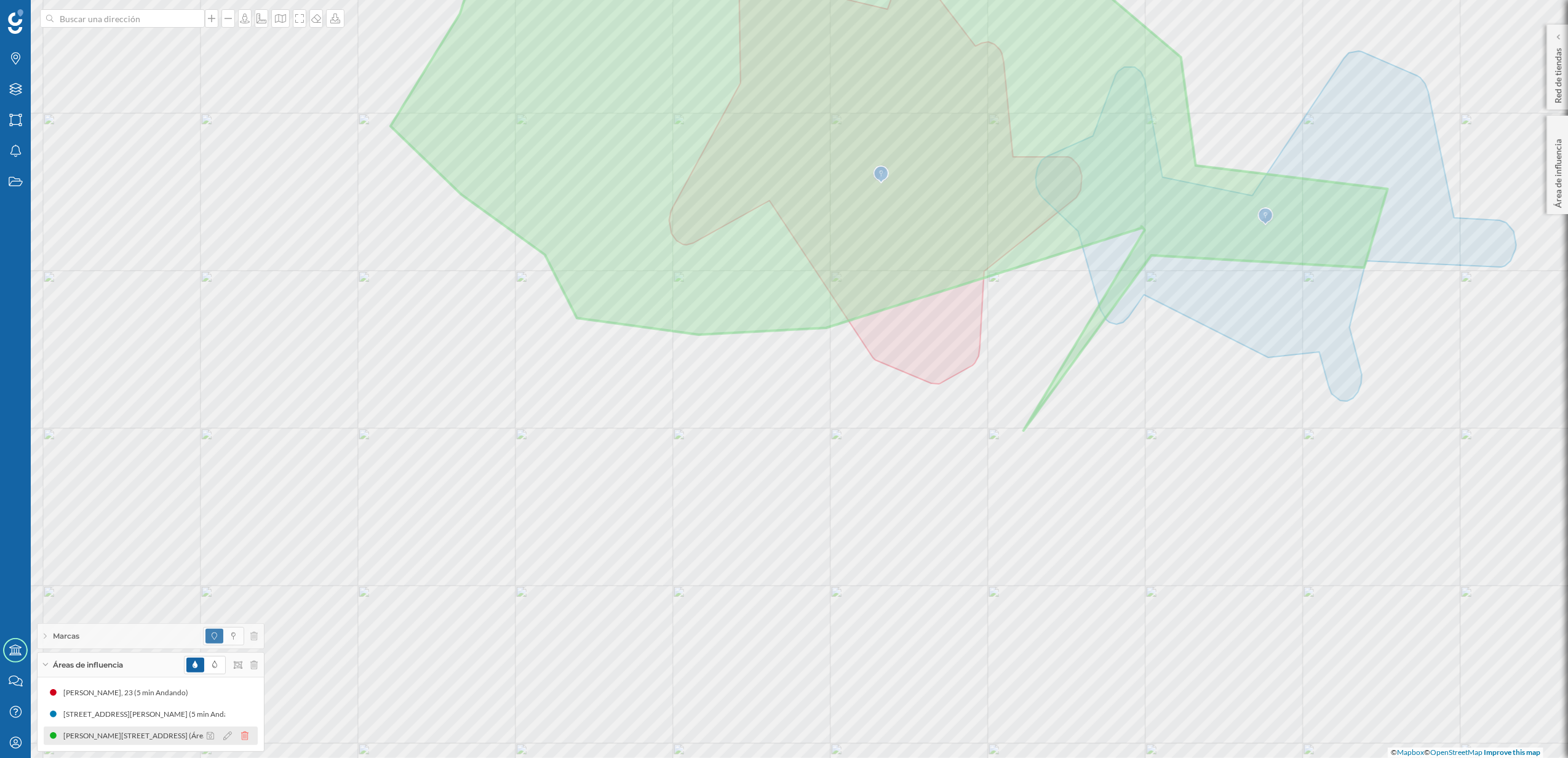
click at [242, 736] on icon at bounding box center [244, 736] width 7 height 8
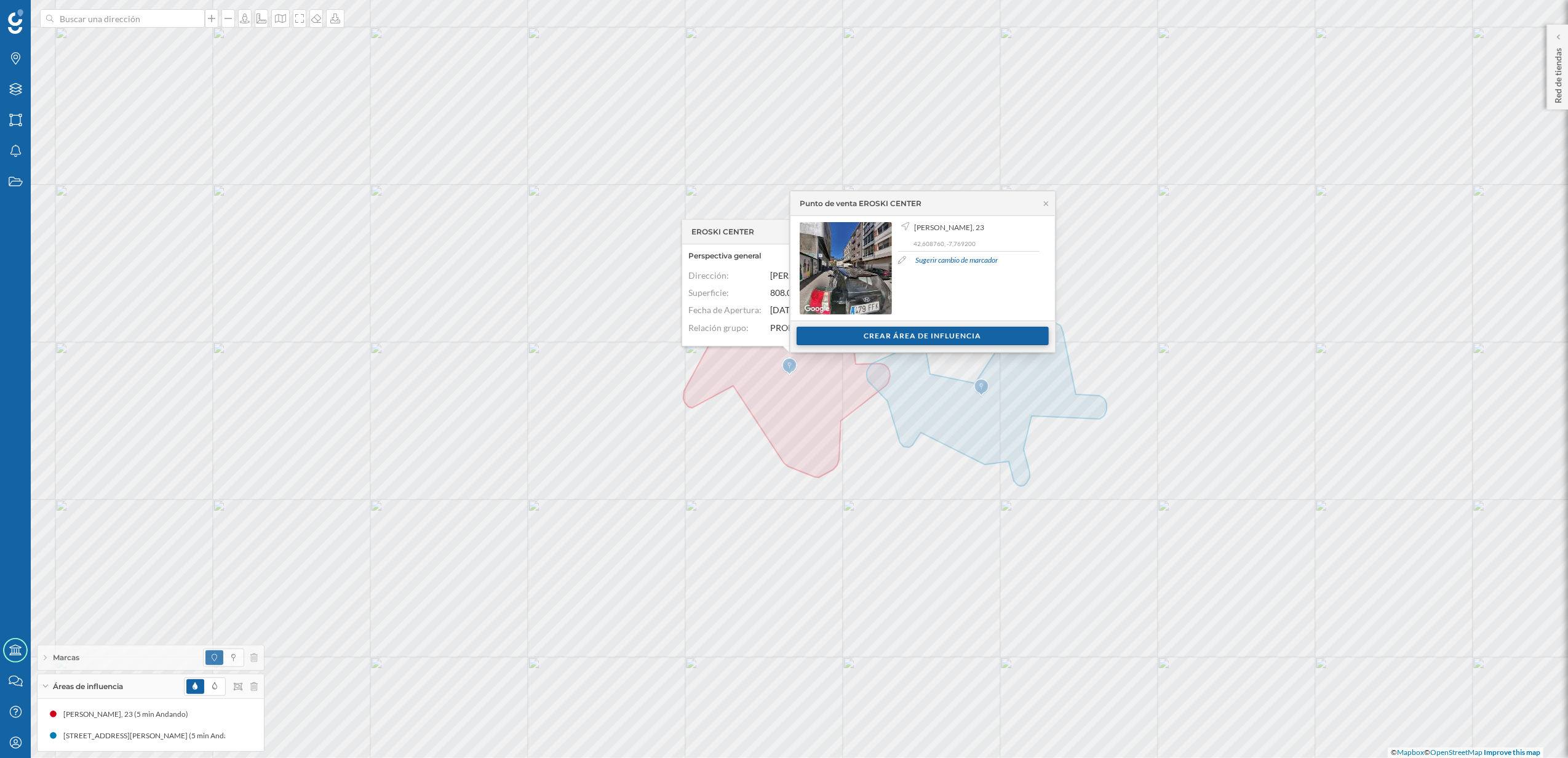
click at [862, 338] on div "Crear área de influencia" at bounding box center [923, 336] width 252 height 18
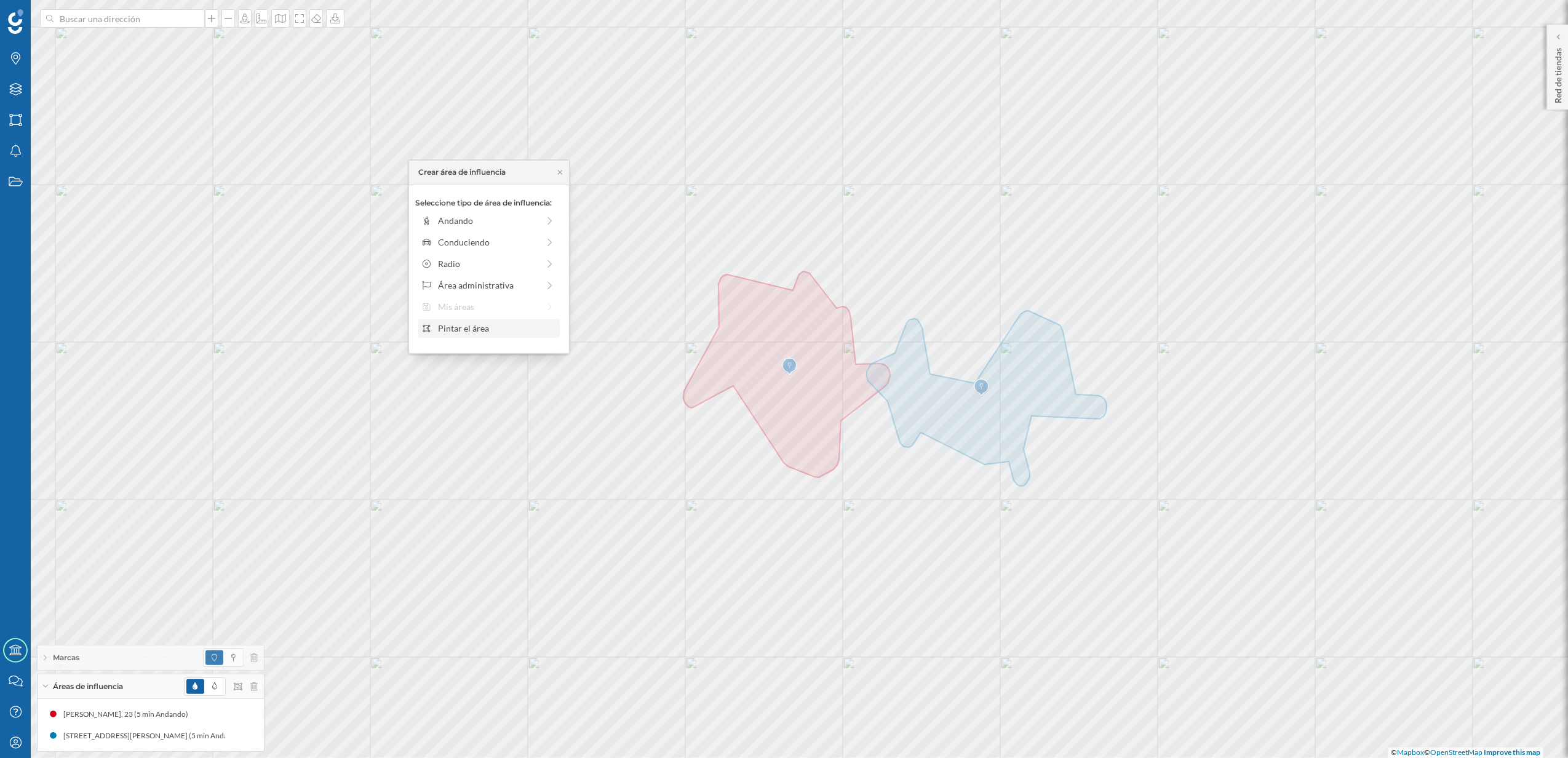
click at [475, 332] on div "Pintar el área" at bounding box center [497, 328] width 118 height 13
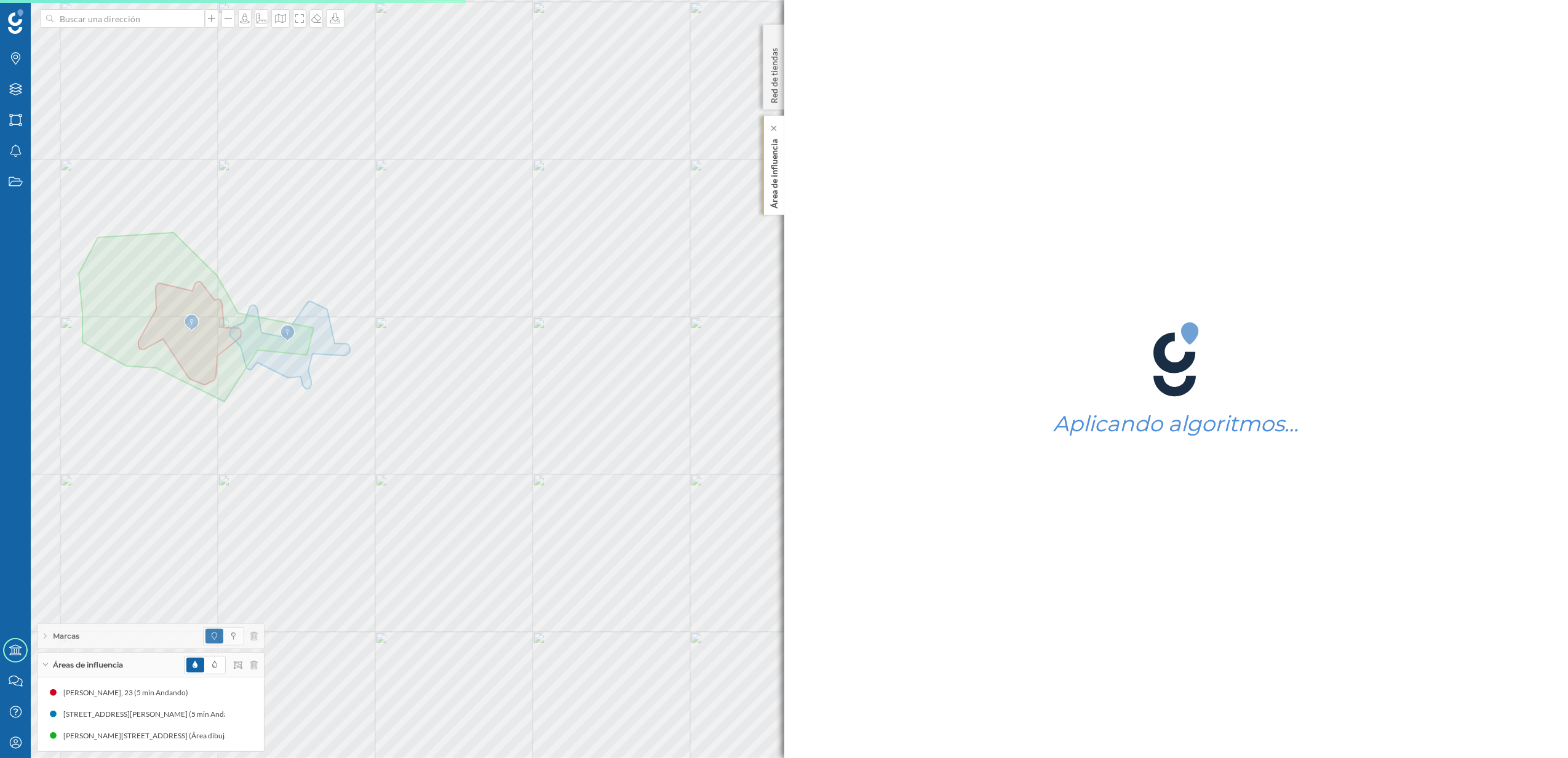
click at [775, 200] on p "Área de influencia" at bounding box center [774, 171] width 12 height 75
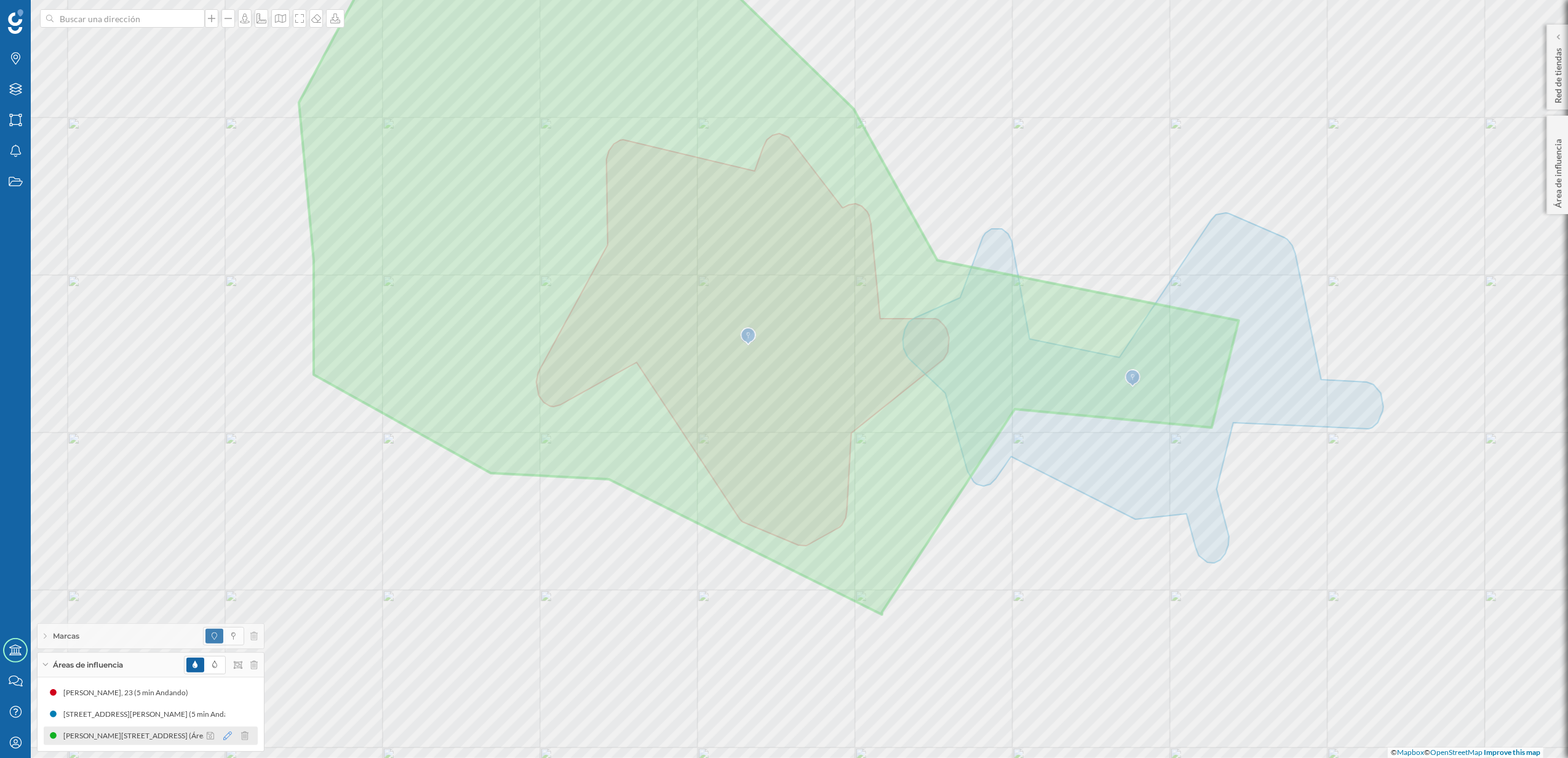
click at [227, 737] on icon at bounding box center [228, 736] width 8 height 8
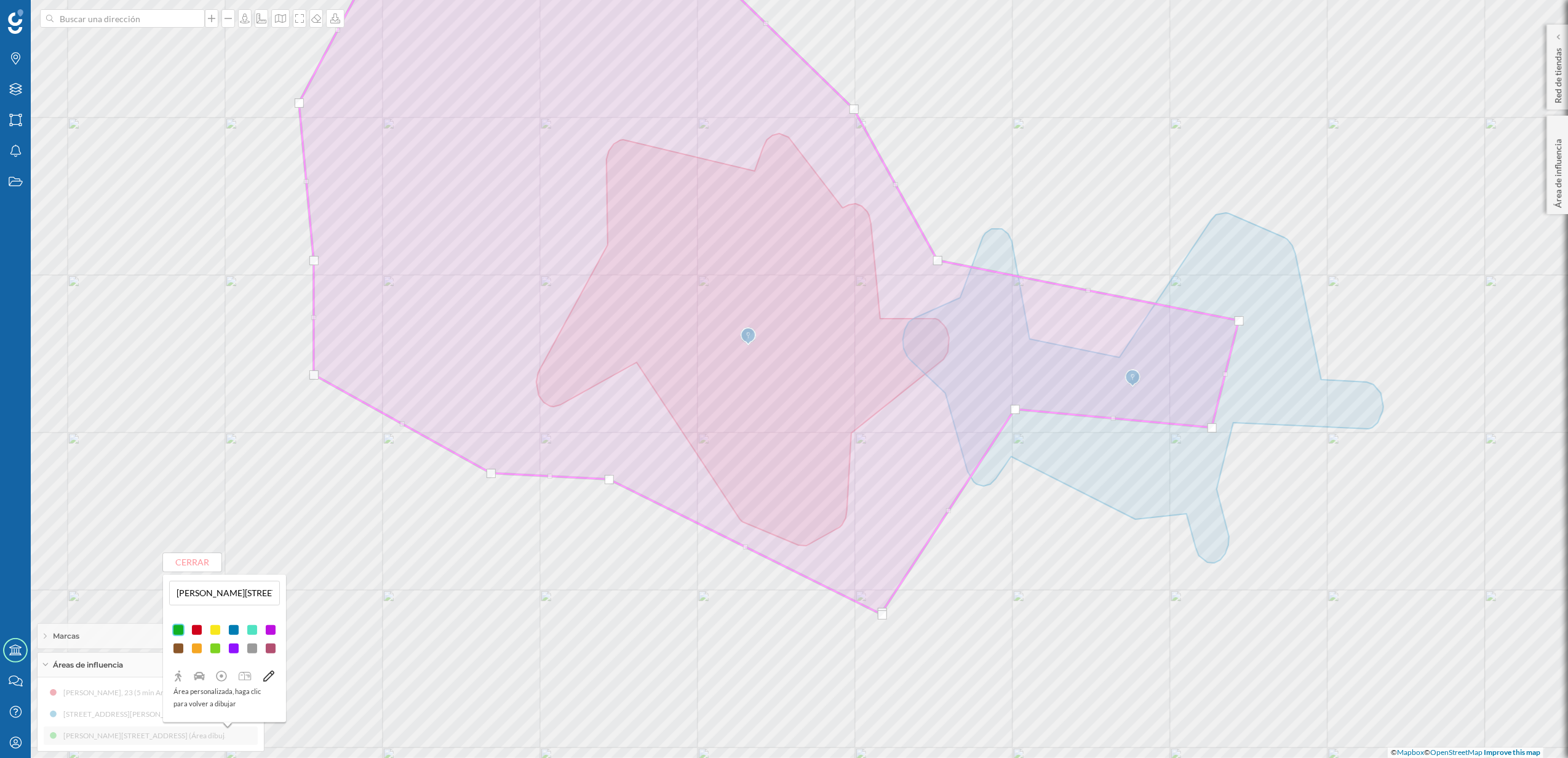
click at [216, 630] on div at bounding box center [215, 630] width 12 height 12
click at [191, 564] on button "Cerrar" at bounding box center [192, 562] width 59 height 18
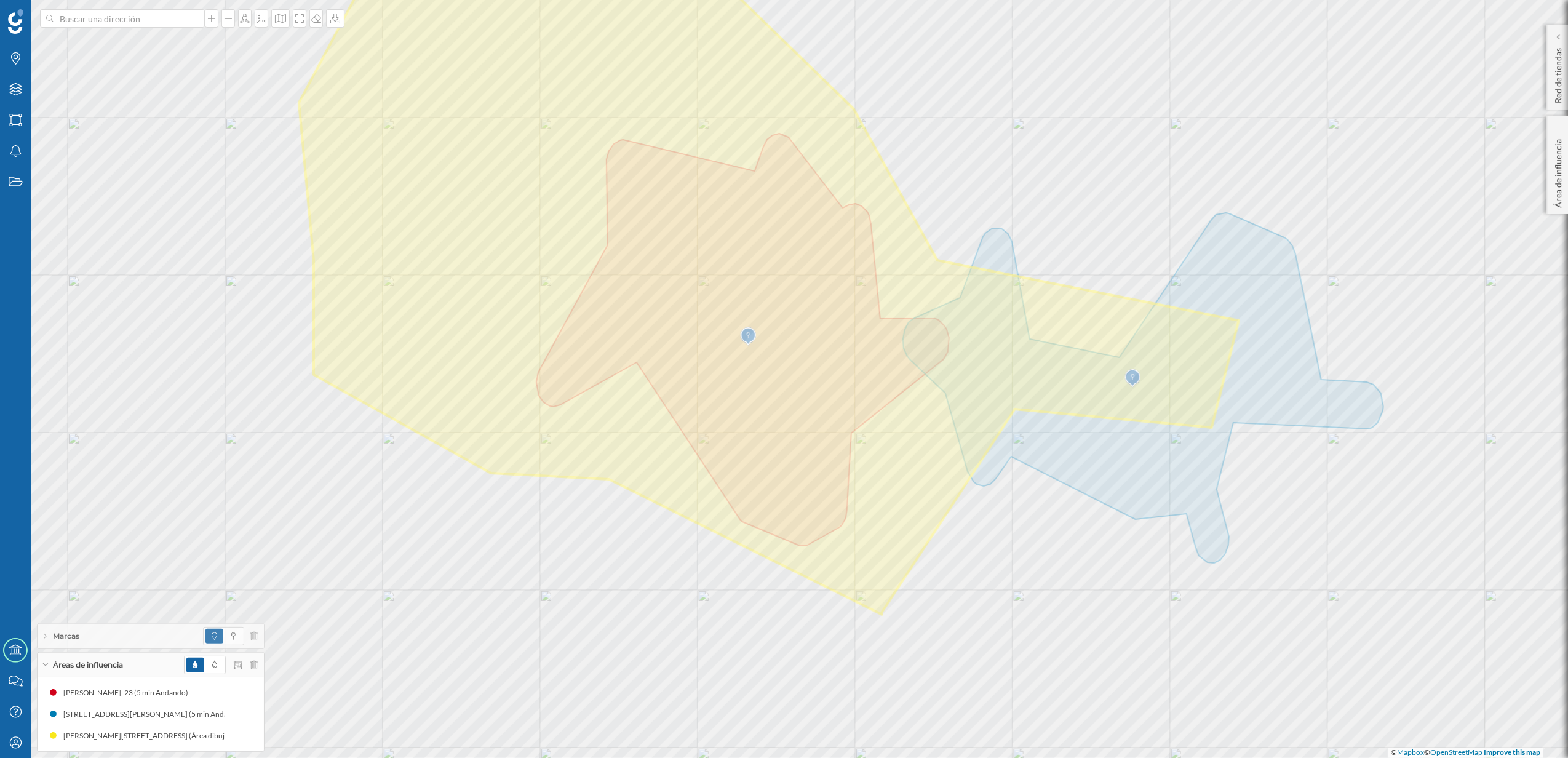
drag, startPoint x: 172, startPoint y: 736, endPoint x: 187, endPoint y: 682, distance: 56.0
click at [187, 682] on div "[PERSON_NAME], 23 (5 min Andando) [STREET_ADDRESS][PERSON_NAME] (5 min Andando)…" at bounding box center [150, 713] width 226 height 74
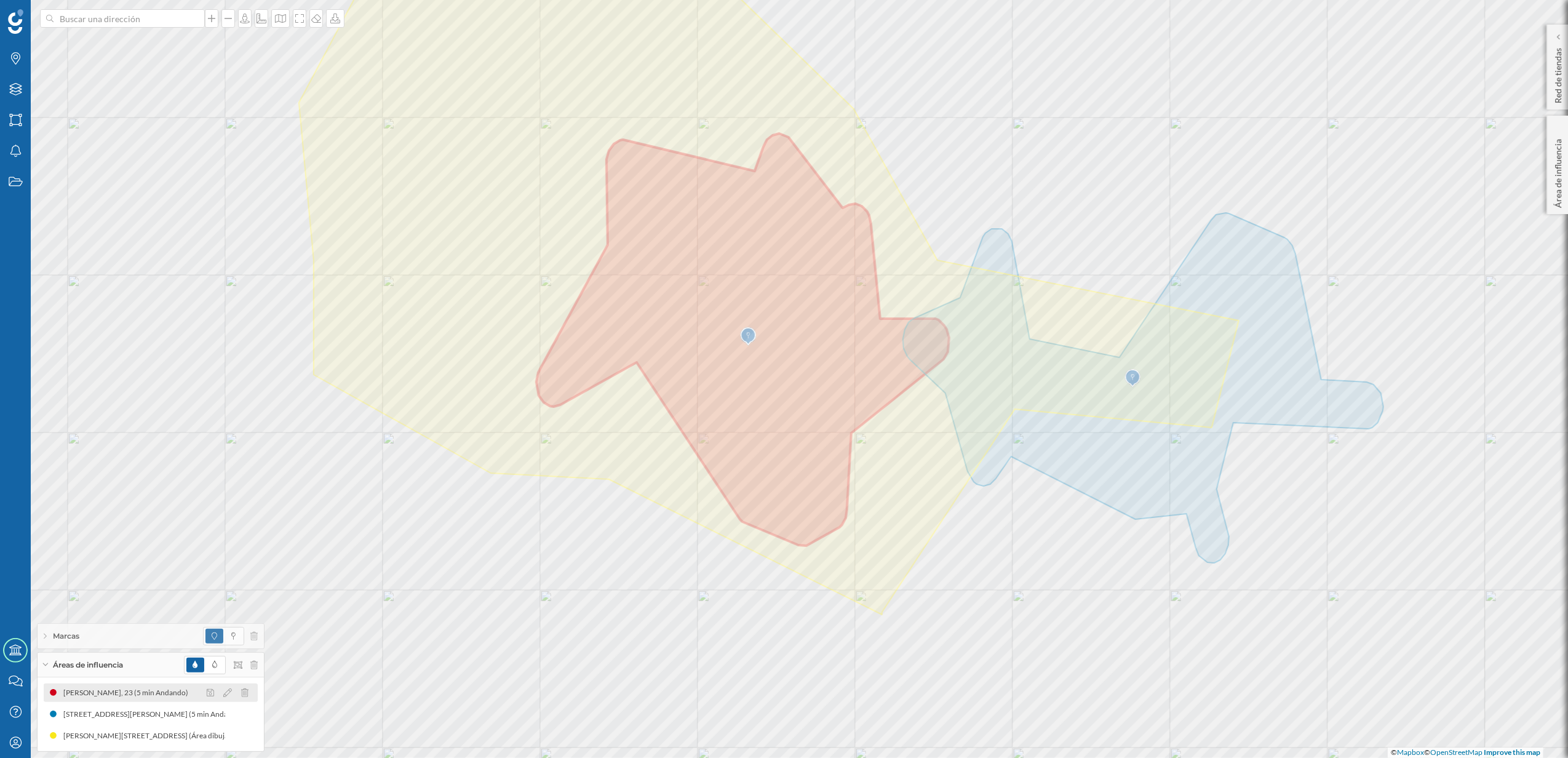
drag, startPoint x: 190, startPoint y: 717, endPoint x: 190, endPoint y: 692, distance: 25.0
click at [190, 692] on div "[PERSON_NAME], 23 (5 min Andando) [STREET_ADDRESS][PERSON_NAME] (5 min Andando)…" at bounding box center [151, 714] width 214 height 61
drag, startPoint x: 173, startPoint y: 714, endPoint x: 198, endPoint y: 682, distance: 40.6
click at [198, 682] on div "[PERSON_NAME], 23 (5 min Andando) [STREET_ADDRESS][PERSON_NAME] (5 min Andando)…" at bounding box center [150, 713] width 226 height 74
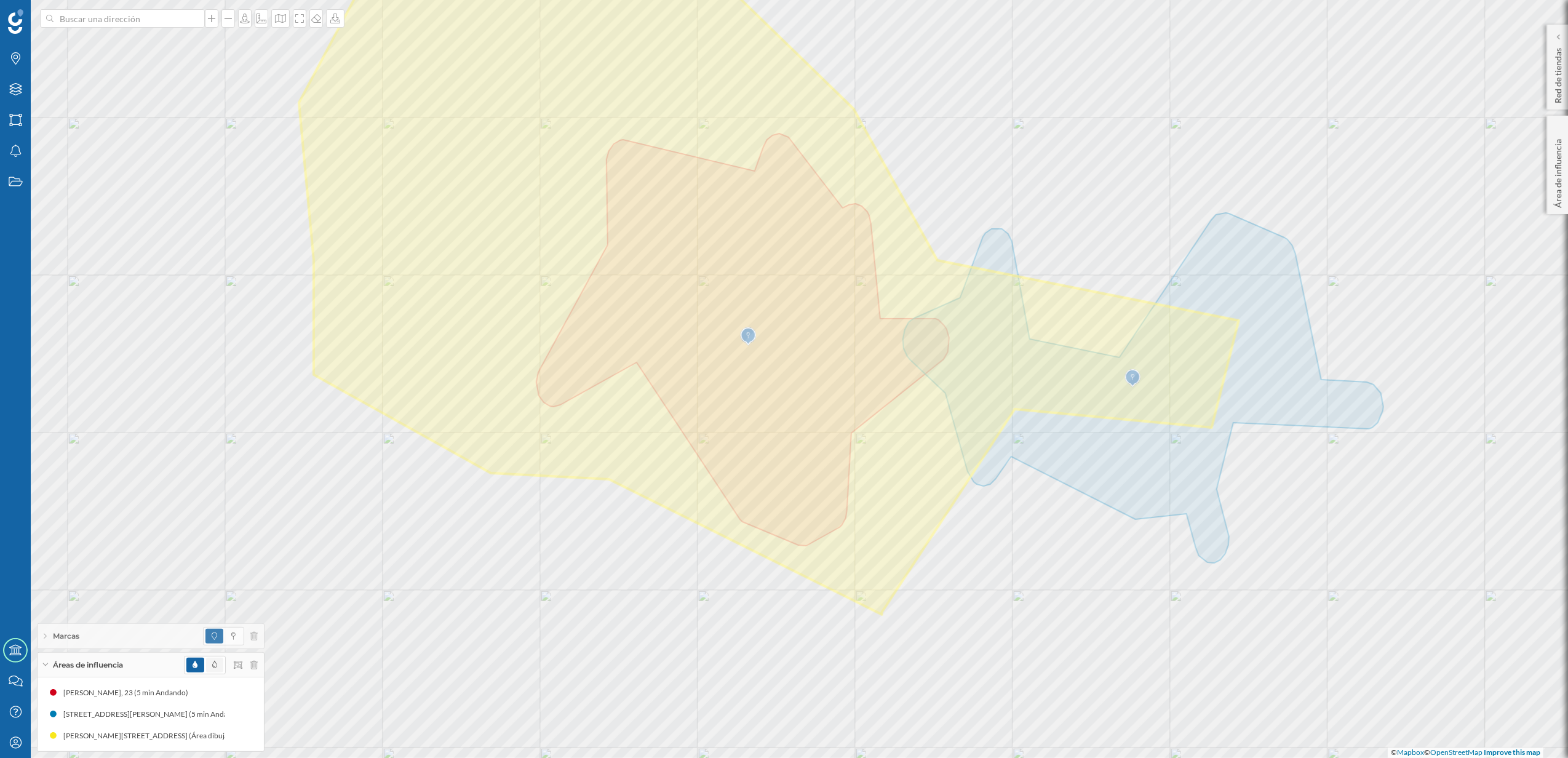
click at [215, 663] on icon at bounding box center [215, 664] width 5 height 7
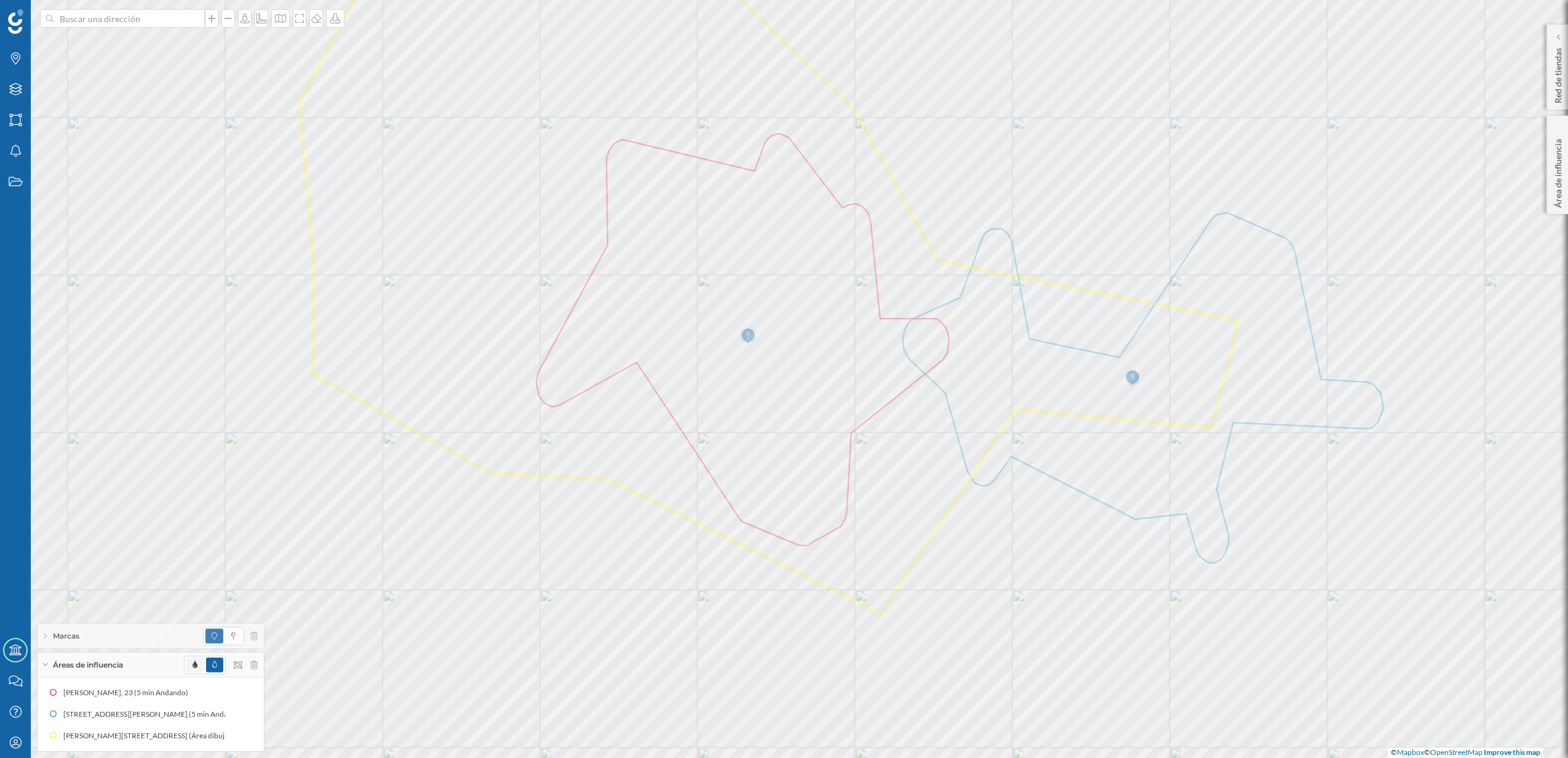
click at [198, 665] on span at bounding box center [195, 665] width 17 height 15
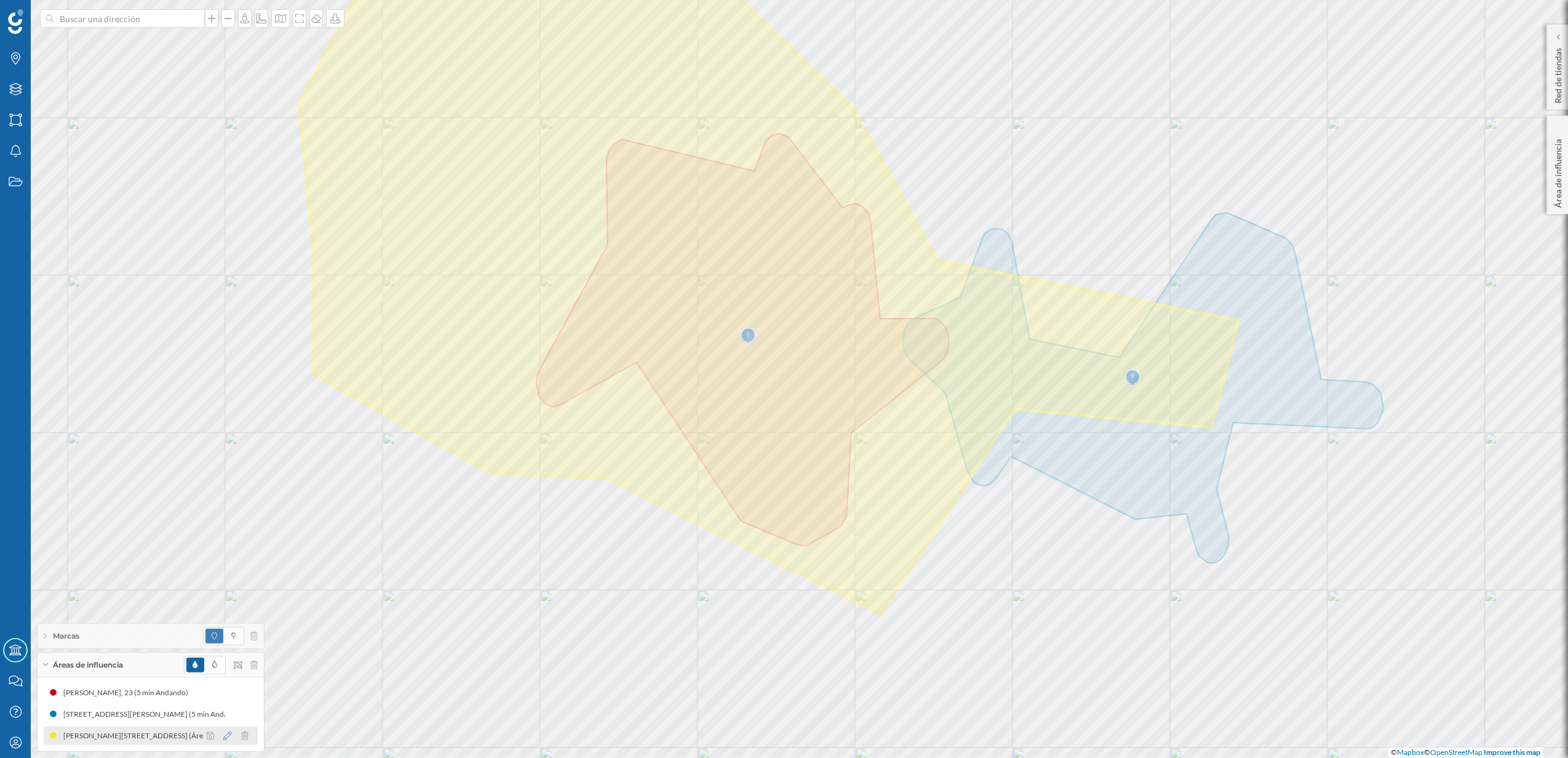
click at [224, 738] on icon at bounding box center [228, 736] width 8 height 8
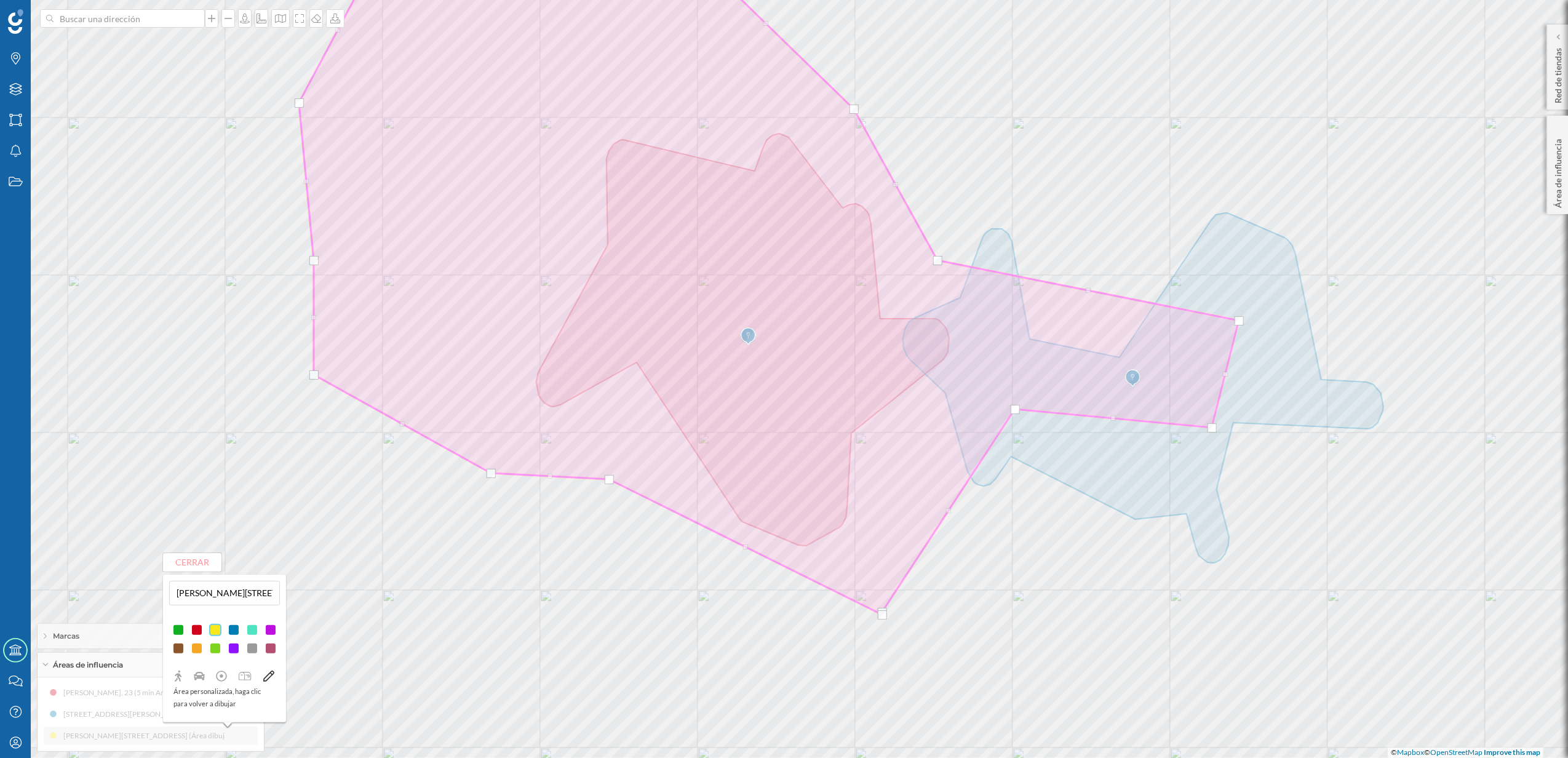
click at [249, 646] on div at bounding box center [252, 648] width 12 height 12
click at [190, 570] on button "Cerrar" at bounding box center [192, 562] width 59 height 18
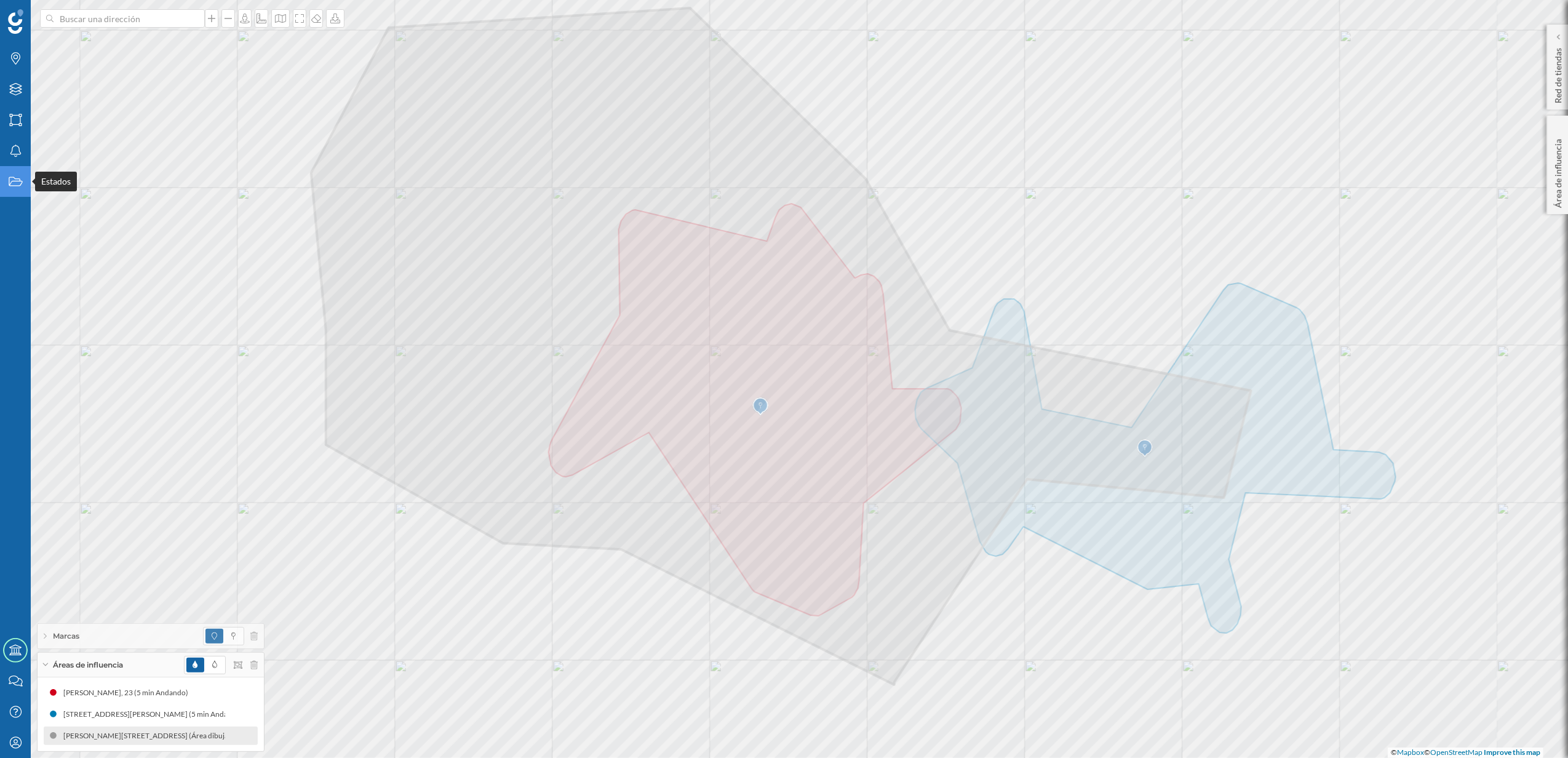
click at [11, 178] on icon "Estados" at bounding box center [16, 181] width 16 height 12
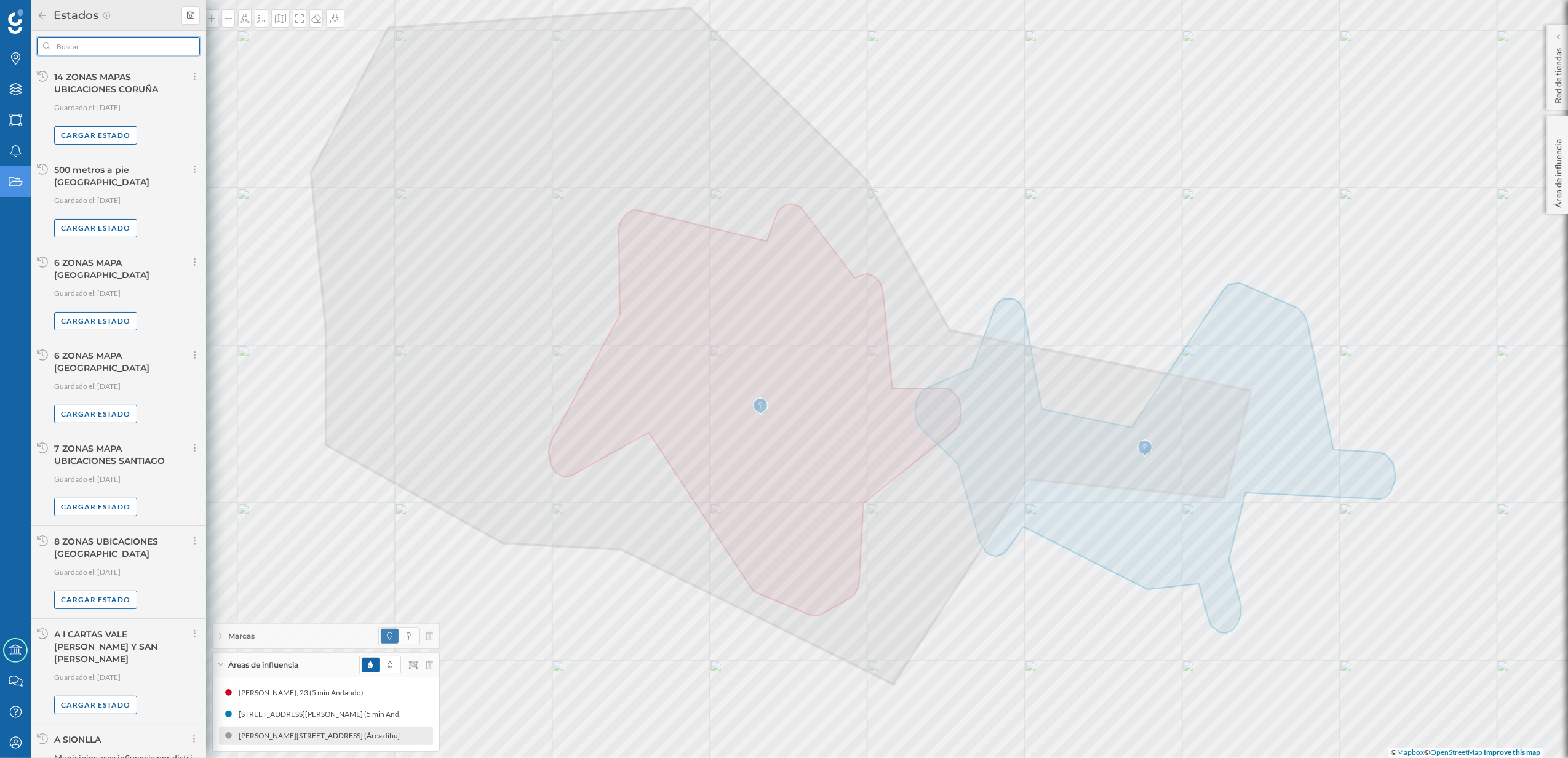
click at [123, 44] on input "text" at bounding box center [118, 46] width 136 height 18
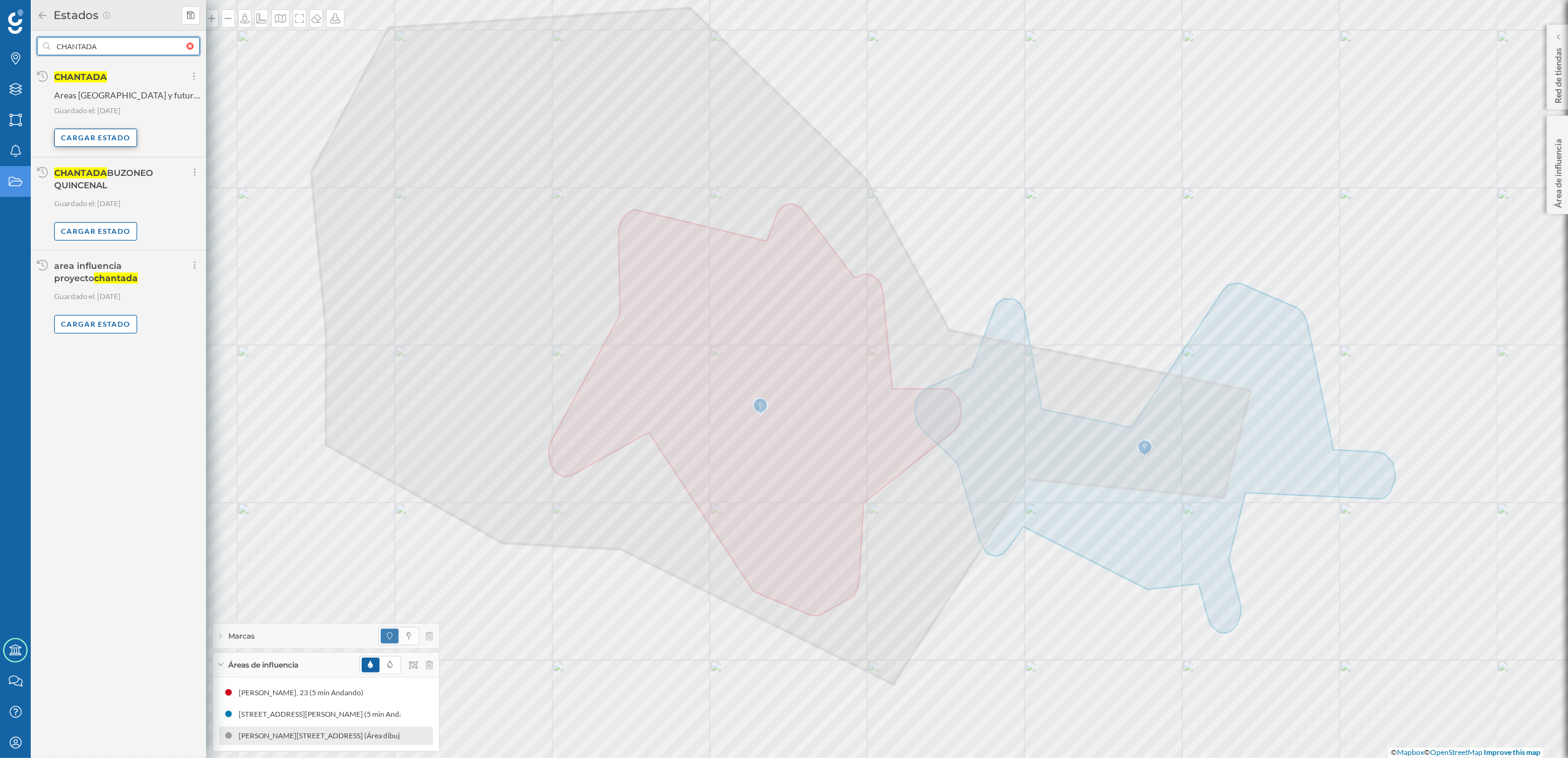
type input "CHANTADA"
click at [104, 140] on div "Cargar estado" at bounding box center [95, 138] width 83 height 18
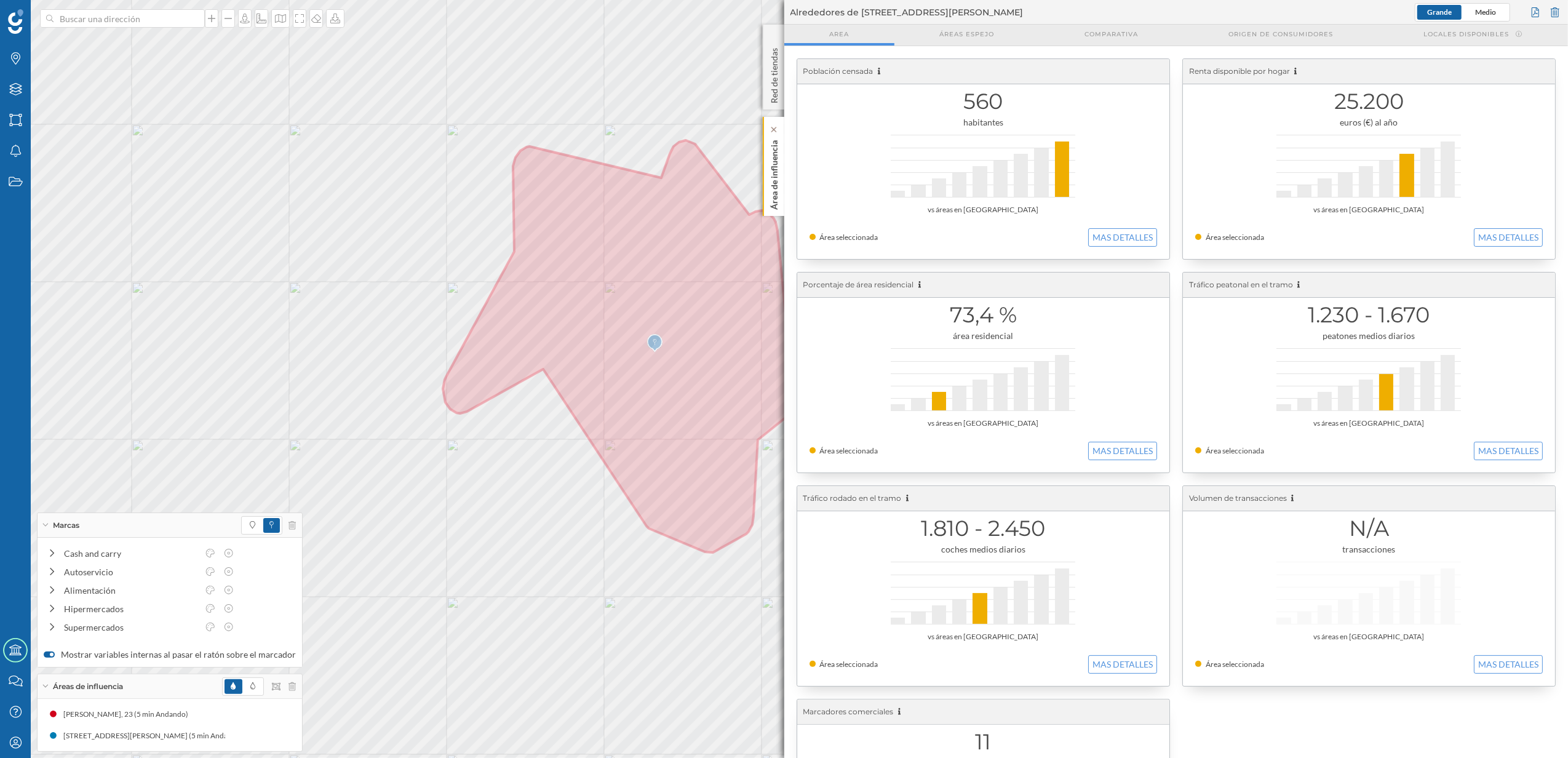
click at [768, 200] on p "Área de influencia" at bounding box center [774, 172] width 12 height 75
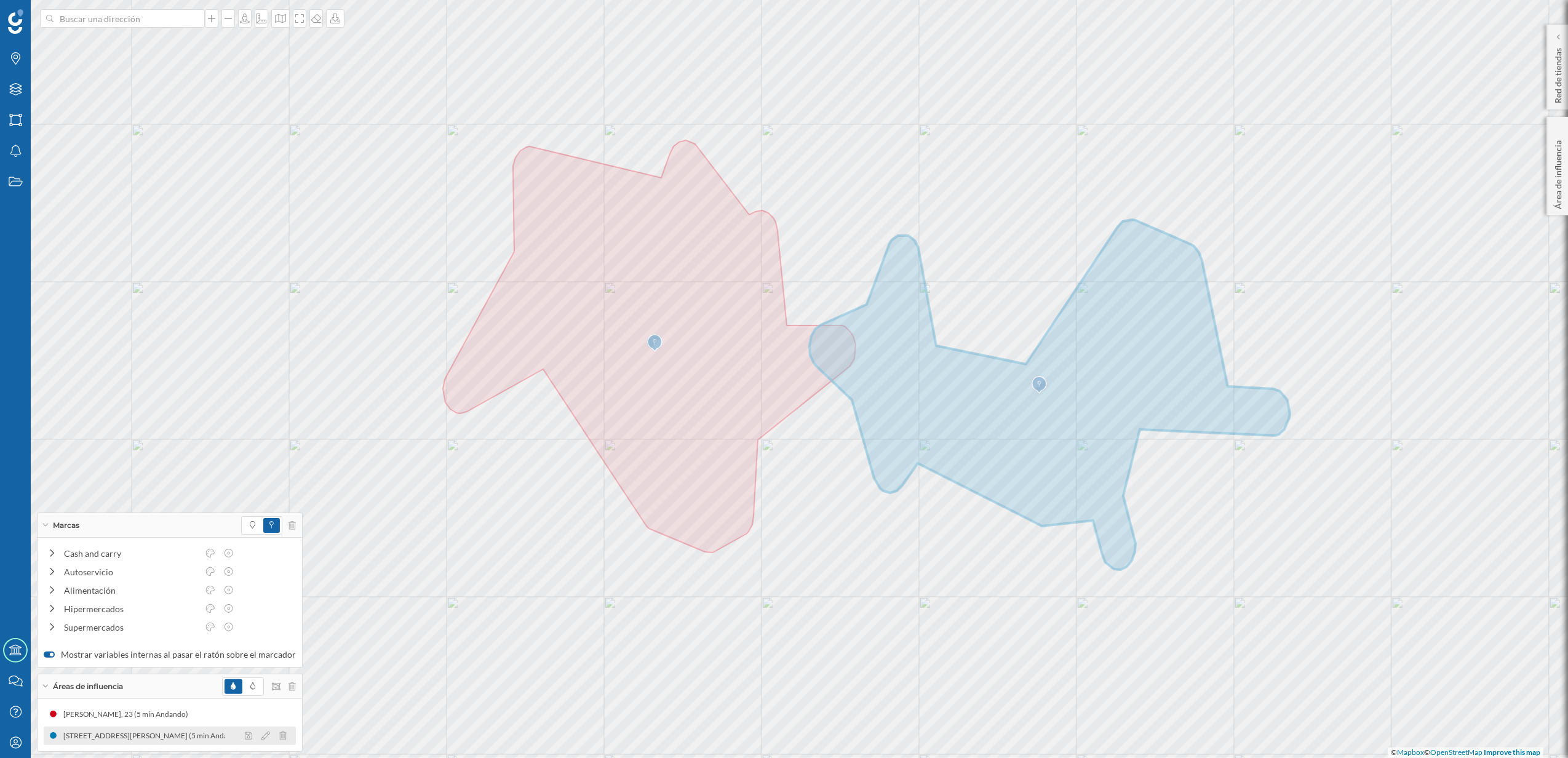
click at [188, 741] on div "[STREET_ADDRESS][PERSON_NAME] (5 min Andando)" at bounding box center [156, 736] width 186 height 12
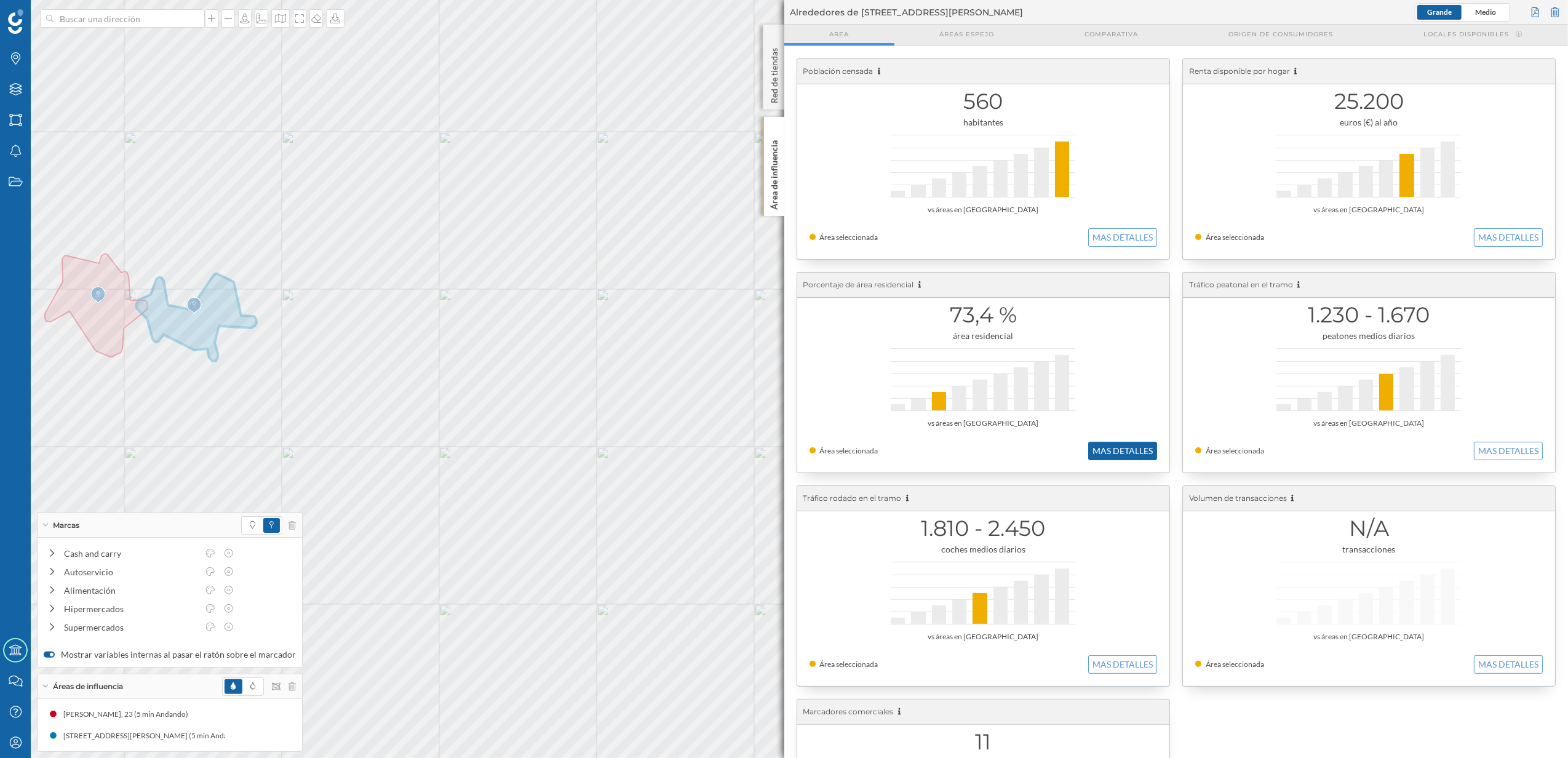
click at [1135, 453] on button "MAS DETALLES" at bounding box center [1122, 451] width 69 height 18
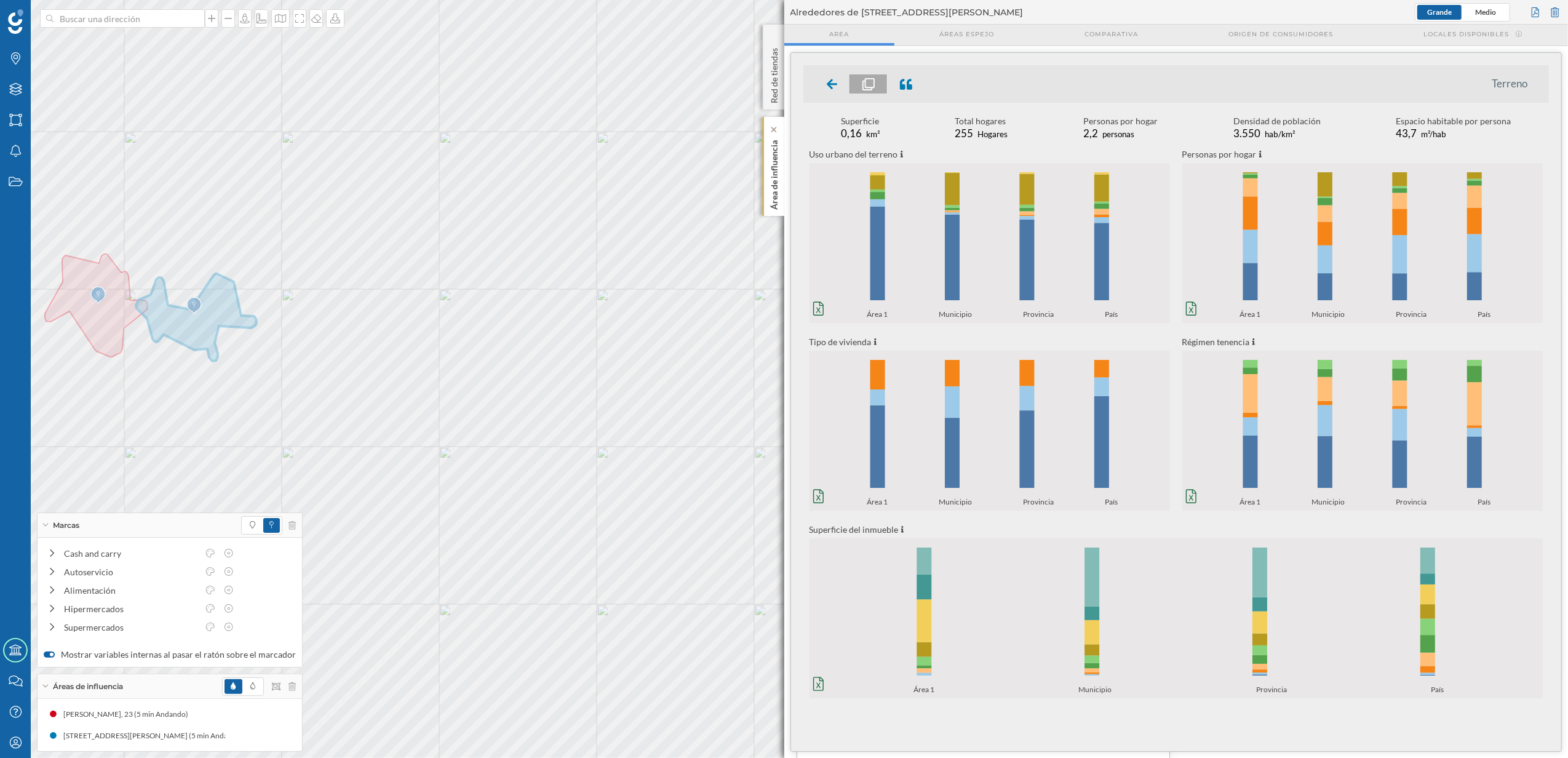
click at [768, 197] on p "Área de influencia" at bounding box center [774, 172] width 12 height 75
